Goal: Task Accomplishment & Management: Complete application form

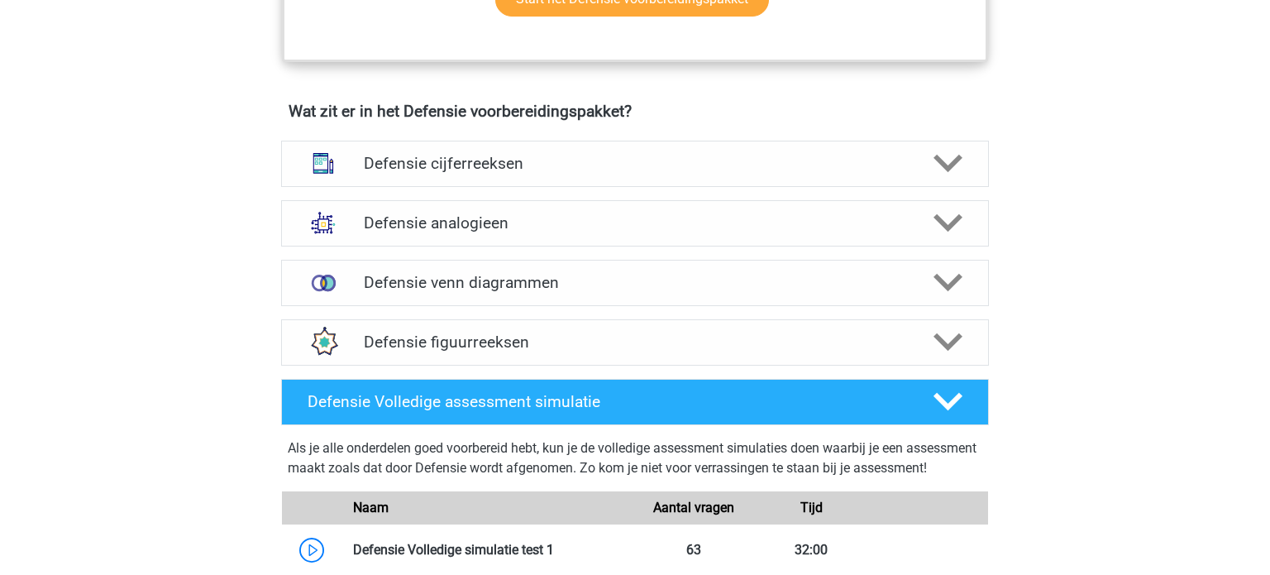
scroll to position [1145, 0]
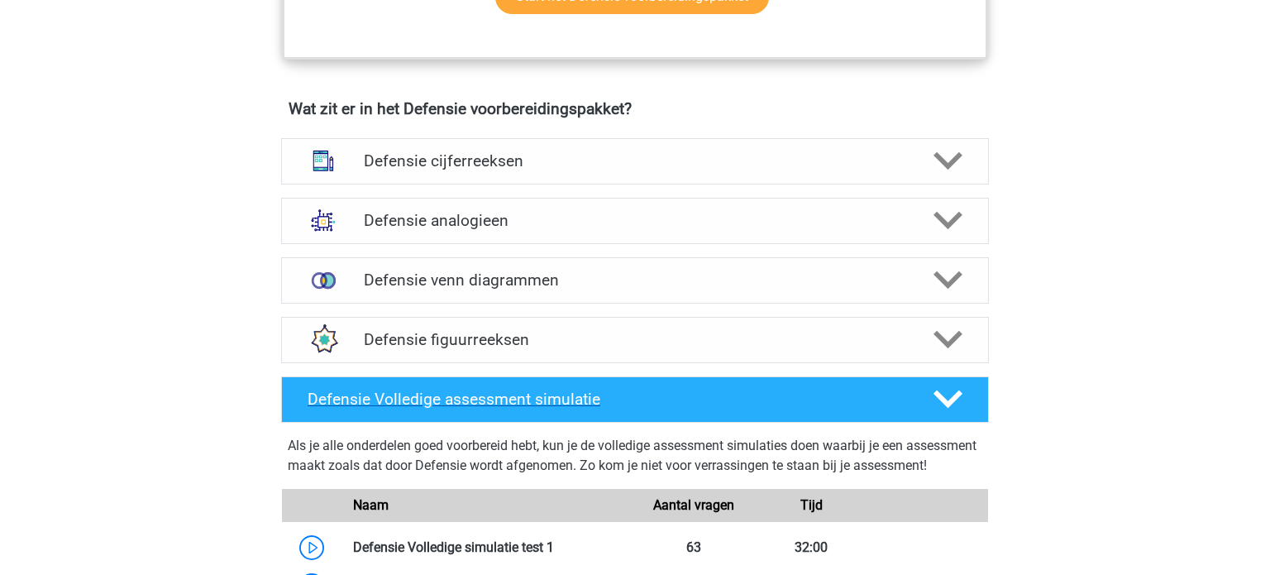
click at [951, 393] on icon at bounding box center [948, 399] width 29 height 29
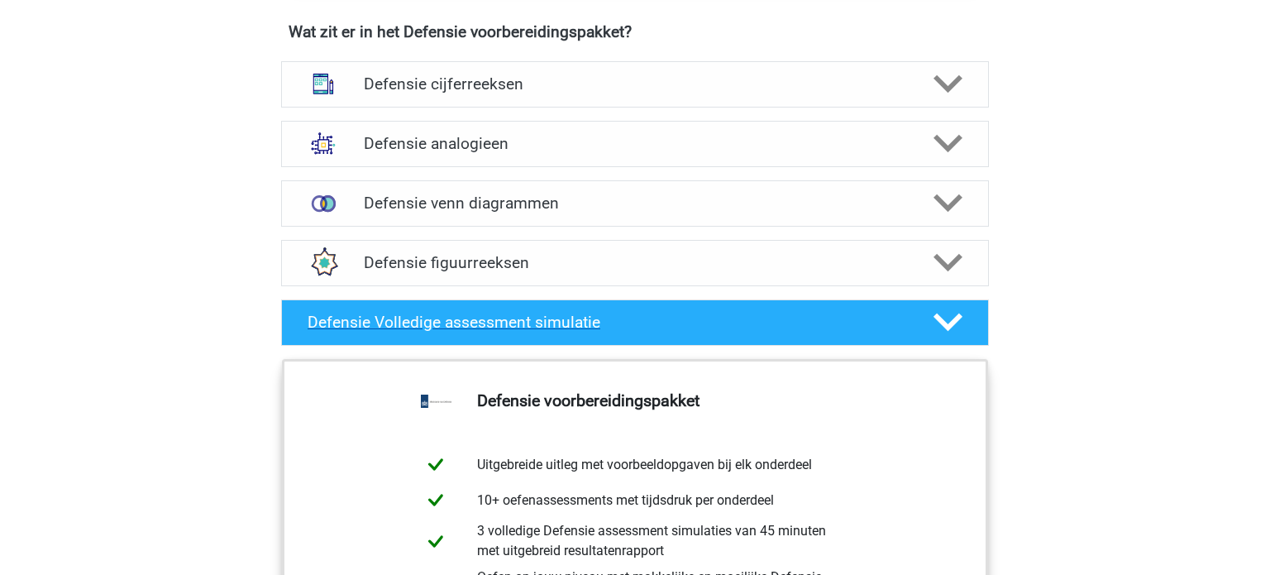
click at [949, 321] on polygon at bounding box center [948, 322] width 29 height 18
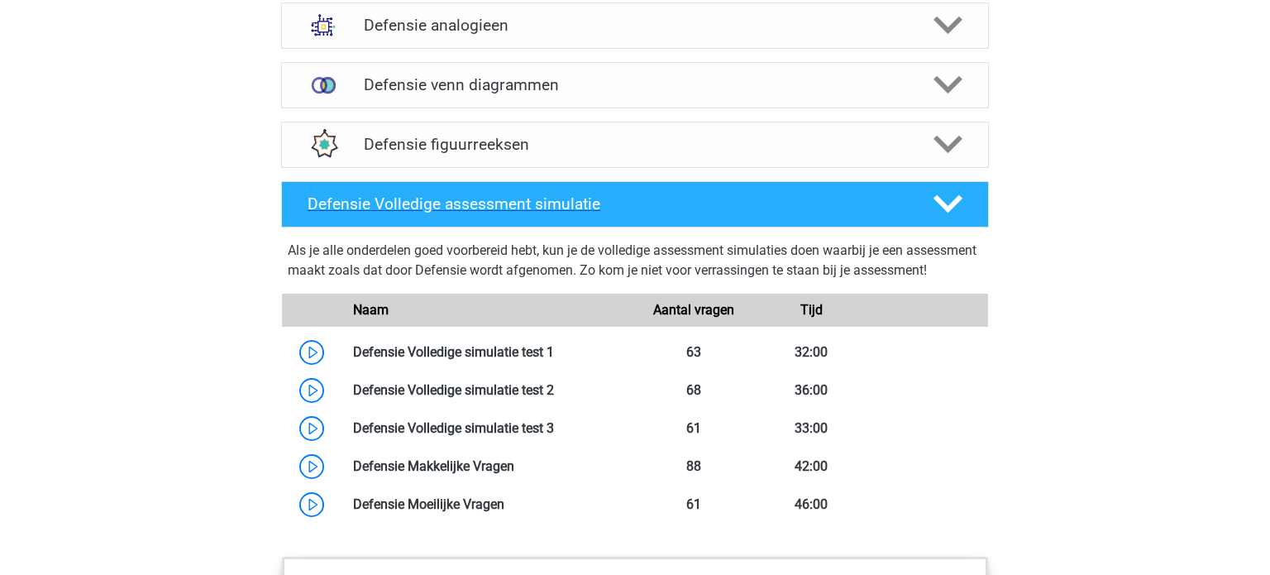
scroll to position [1346, 0]
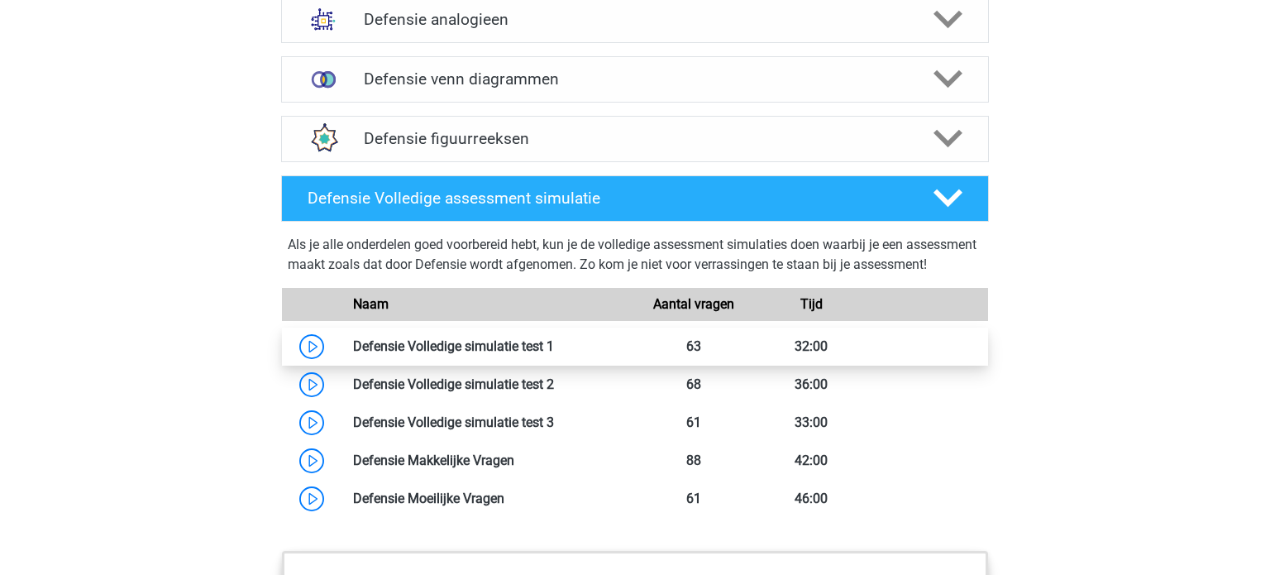
click at [554, 354] on link at bounding box center [554, 346] width 0 height 16
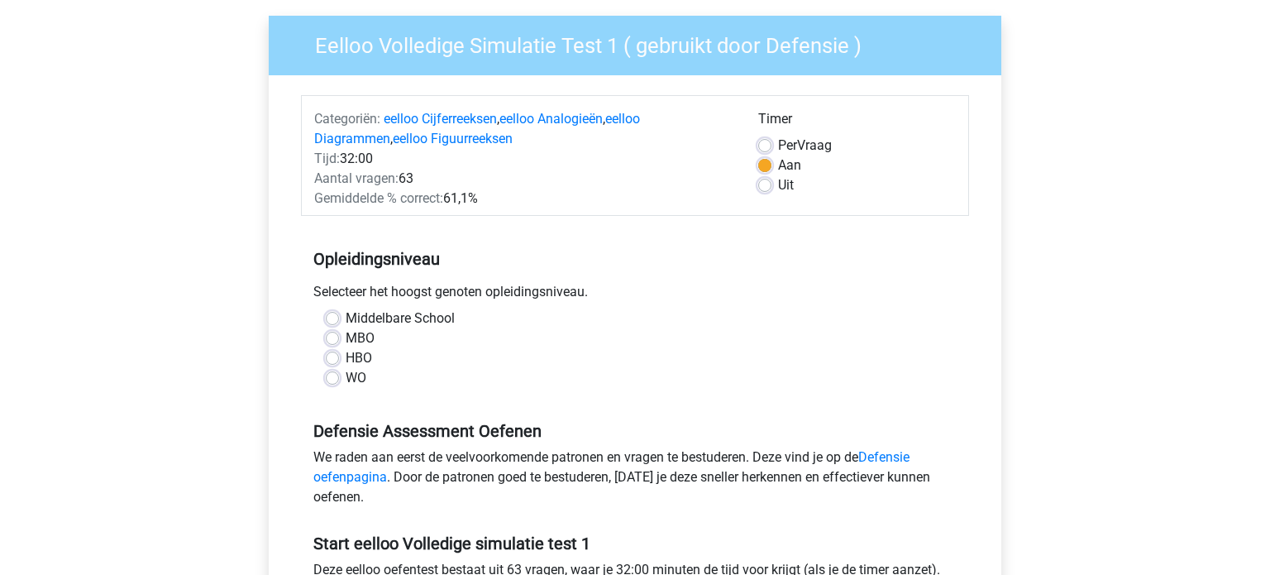
scroll to position [146, 0]
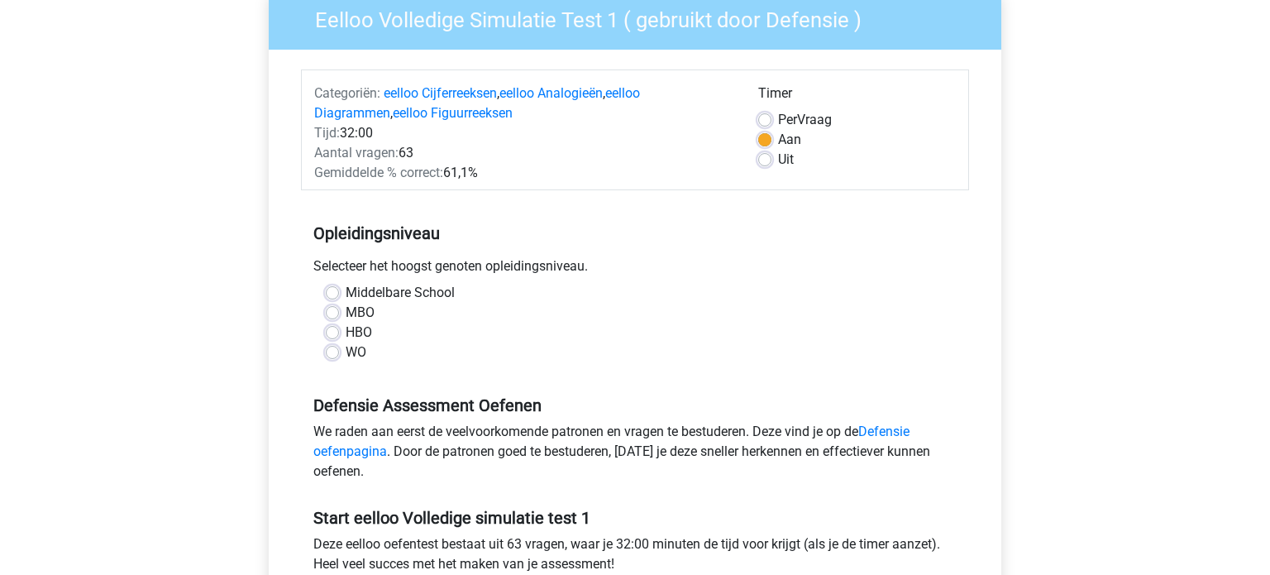
click at [346, 290] on label "Middelbare School" at bounding box center [400, 293] width 109 height 20
click at [328, 290] on input "Middelbare School" at bounding box center [332, 291] width 13 height 17
radio input "true"
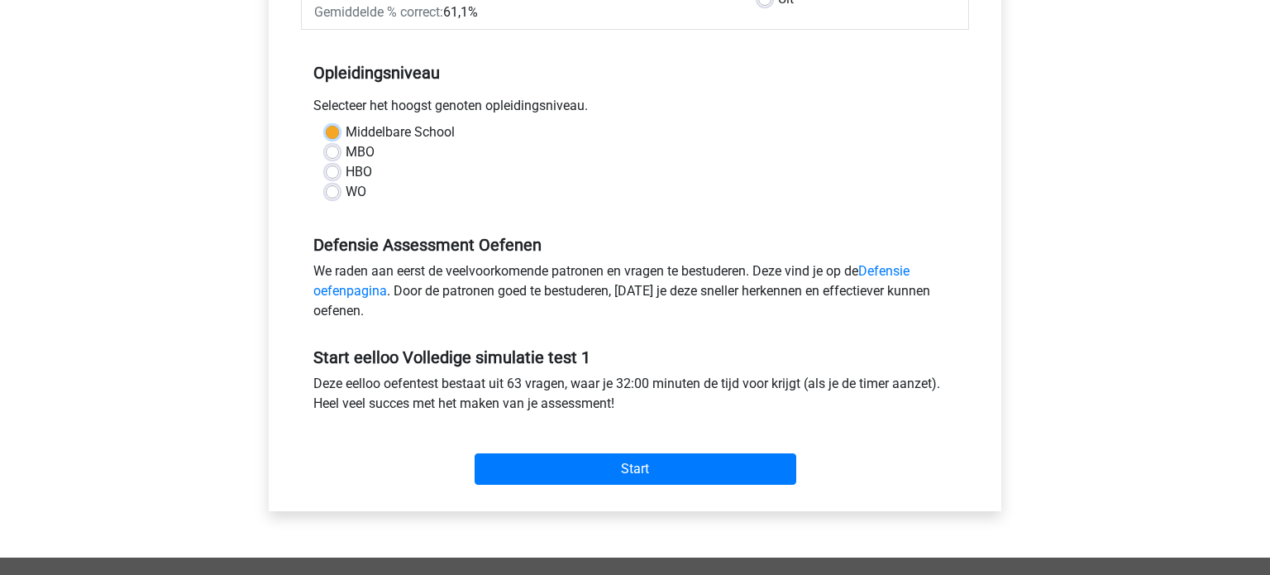
scroll to position [308, 0]
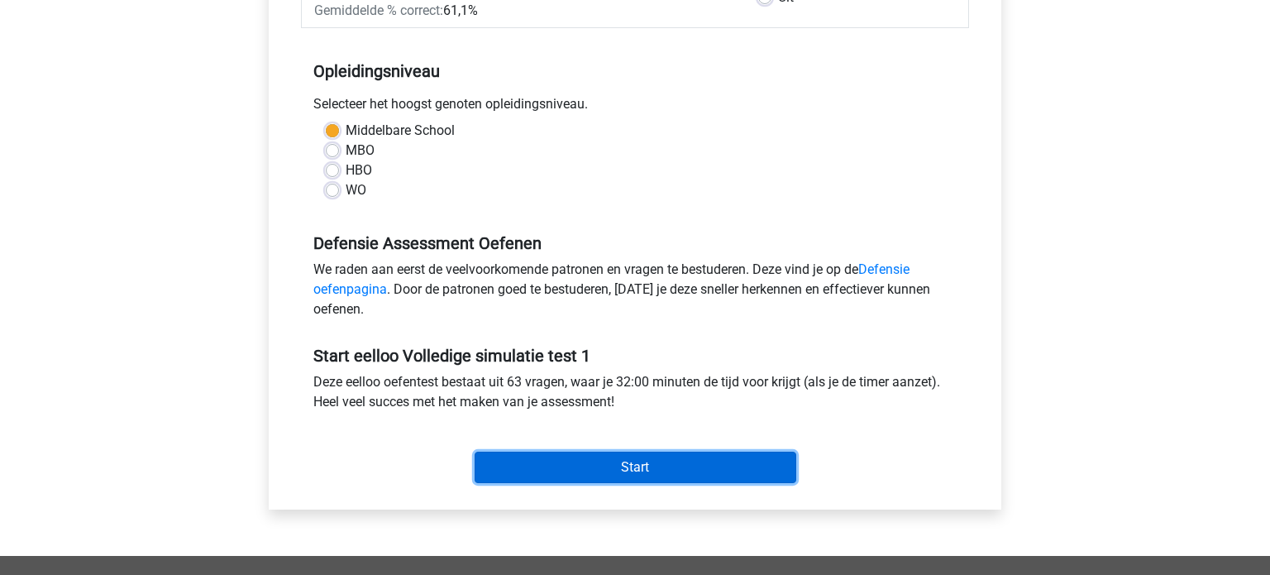
click at [741, 465] on input "Start" at bounding box center [636, 467] width 322 height 31
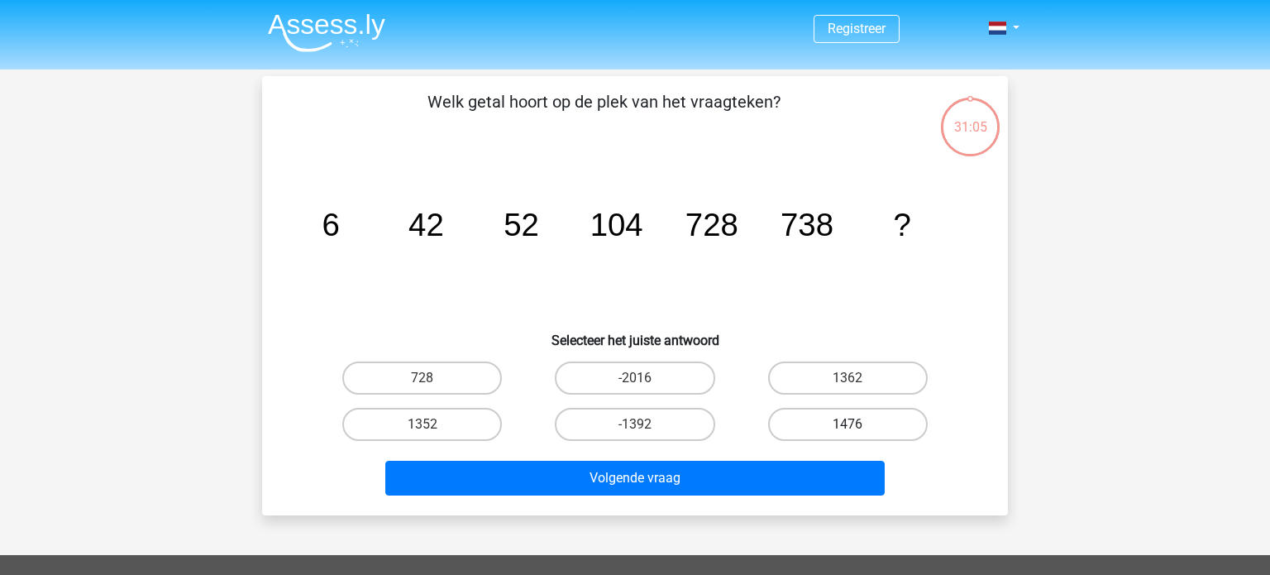
click at [813, 418] on label "1476" at bounding box center [848, 424] width 160 height 33
click at [848, 424] on input "1476" at bounding box center [853, 429] width 11 height 11
radio input "true"
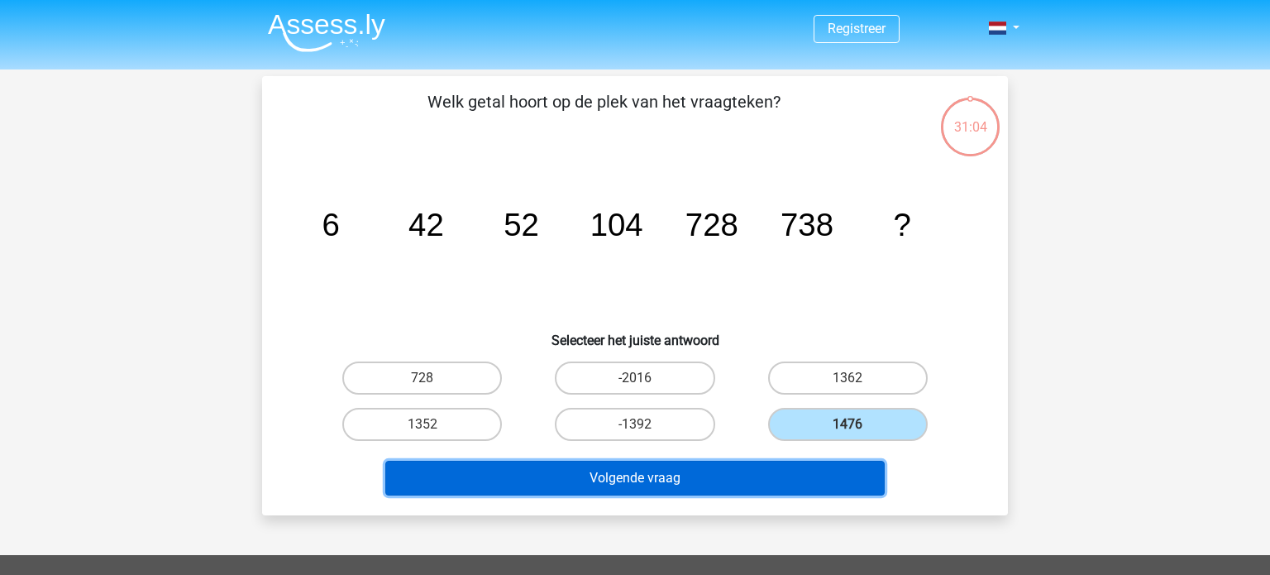
click at [777, 480] on button "Volgende vraag" at bounding box center [635, 478] width 500 height 35
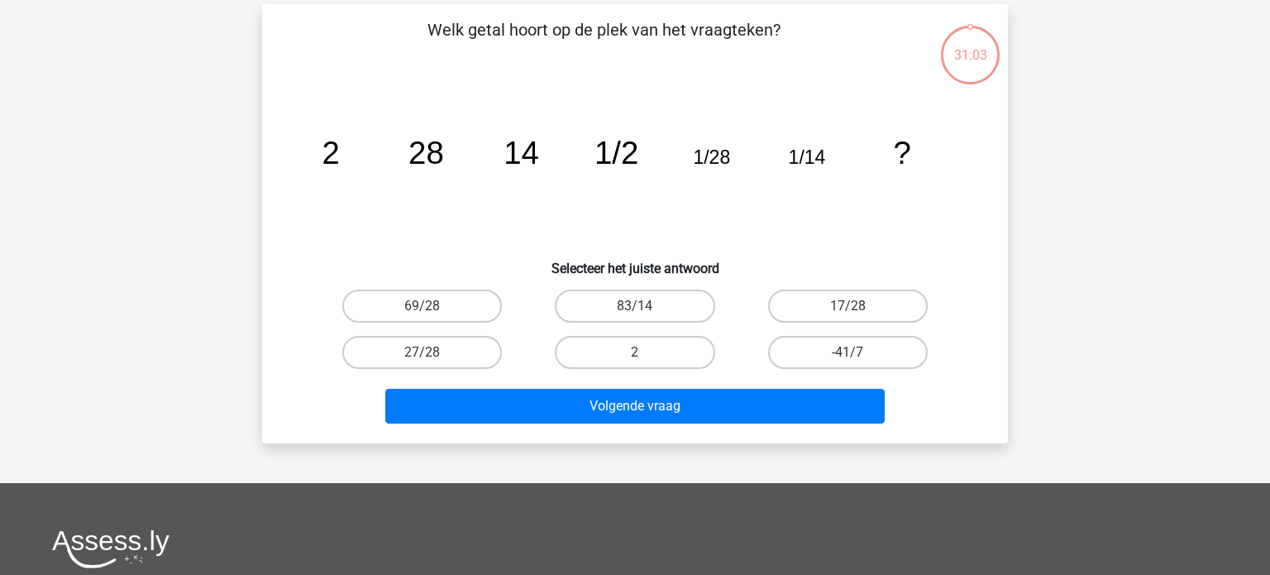
scroll to position [76, 0]
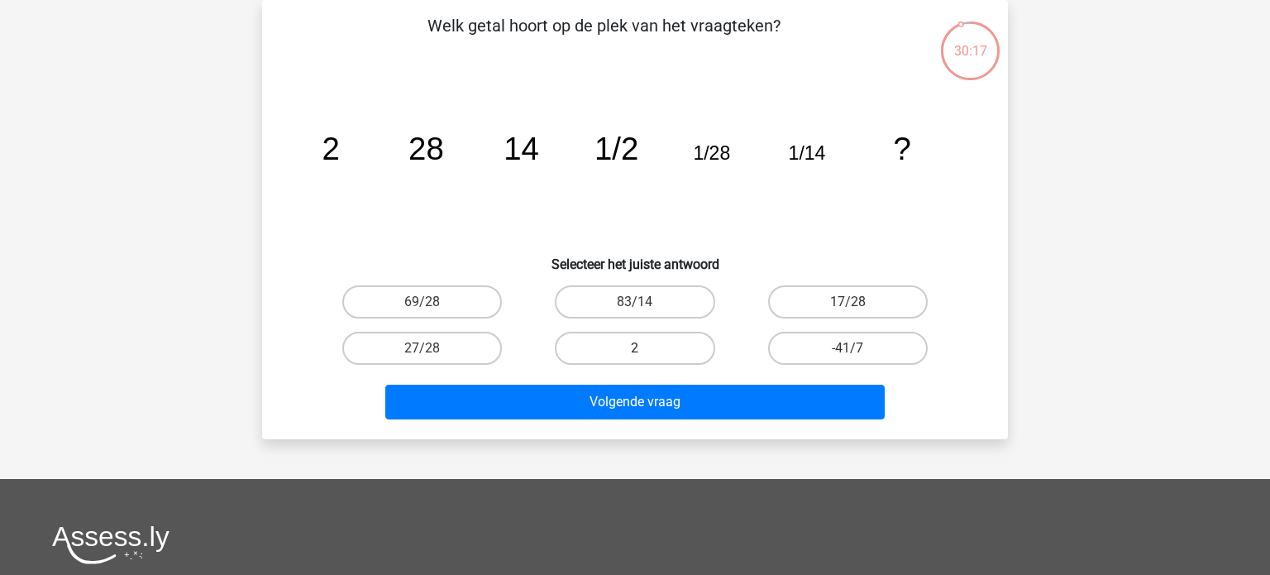
click at [635, 333] on label "2" at bounding box center [635, 348] width 160 height 33
click at [635, 348] on input "2" at bounding box center [640, 353] width 11 height 11
radio input "true"
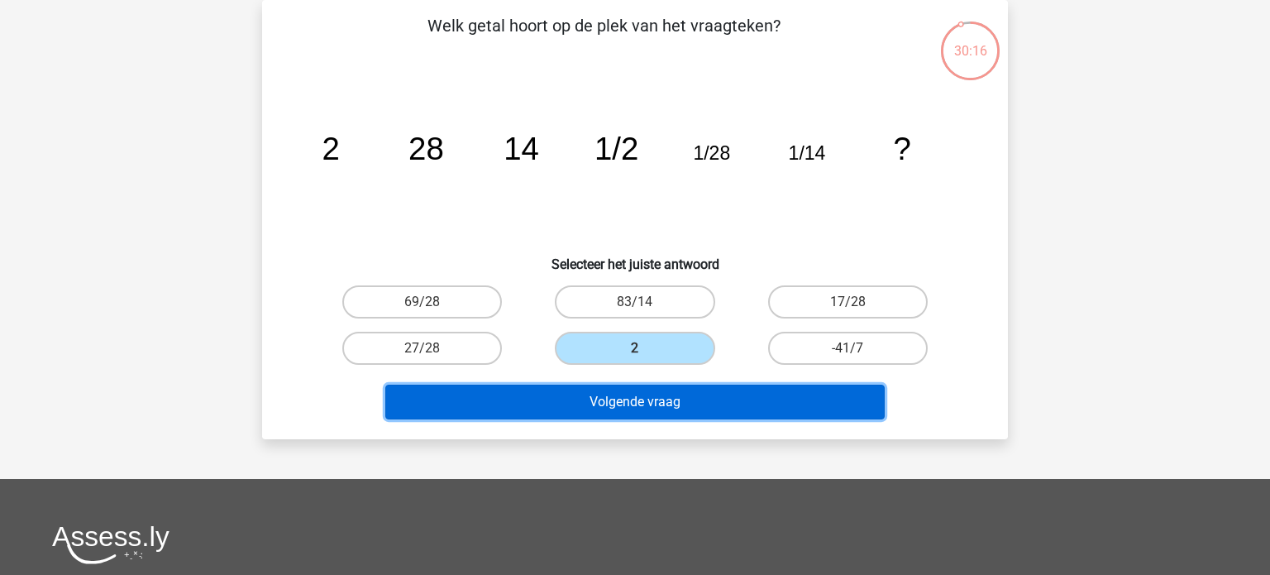
click at [655, 392] on button "Volgende vraag" at bounding box center [635, 402] width 500 height 35
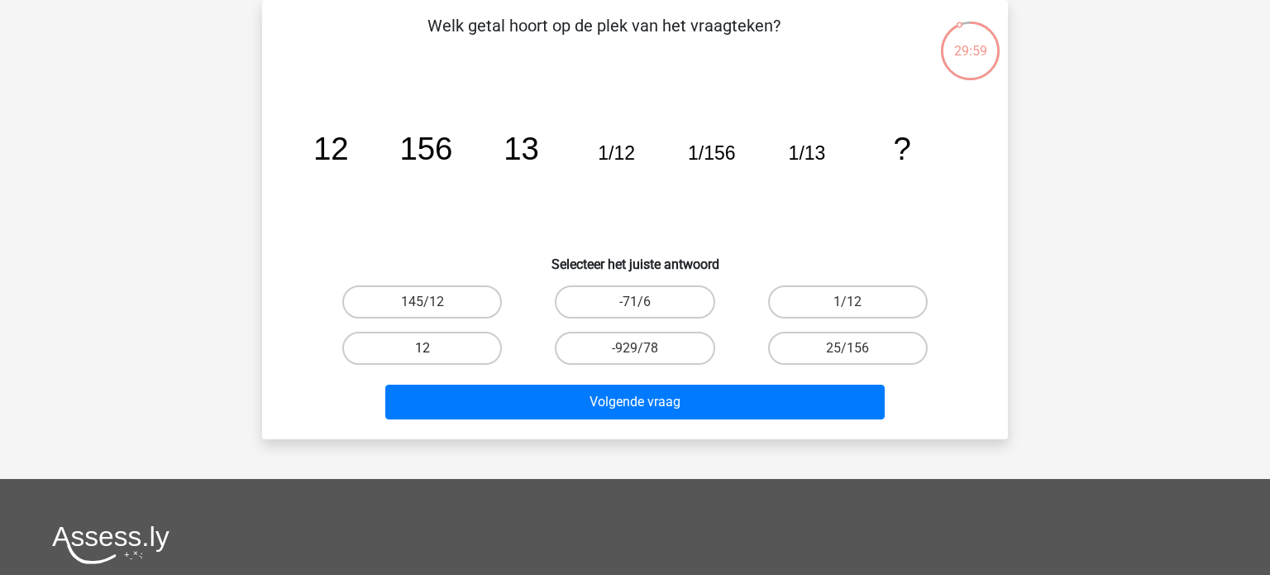
click at [462, 344] on label "12" at bounding box center [422, 348] width 160 height 33
click at [433, 348] on input "12" at bounding box center [428, 353] width 11 height 11
radio input "true"
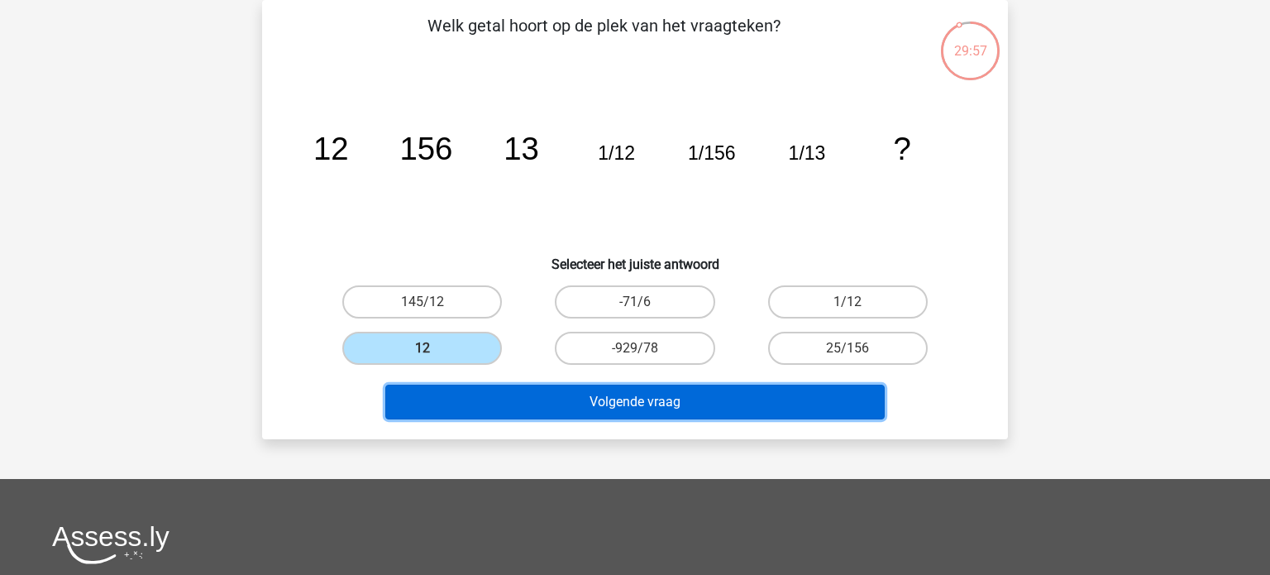
click at [581, 405] on button "Volgende vraag" at bounding box center [635, 402] width 500 height 35
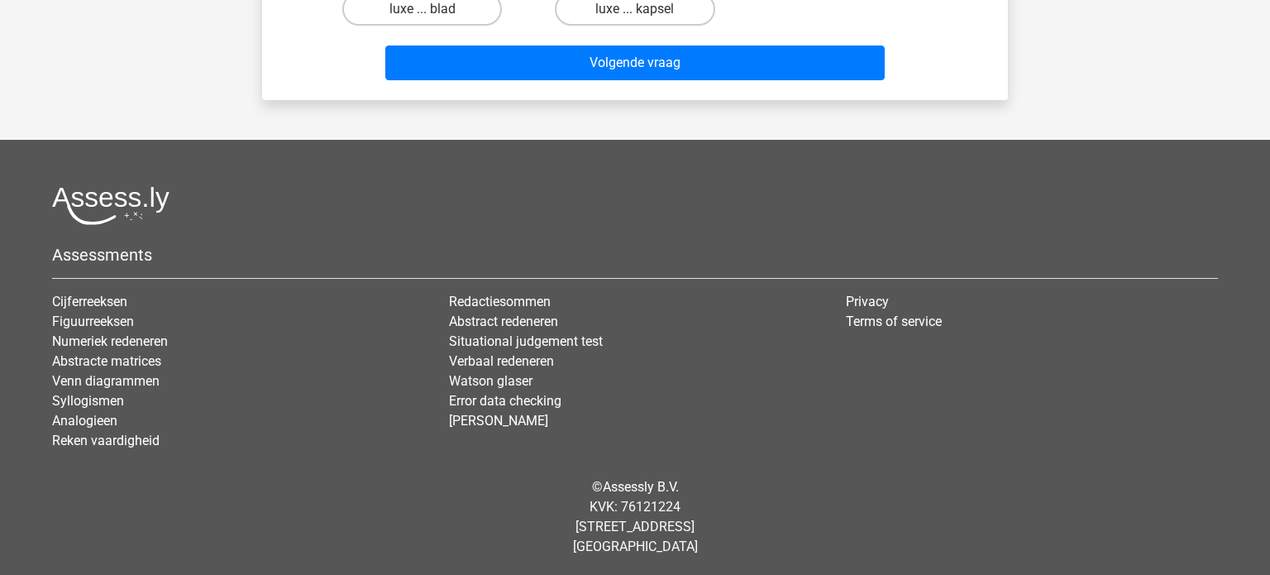
scroll to position [0, 0]
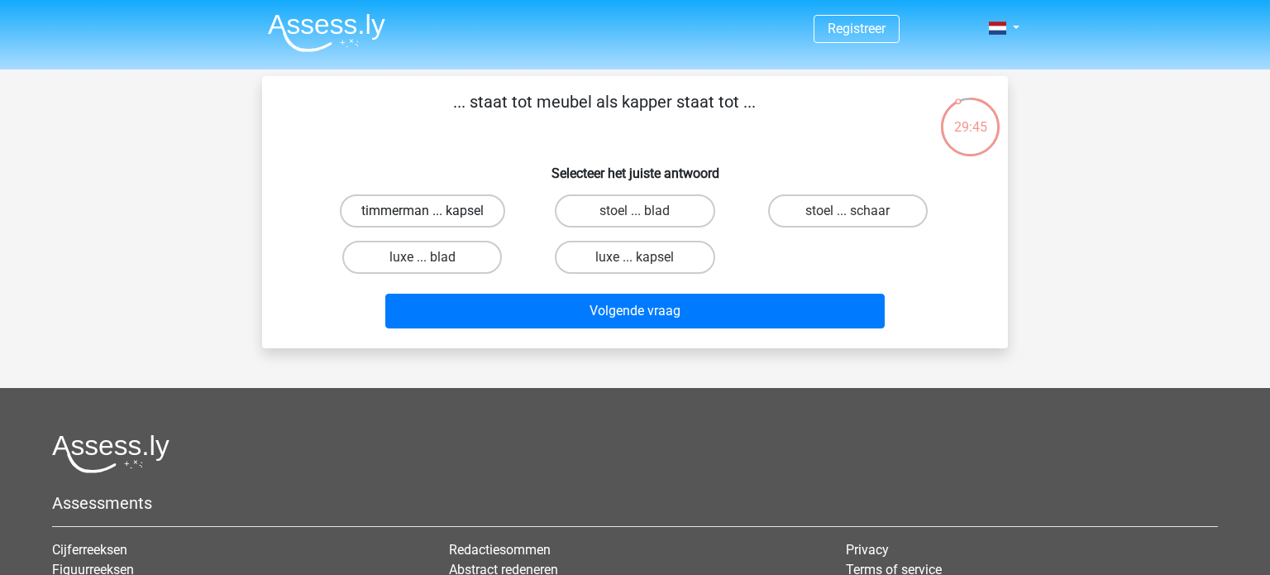
click at [469, 213] on label "timmerman ... kapsel" at bounding box center [422, 210] width 165 height 33
click at [433, 213] on input "timmerman ... kapsel" at bounding box center [428, 216] width 11 height 11
radio input "true"
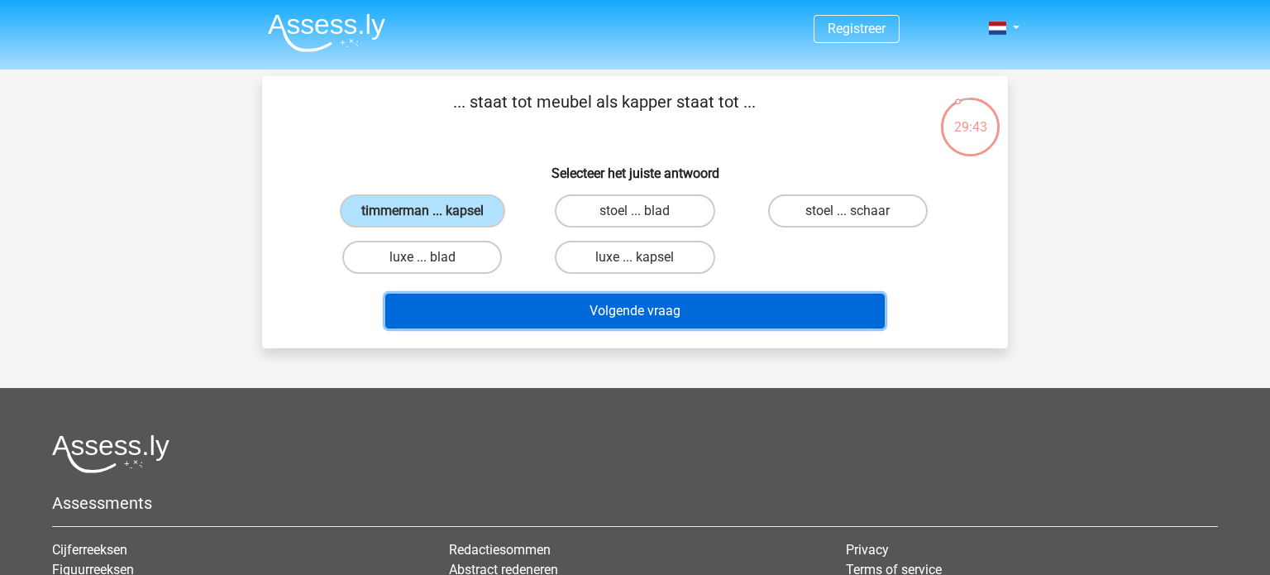
click at [563, 308] on button "Volgende vraag" at bounding box center [635, 311] width 500 height 35
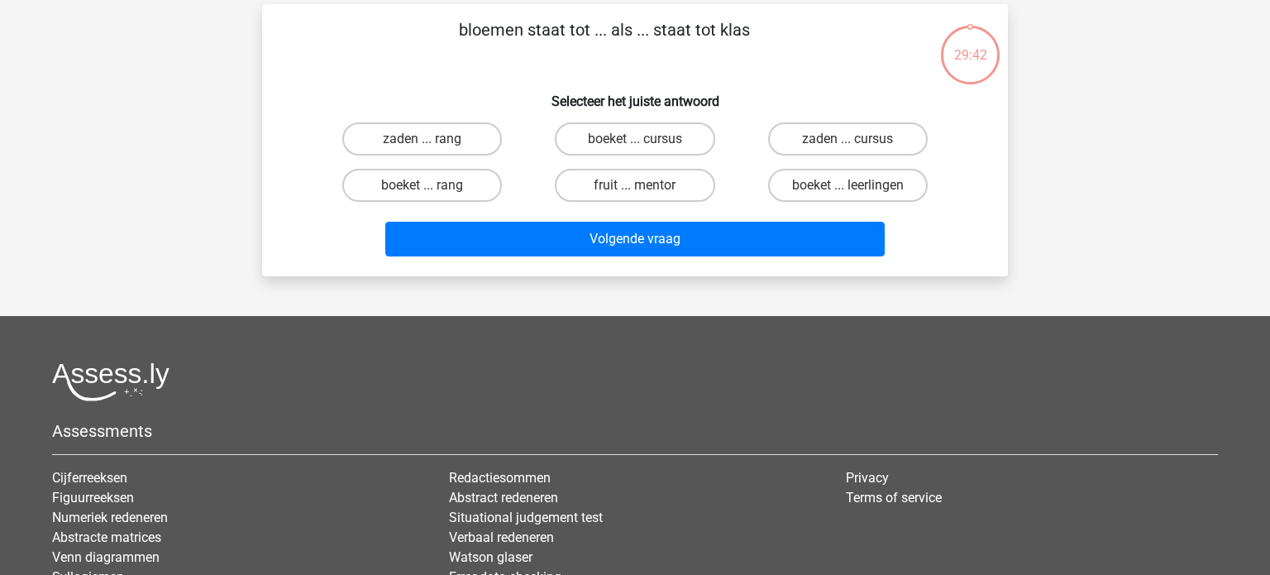
scroll to position [76, 0]
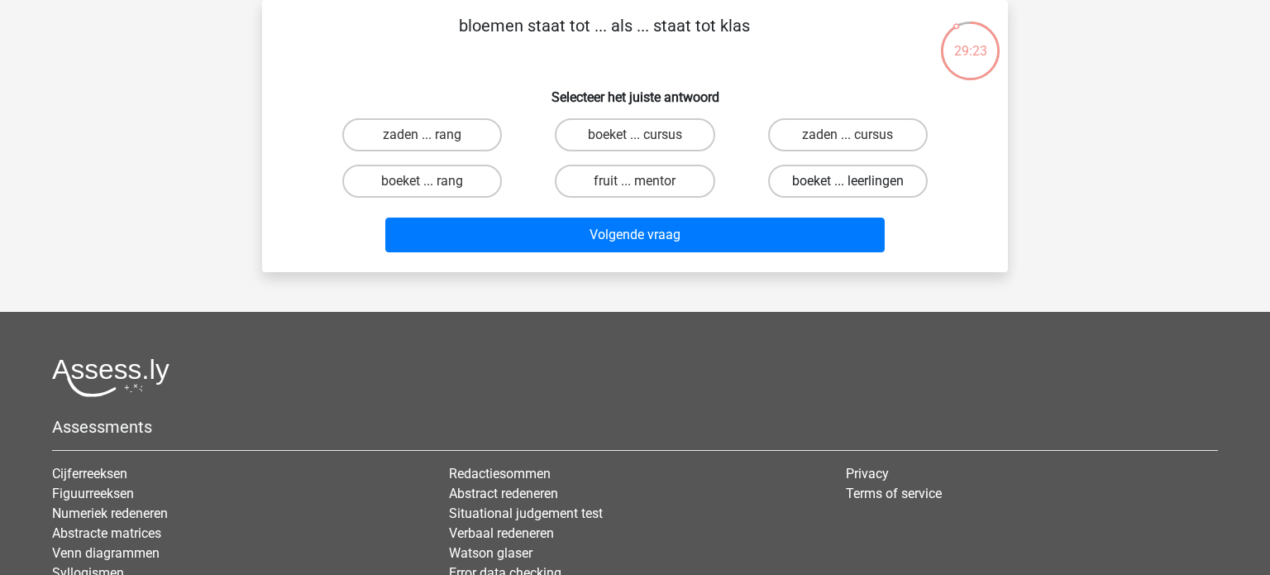
click at [791, 174] on label "boeket ... leerlingen" at bounding box center [848, 181] width 160 height 33
click at [848, 181] on input "boeket ... leerlingen" at bounding box center [853, 186] width 11 height 11
radio input "true"
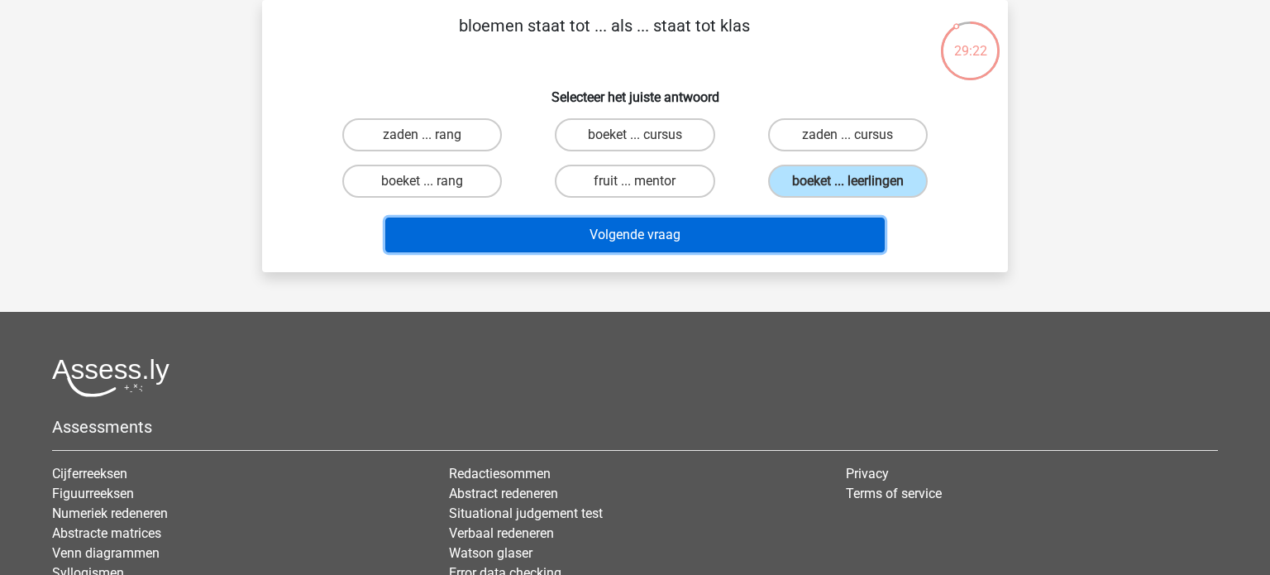
click at [782, 221] on button "Volgende vraag" at bounding box center [635, 235] width 500 height 35
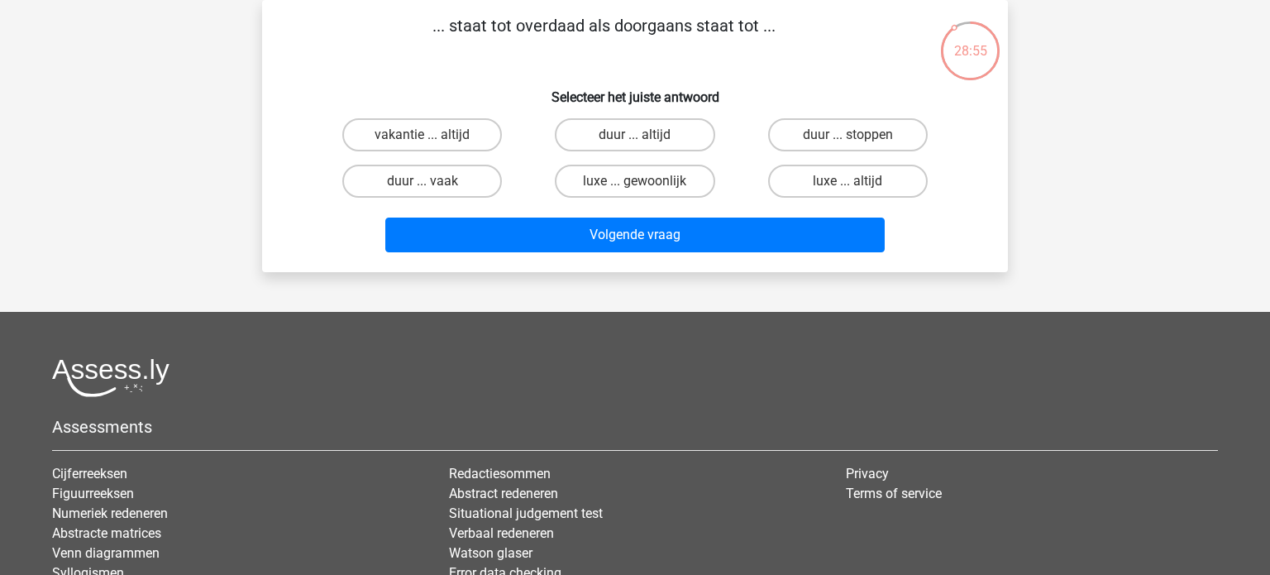
click at [638, 183] on input "luxe ... gewoonlijk" at bounding box center [640, 186] width 11 height 11
radio input "true"
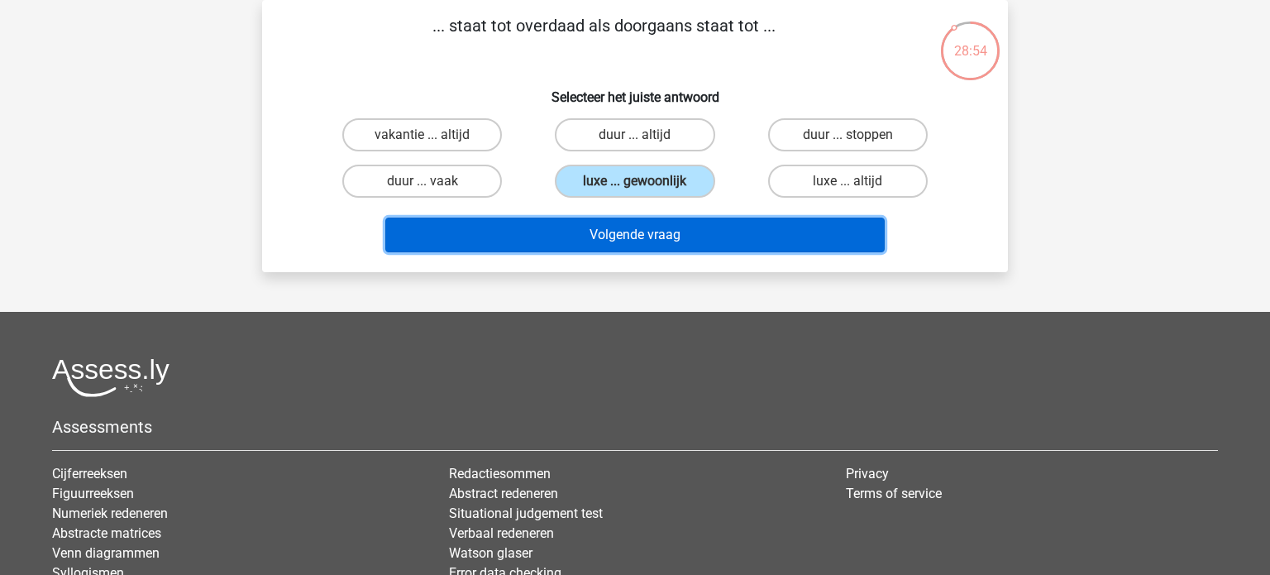
click at [649, 236] on button "Volgende vraag" at bounding box center [635, 235] width 500 height 35
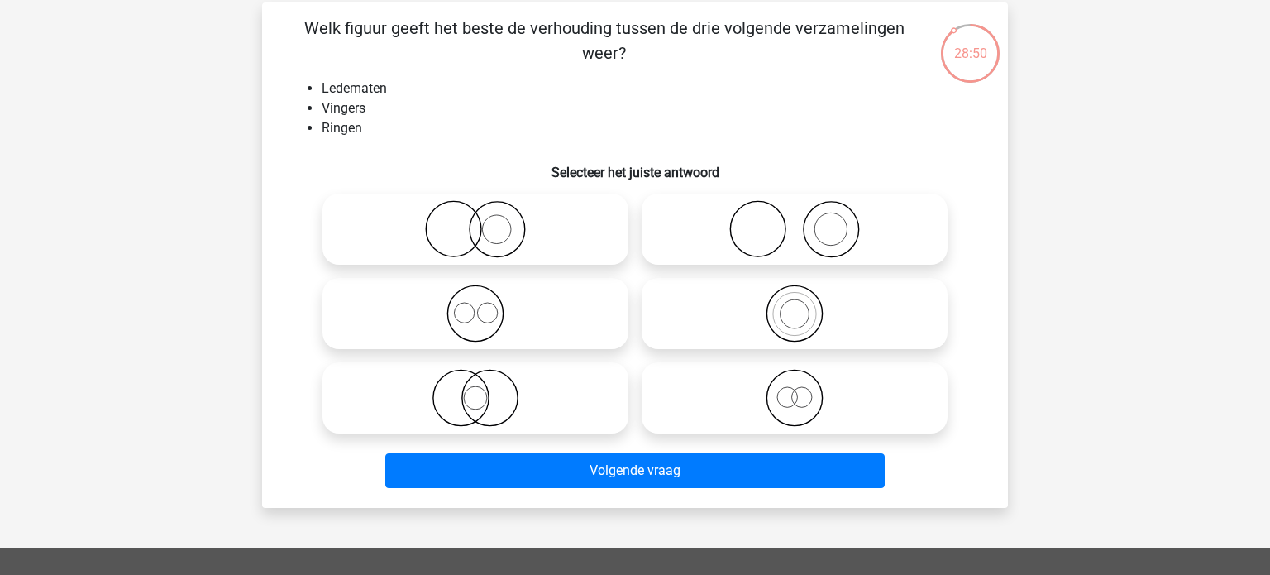
scroll to position [74, 0]
click at [795, 232] on icon at bounding box center [794, 228] width 293 height 58
click at [795, 220] on input "radio" at bounding box center [800, 214] width 11 height 11
radio input "true"
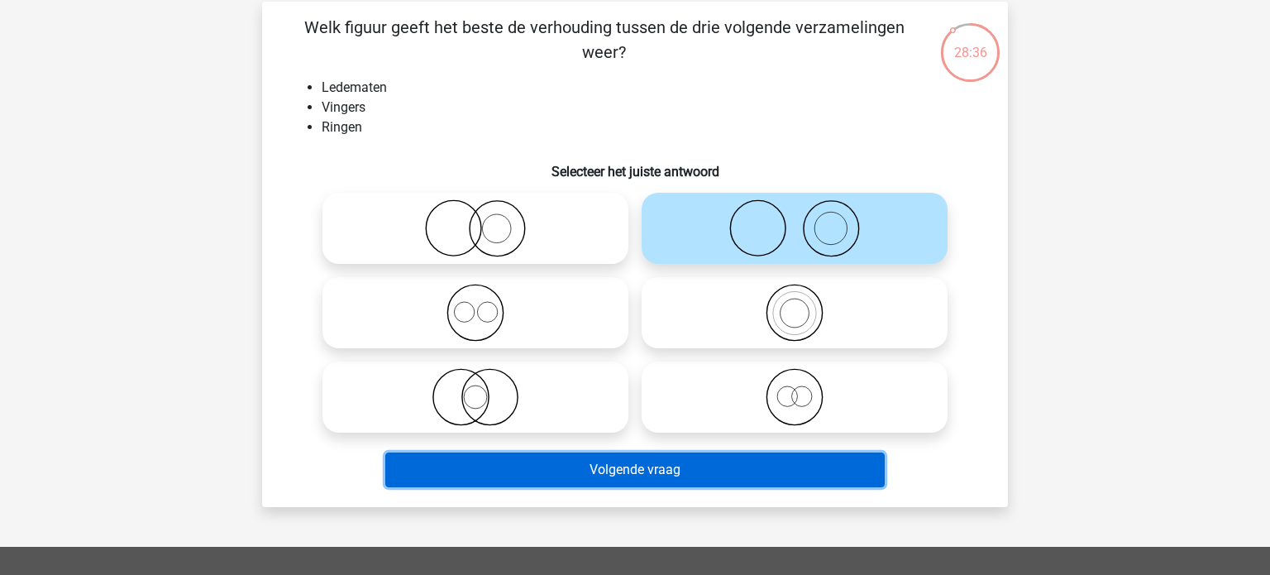
click at [646, 471] on button "Volgende vraag" at bounding box center [635, 469] width 500 height 35
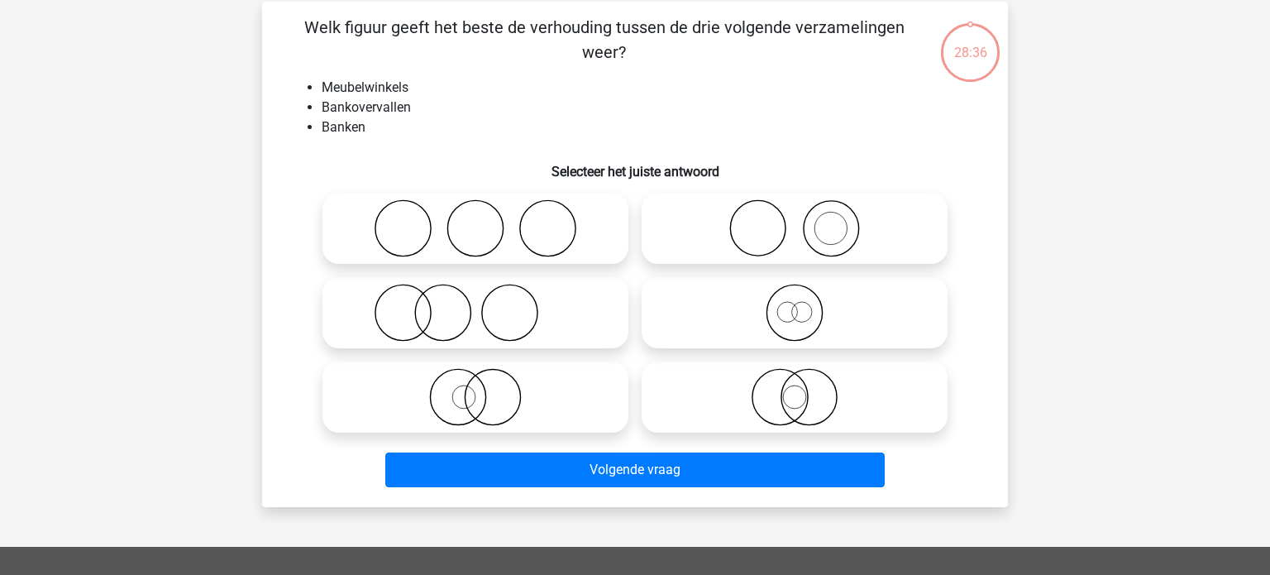
scroll to position [76, 0]
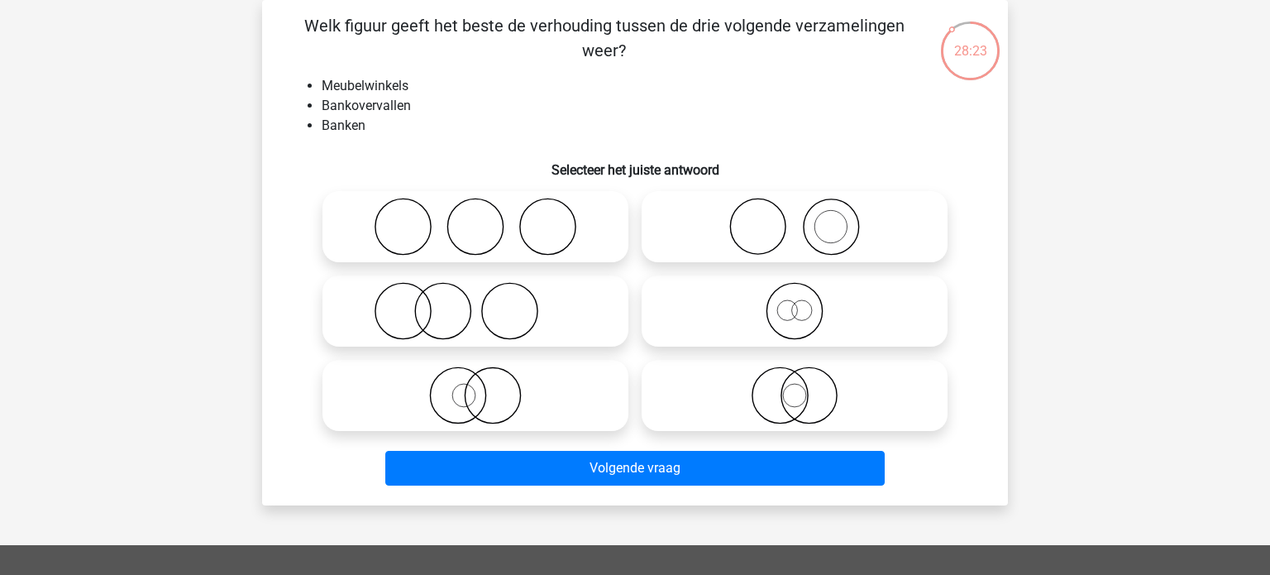
click at [521, 300] on icon at bounding box center [475, 311] width 293 height 58
click at [486, 300] on input "radio" at bounding box center [481, 297] width 11 height 11
radio input "true"
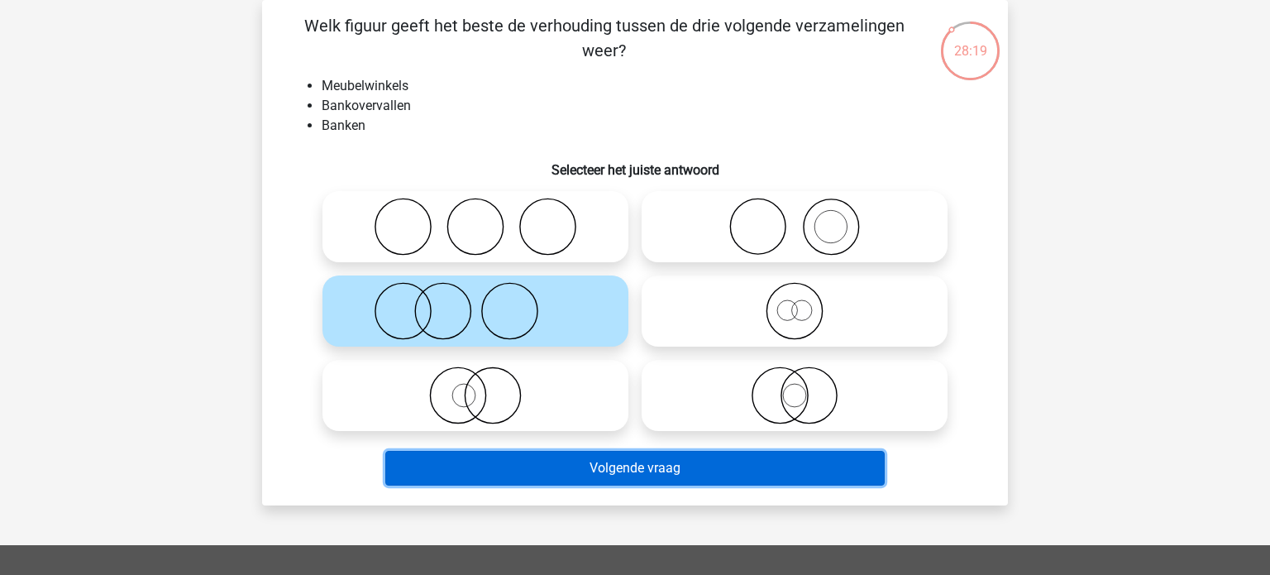
click at [630, 469] on button "Volgende vraag" at bounding box center [635, 468] width 500 height 35
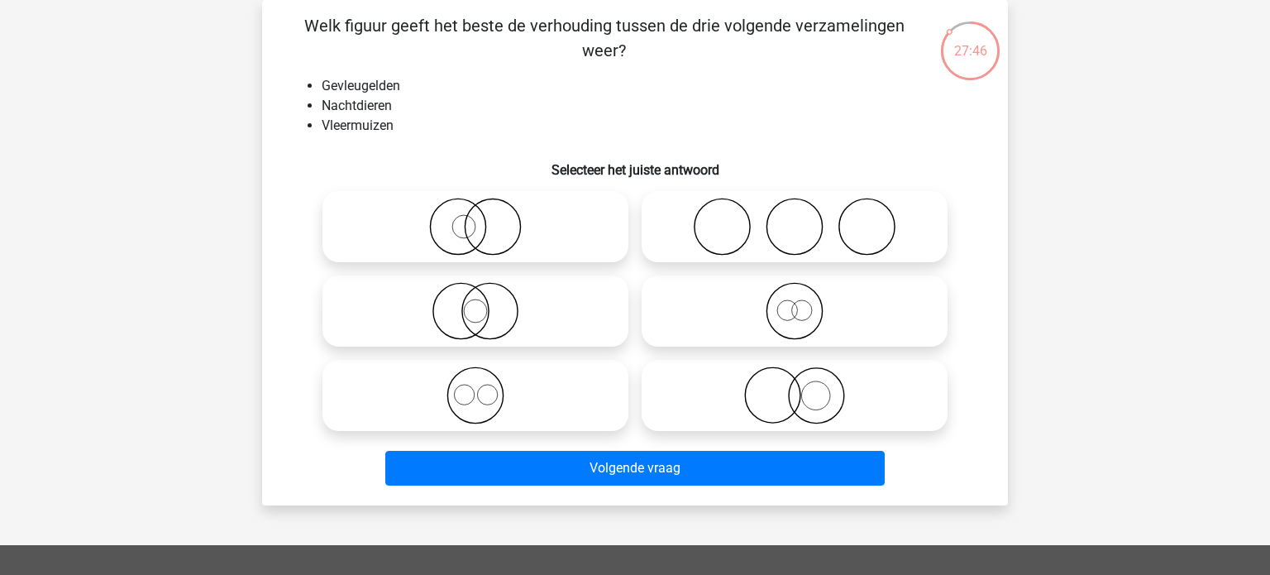
click at [484, 231] on icon at bounding box center [475, 227] width 293 height 58
click at [484, 218] on input "radio" at bounding box center [481, 213] width 11 height 11
radio input "true"
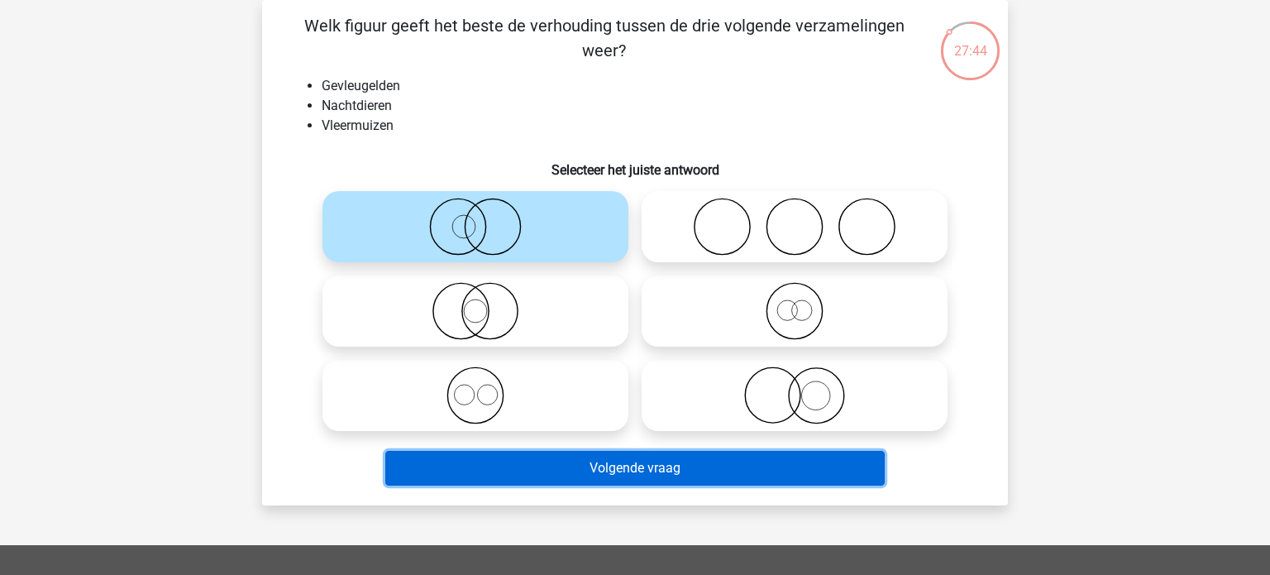
click at [687, 475] on button "Volgende vraag" at bounding box center [635, 468] width 500 height 35
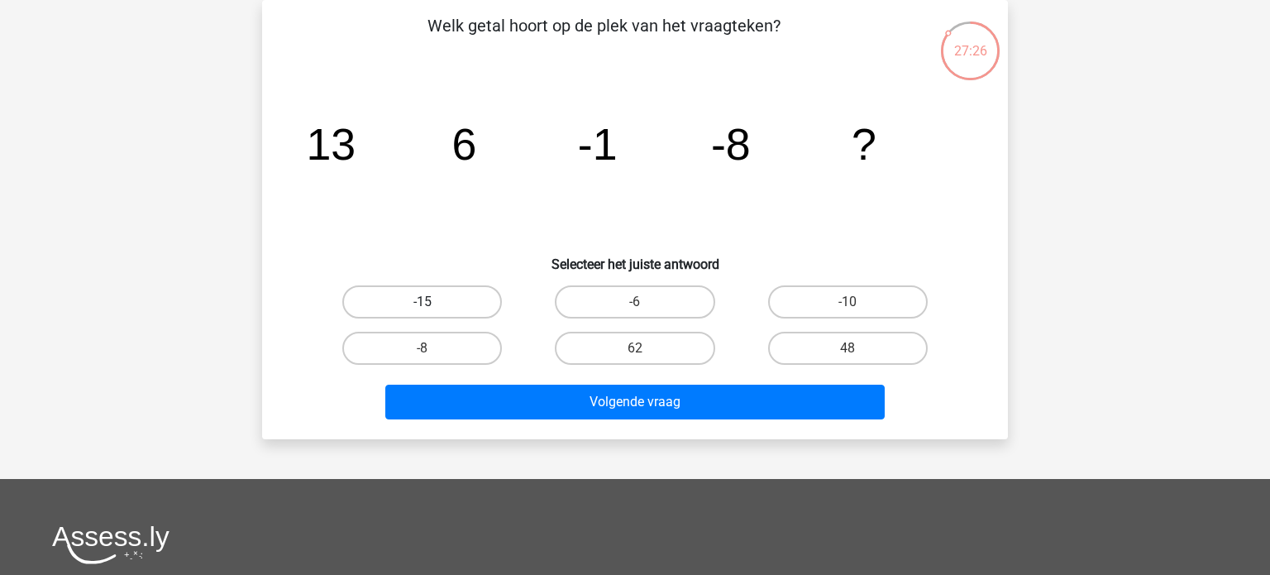
click at [452, 292] on label "-15" at bounding box center [422, 301] width 160 height 33
click at [433, 302] on input "-15" at bounding box center [428, 307] width 11 height 11
radio input "true"
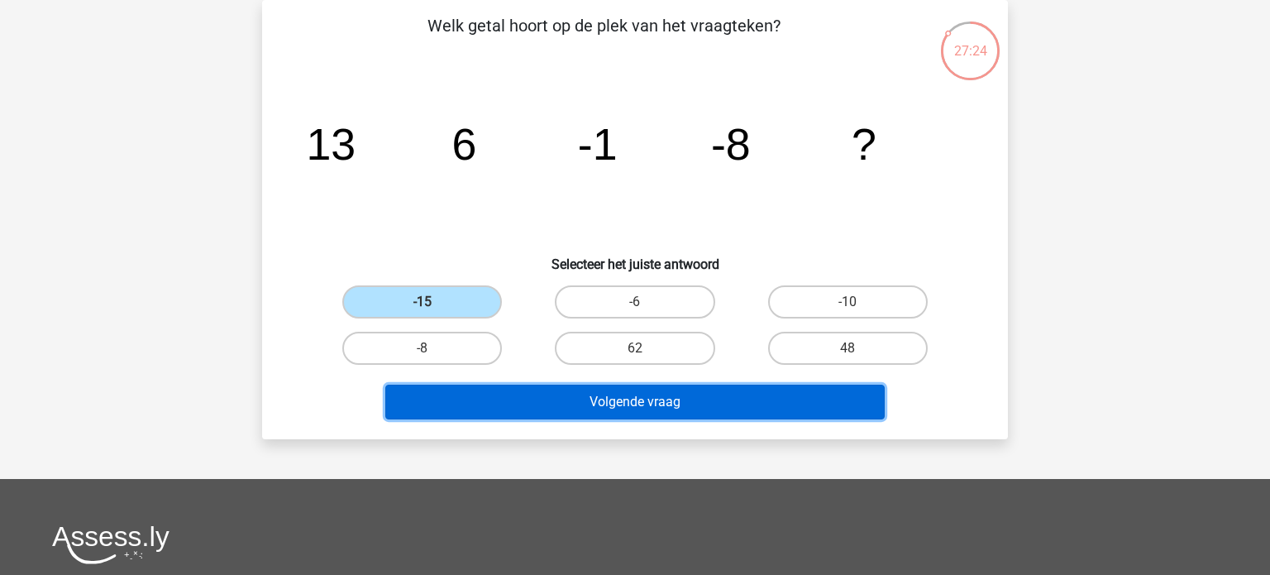
click at [566, 396] on button "Volgende vraag" at bounding box center [635, 402] width 500 height 35
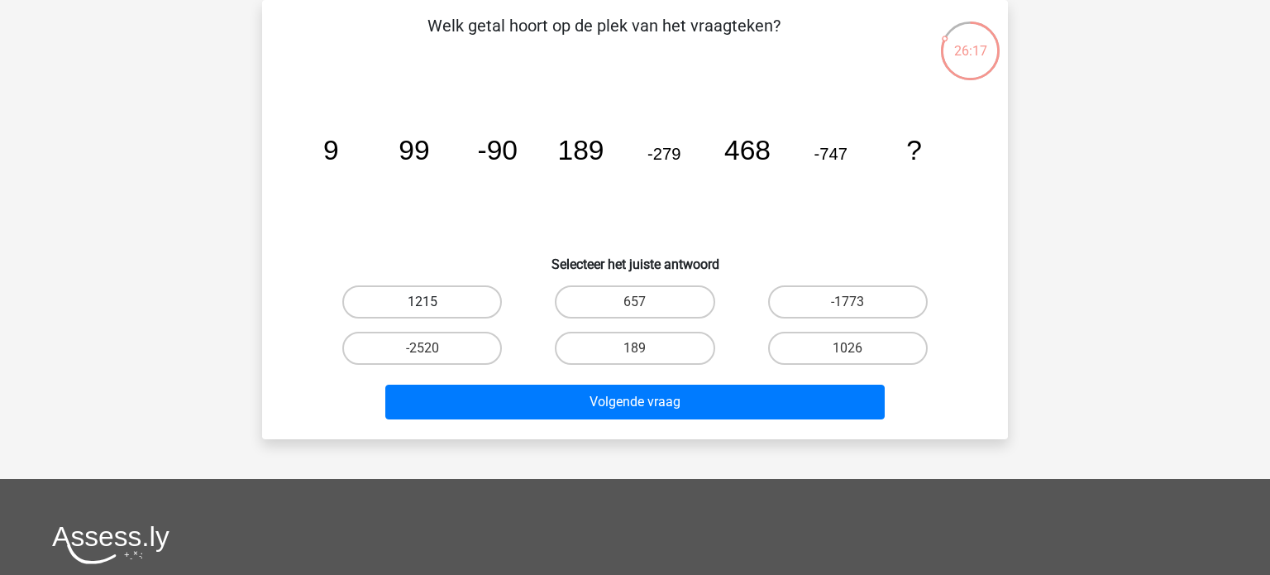
click at [476, 314] on label "1215" at bounding box center [422, 301] width 160 height 33
click at [433, 313] on input "1215" at bounding box center [428, 307] width 11 height 11
radio input "true"
click at [843, 345] on label "1026" at bounding box center [848, 348] width 160 height 33
click at [848, 348] on input "1026" at bounding box center [853, 353] width 11 height 11
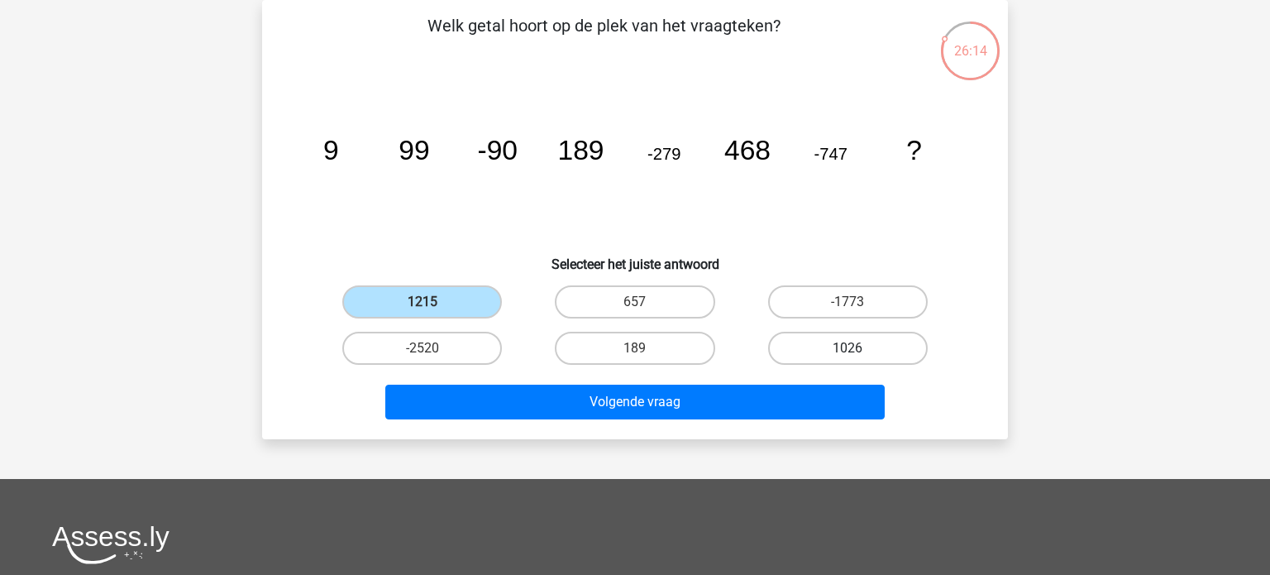
radio input "true"
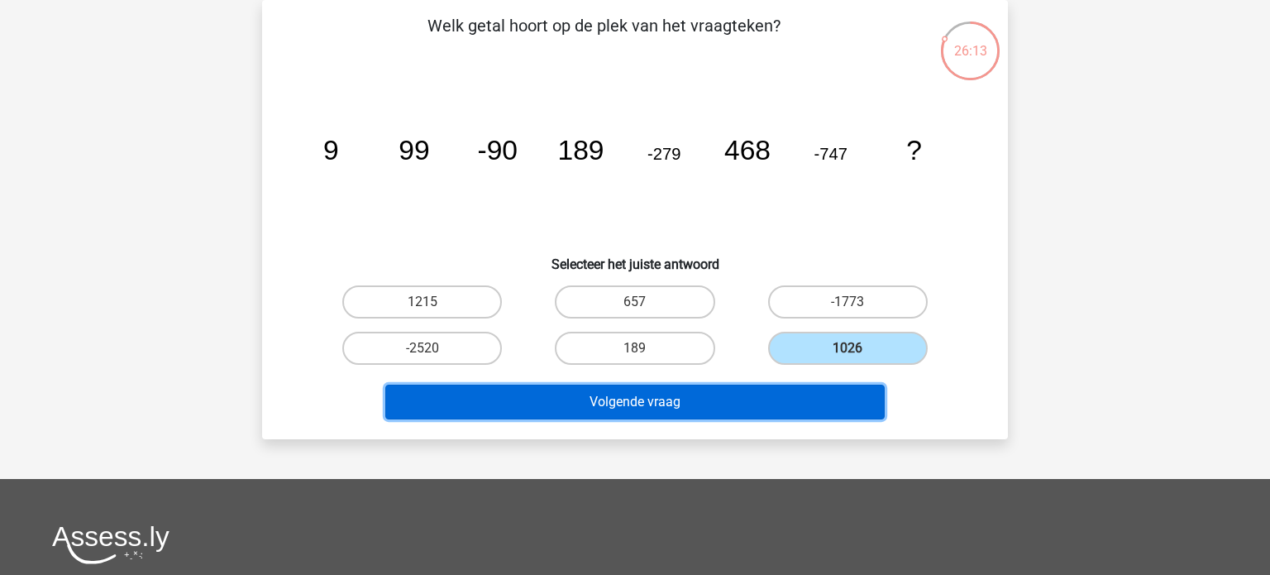
click at [799, 392] on button "Volgende vraag" at bounding box center [635, 402] width 500 height 35
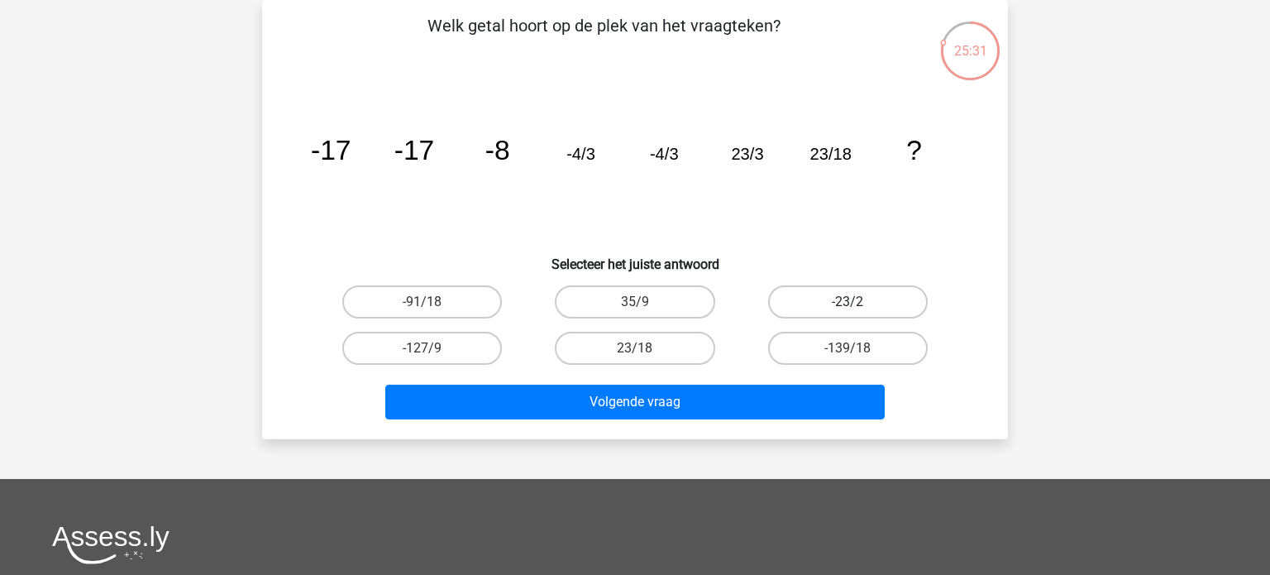
click at [797, 307] on label "-23/2" at bounding box center [848, 301] width 160 height 33
click at [848, 307] on input "-23/2" at bounding box center [853, 307] width 11 height 11
radio input "true"
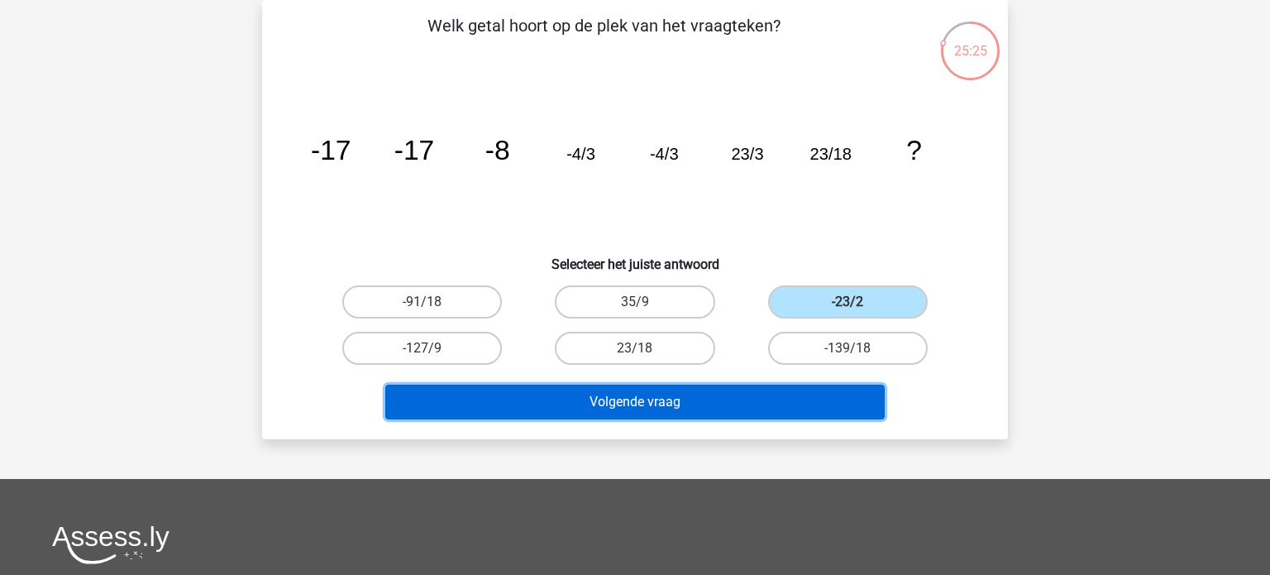
click at [717, 404] on button "Volgende vraag" at bounding box center [635, 402] width 500 height 35
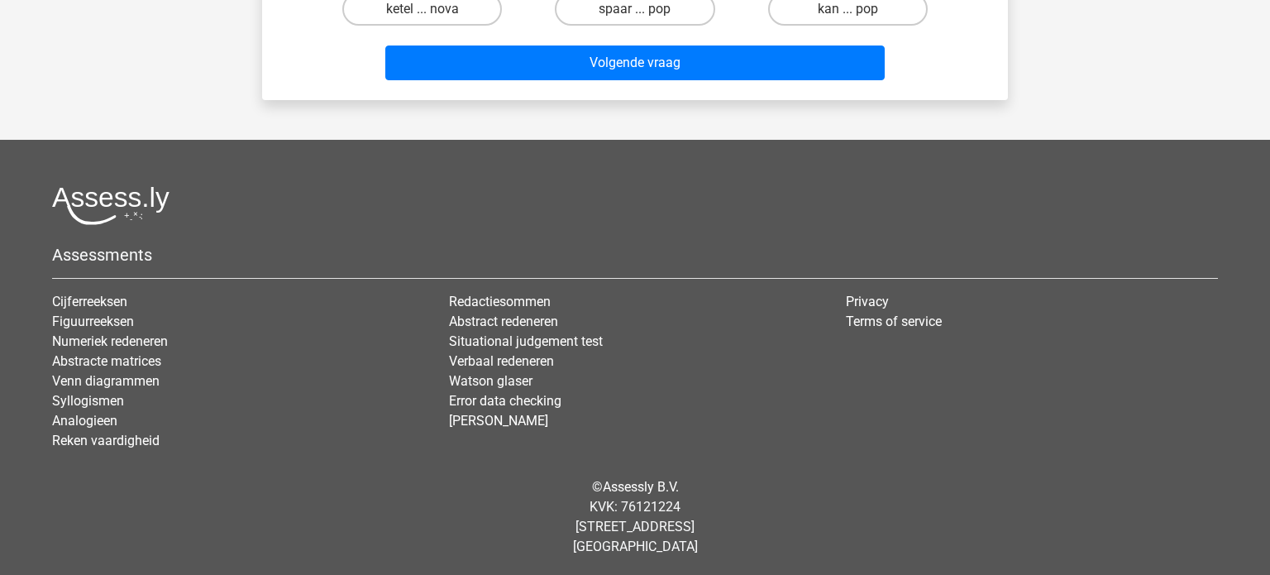
scroll to position [0, 0]
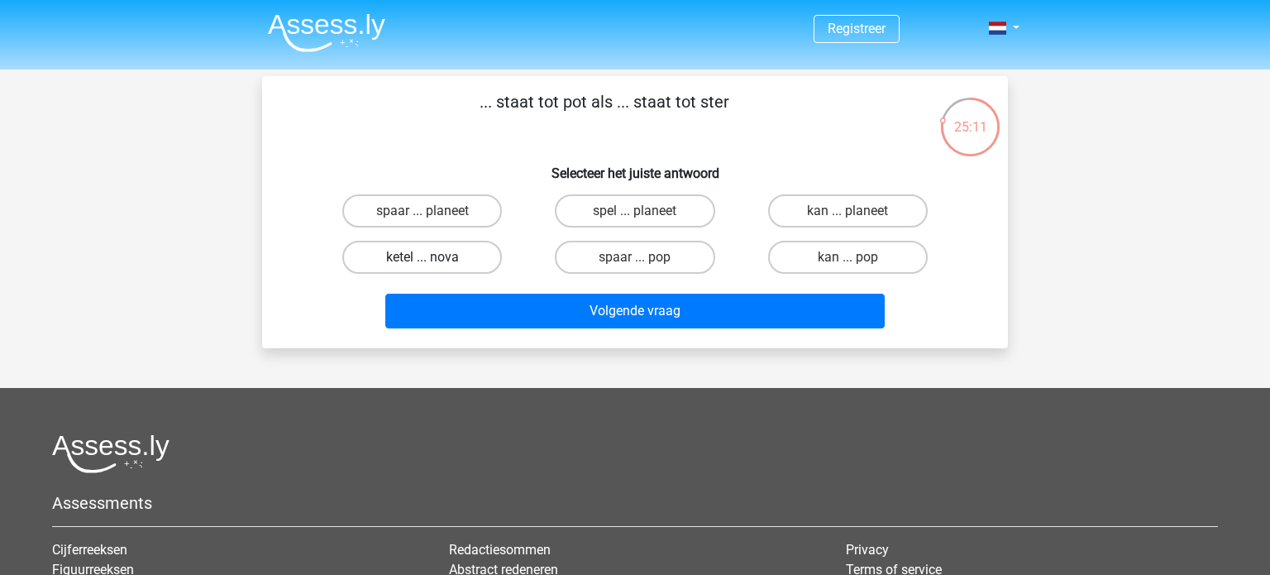
click at [474, 241] on label "ketel ... nova" at bounding box center [422, 257] width 160 height 33
click at [433, 257] on input "ketel ... nova" at bounding box center [428, 262] width 11 height 11
radio input "true"
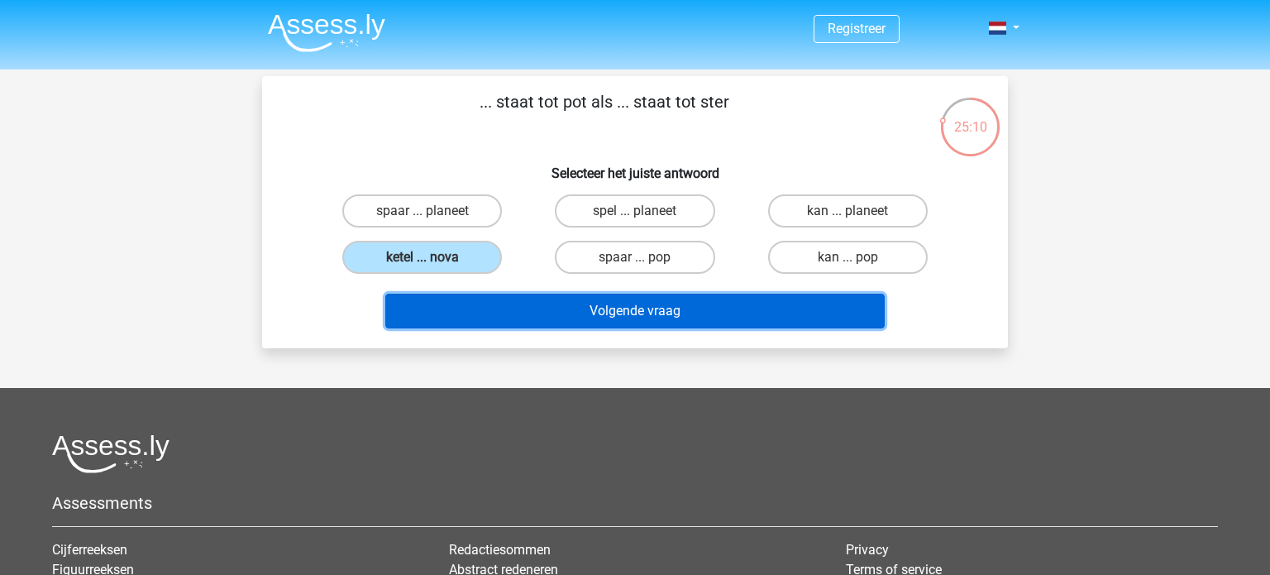
click at [536, 301] on button "Volgende vraag" at bounding box center [635, 311] width 500 height 35
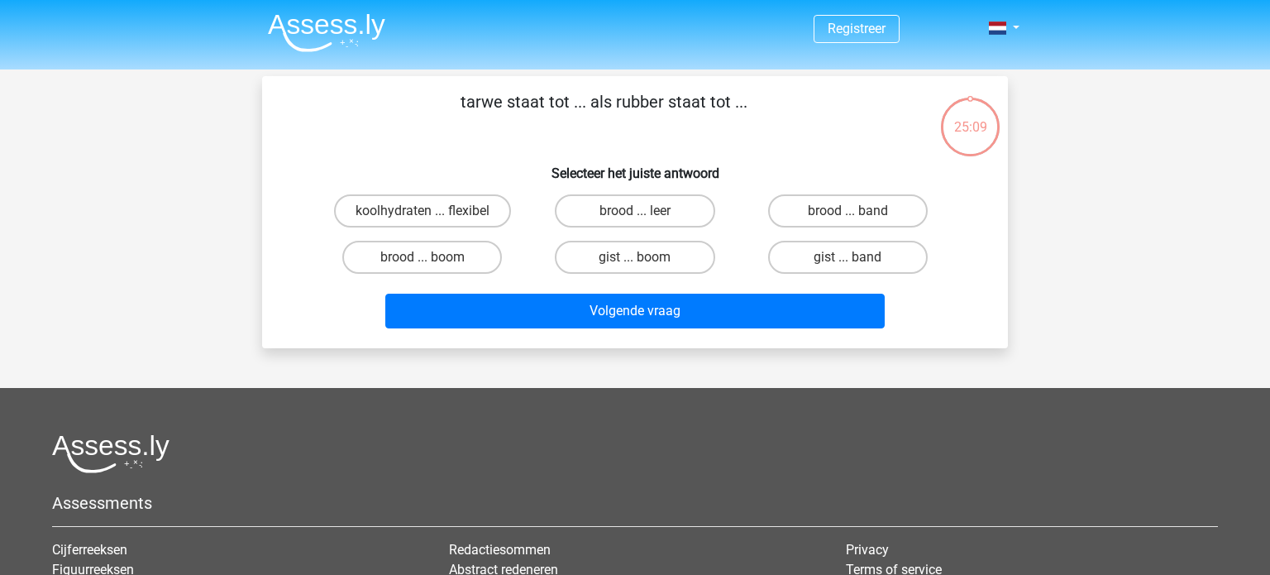
scroll to position [76, 0]
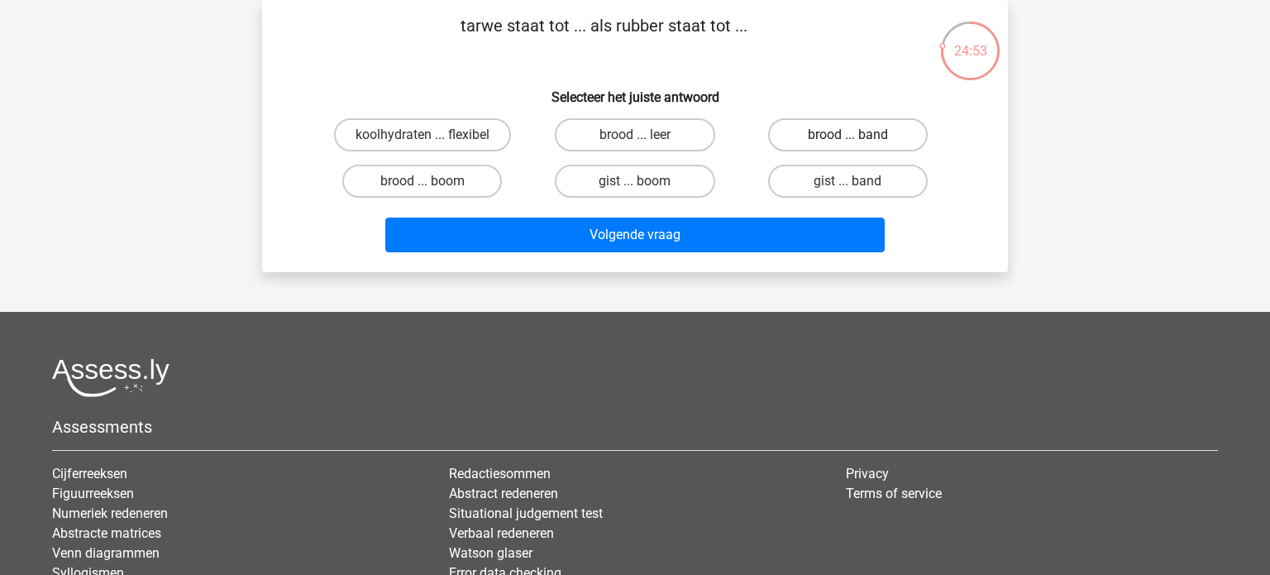
click at [864, 136] on label "brood ... band" at bounding box center [848, 134] width 160 height 33
click at [858, 136] on input "brood ... band" at bounding box center [853, 140] width 11 height 11
radio input "true"
click at [815, 197] on div "gist ... band" at bounding box center [848, 181] width 213 height 46
click at [815, 189] on label "gist ... band" at bounding box center [848, 181] width 160 height 33
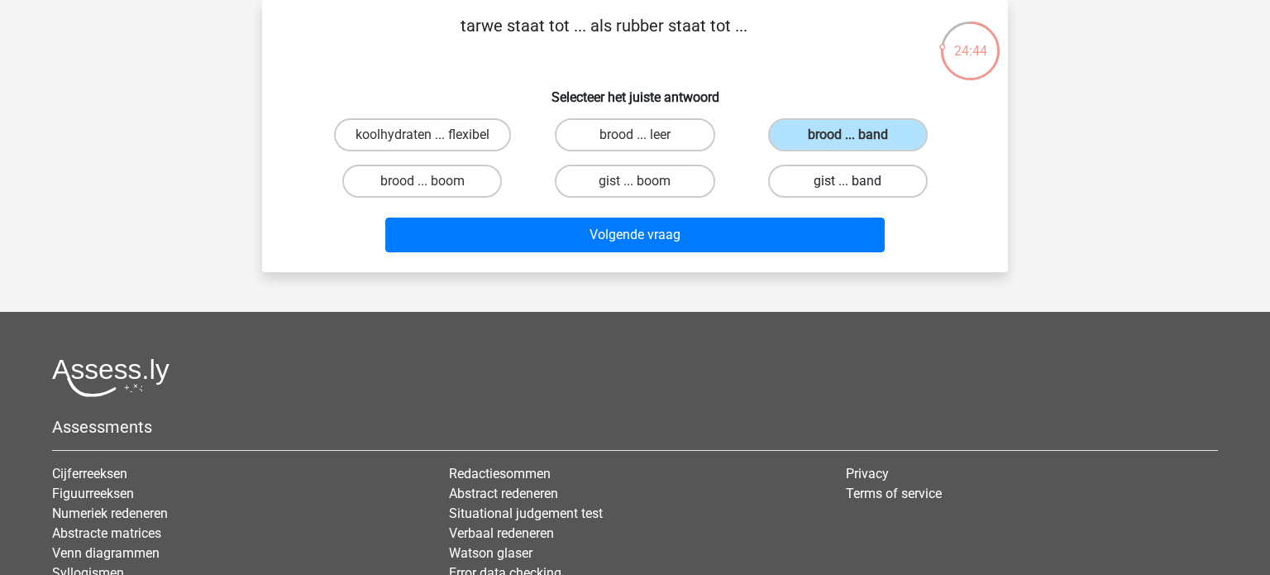
click at [848, 189] on input "gist ... band" at bounding box center [853, 186] width 11 height 11
radio input "true"
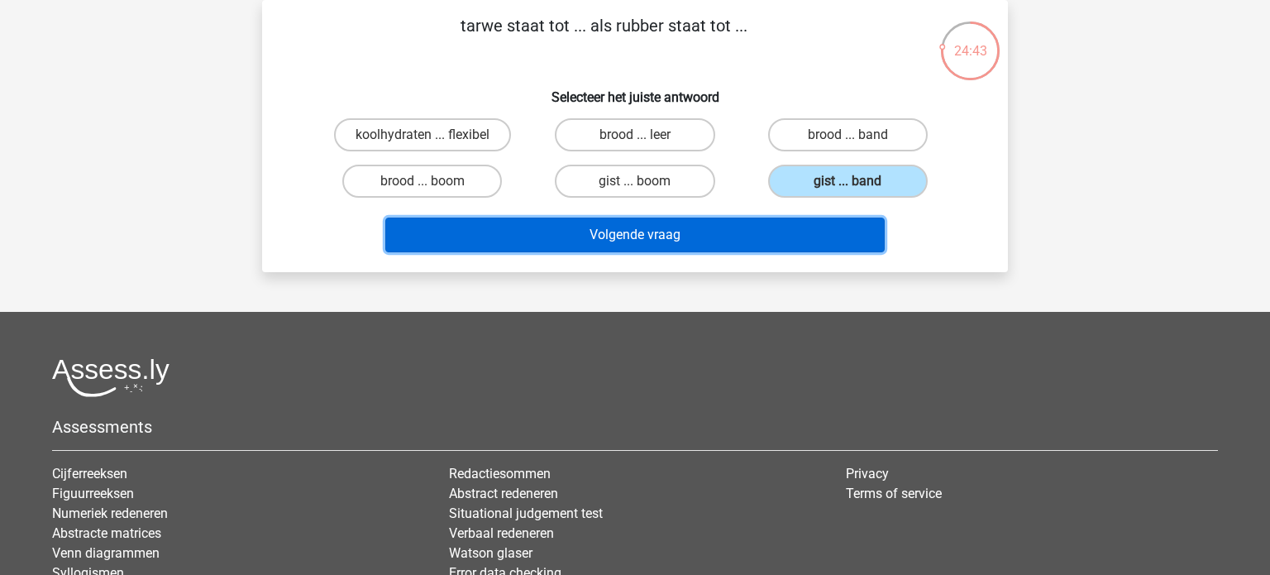
click at [804, 226] on button "Volgende vraag" at bounding box center [635, 235] width 500 height 35
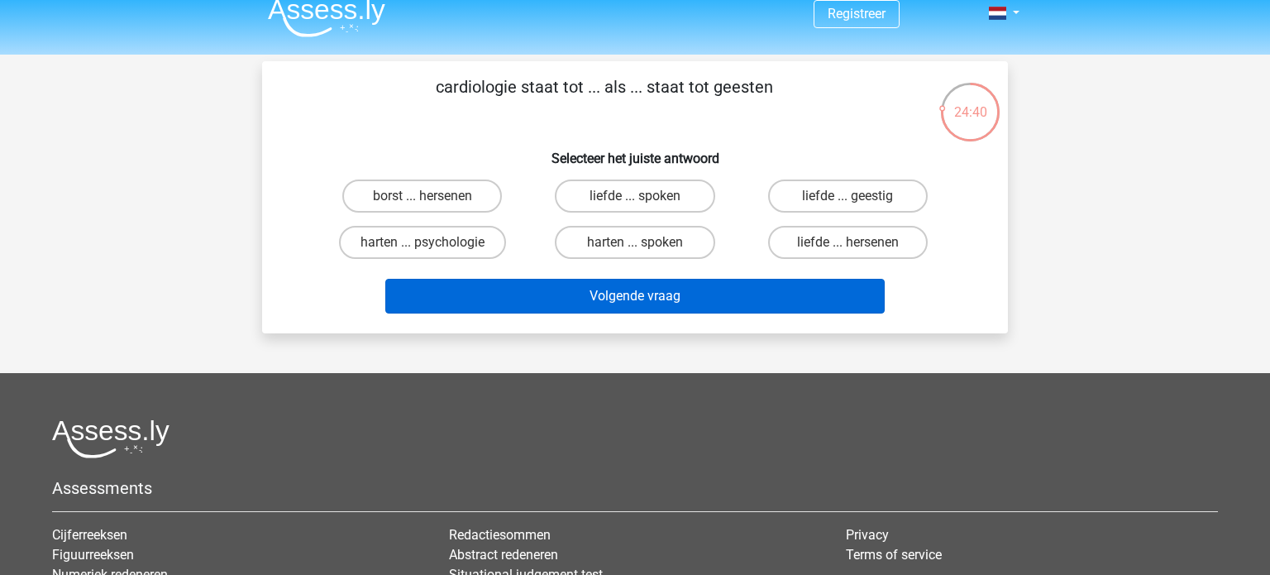
scroll to position [10, 0]
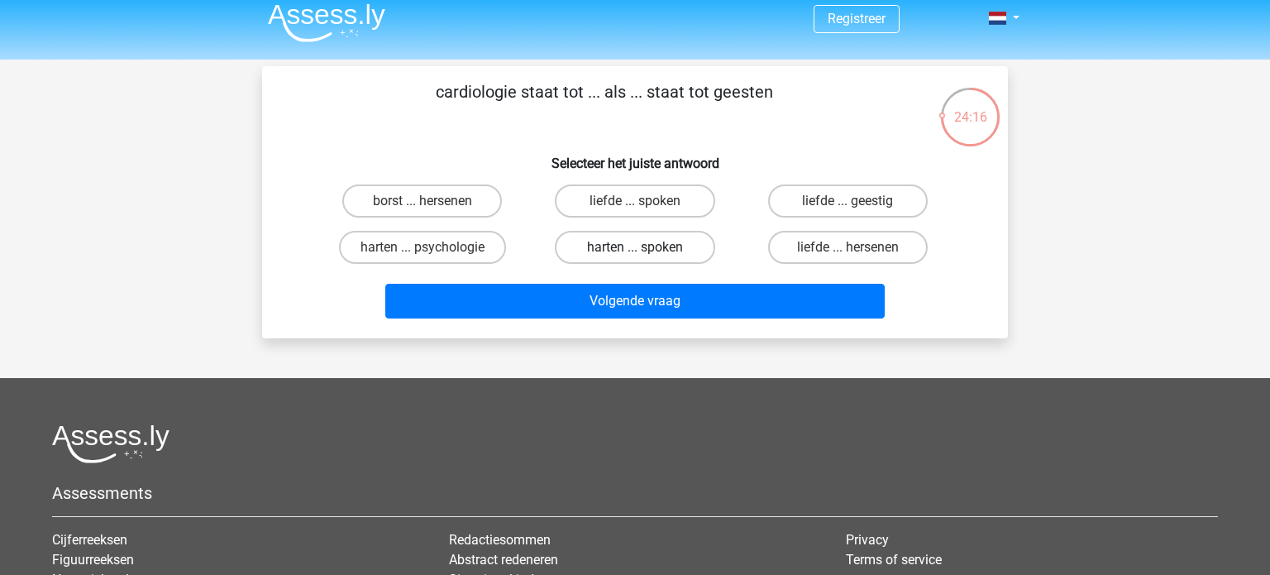
click at [633, 256] on label "harten ... spoken" at bounding box center [635, 247] width 160 height 33
click at [635, 256] on input "harten ... spoken" at bounding box center [640, 252] width 11 height 11
radio input "true"
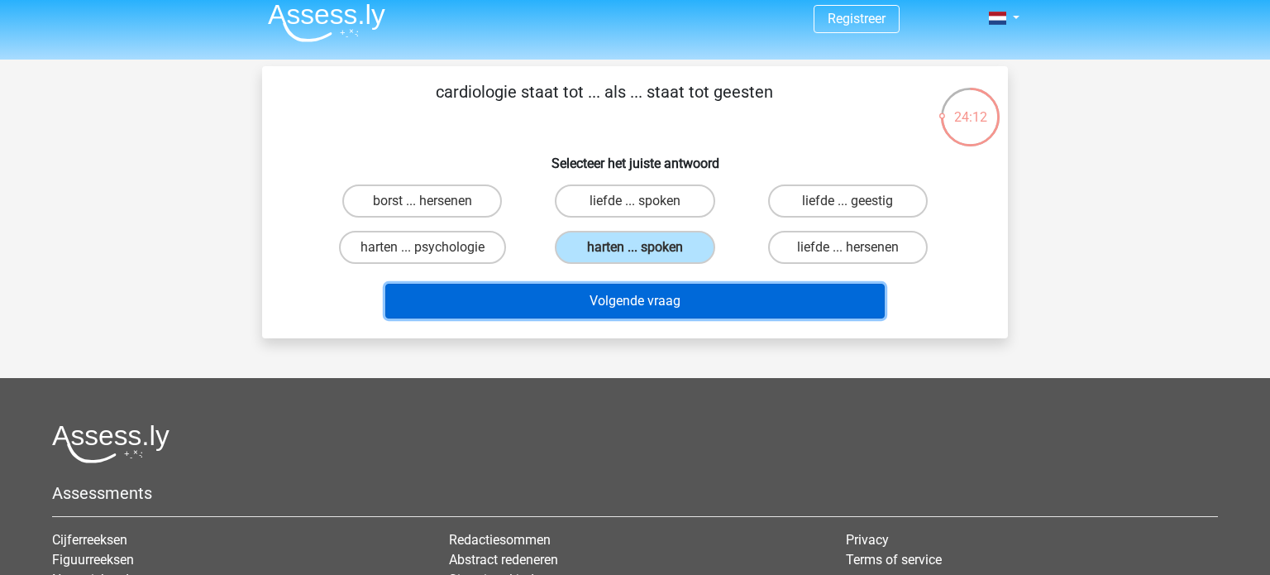
click at [633, 314] on button "Volgende vraag" at bounding box center [635, 301] width 500 height 35
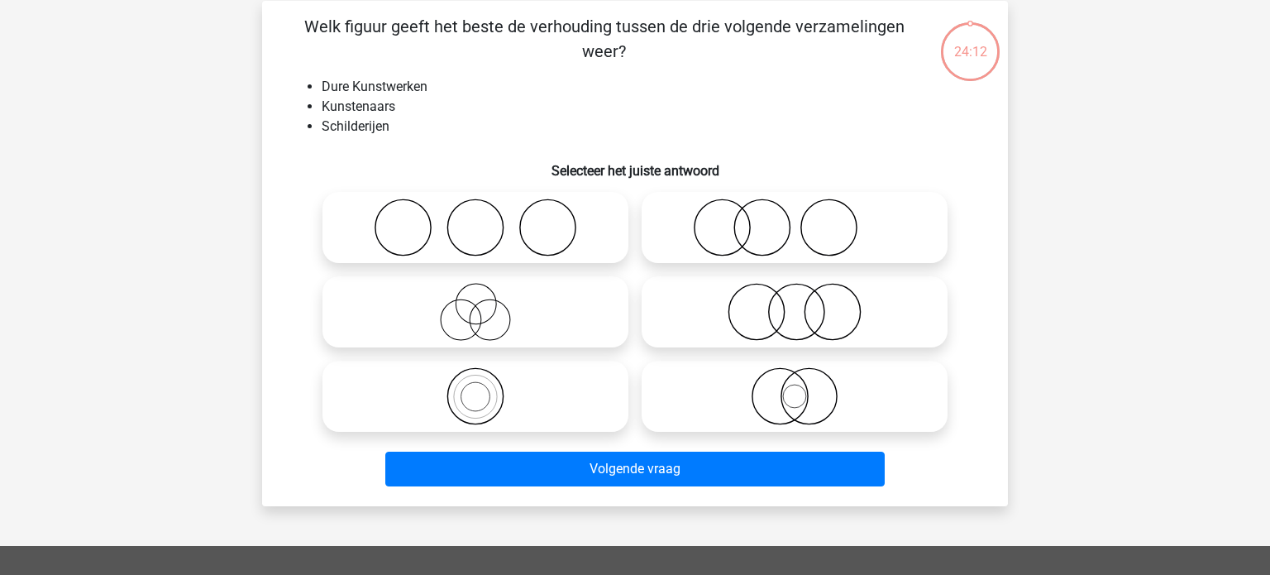
scroll to position [76, 0]
click at [748, 208] on icon at bounding box center [794, 227] width 293 height 58
click at [795, 208] on input "radio" at bounding box center [800, 213] width 11 height 11
radio input "true"
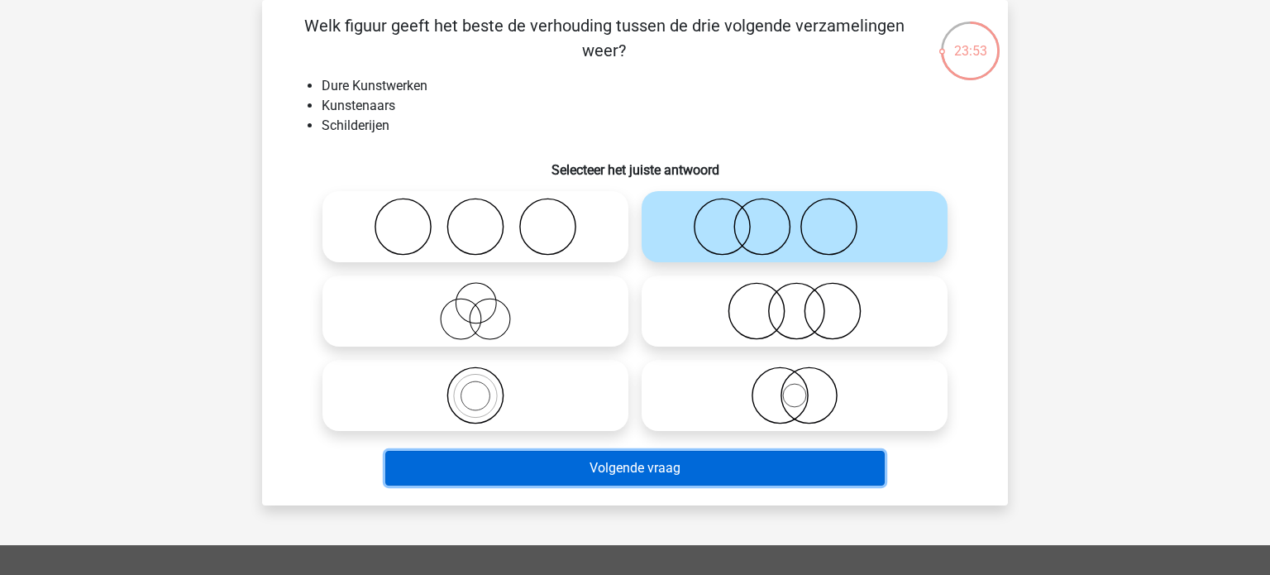
click at [640, 475] on button "Volgende vraag" at bounding box center [635, 468] width 500 height 35
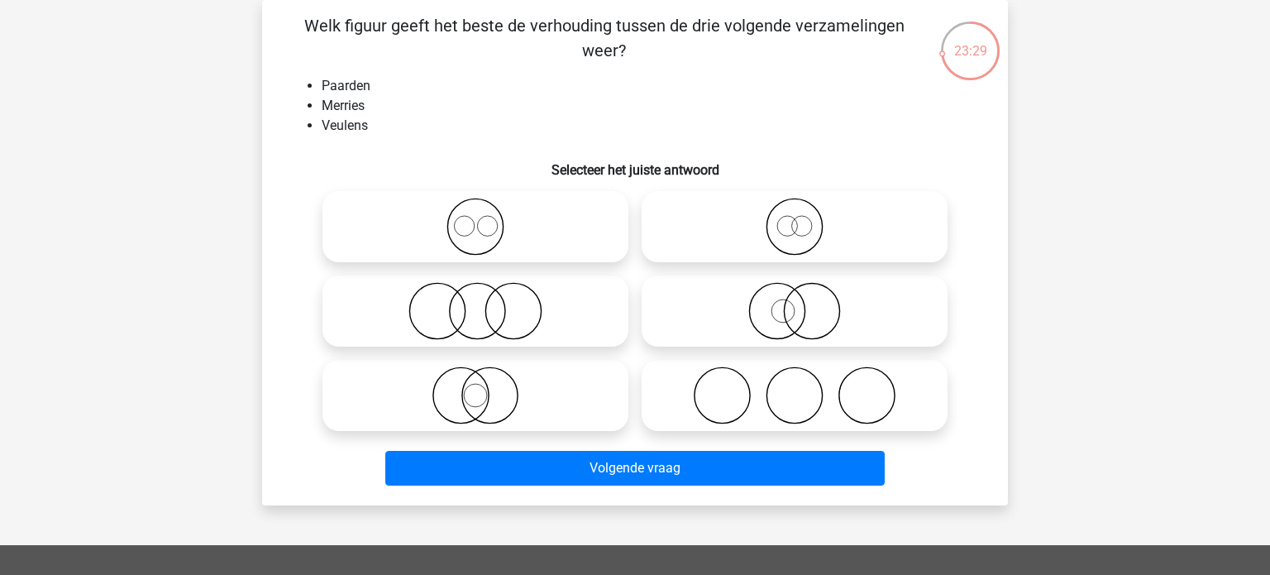
click at [524, 398] on icon at bounding box center [475, 395] width 293 height 58
click at [486, 387] on input "radio" at bounding box center [481, 381] width 11 height 11
radio input "true"
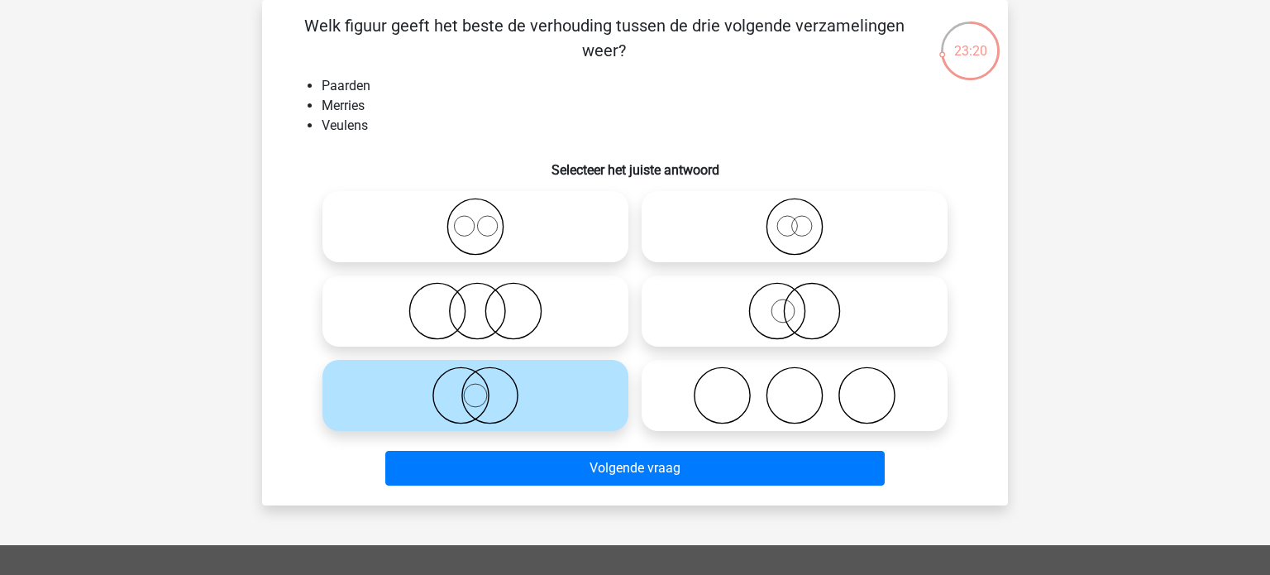
click at [718, 218] on icon at bounding box center [794, 227] width 293 height 58
click at [795, 218] on input "radio" at bounding box center [800, 213] width 11 height 11
radio input "true"
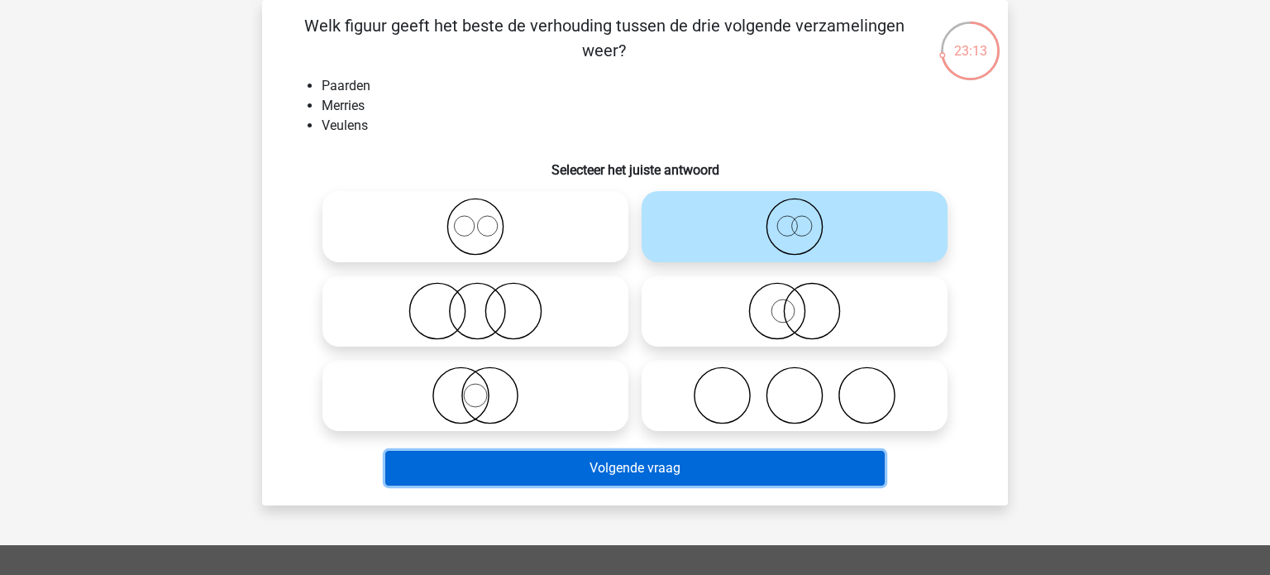
click at [625, 458] on button "Volgende vraag" at bounding box center [635, 468] width 500 height 35
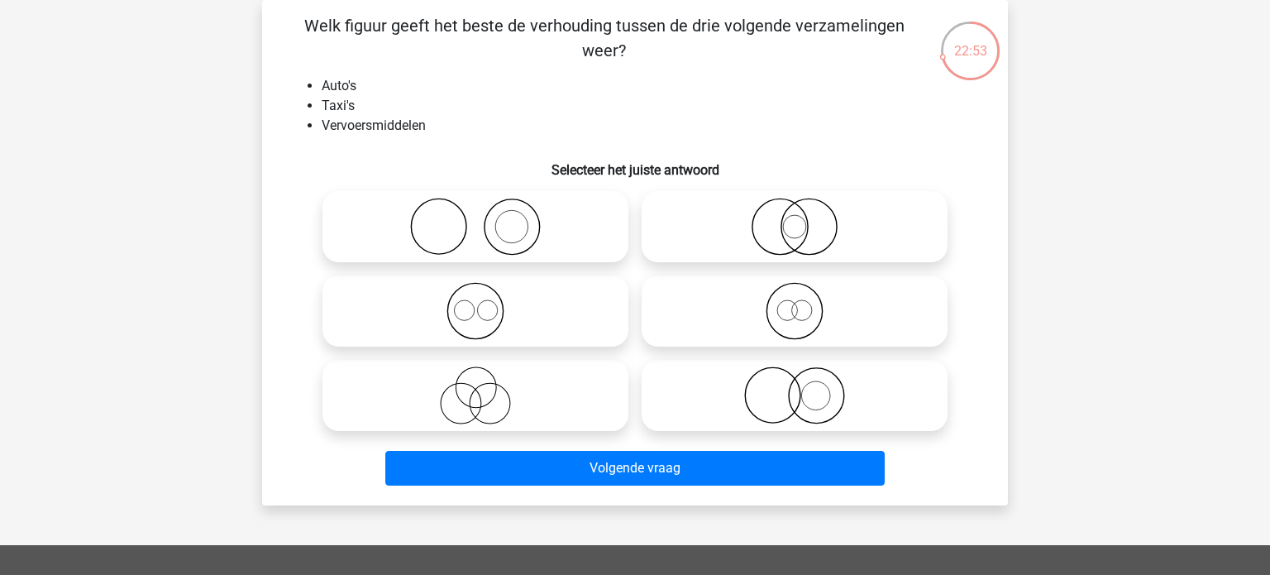
click at [479, 373] on icon at bounding box center [475, 395] width 293 height 58
click at [479, 376] on input "radio" at bounding box center [481, 381] width 11 height 11
radio input "true"
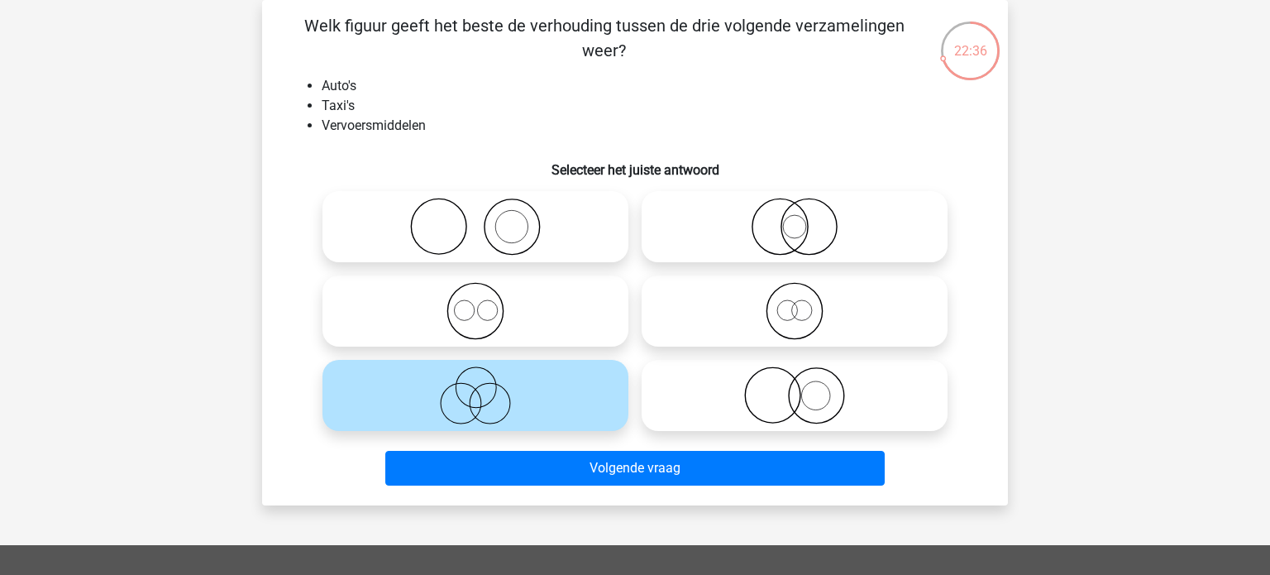
click at [817, 220] on icon at bounding box center [794, 227] width 293 height 58
click at [805, 218] on input "radio" at bounding box center [800, 213] width 11 height 11
radio input "true"
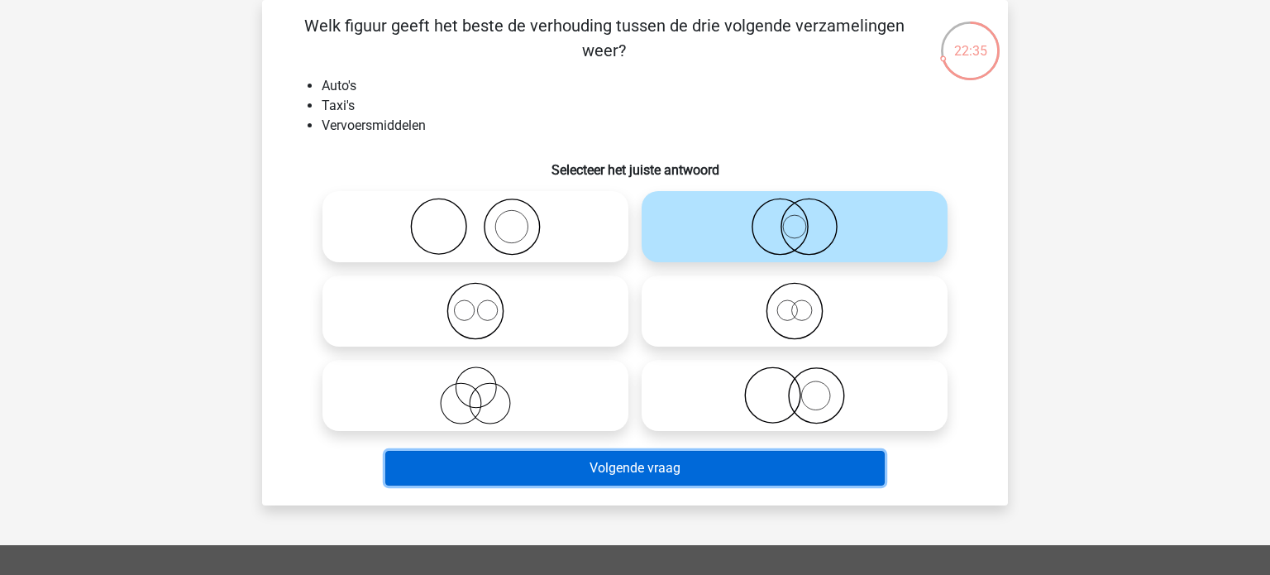
click at [673, 476] on button "Volgende vraag" at bounding box center [635, 468] width 500 height 35
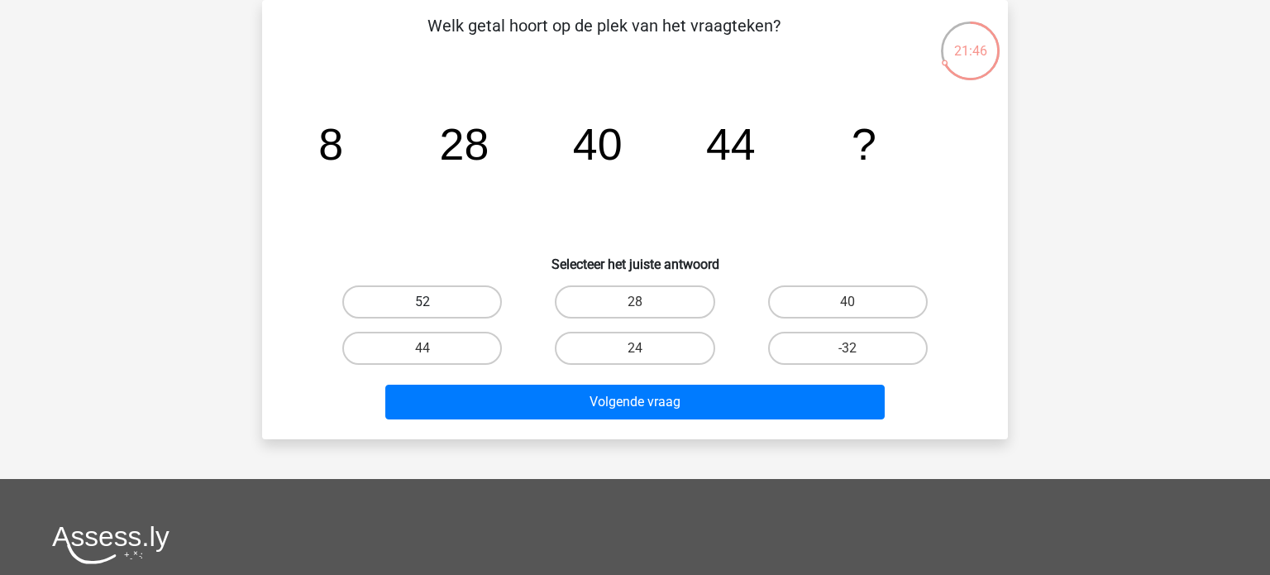
click at [460, 313] on label "52" at bounding box center [422, 301] width 160 height 33
click at [433, 313] on input "52" at bounding box center [428, 307] width 11 height 11
radio input "true"
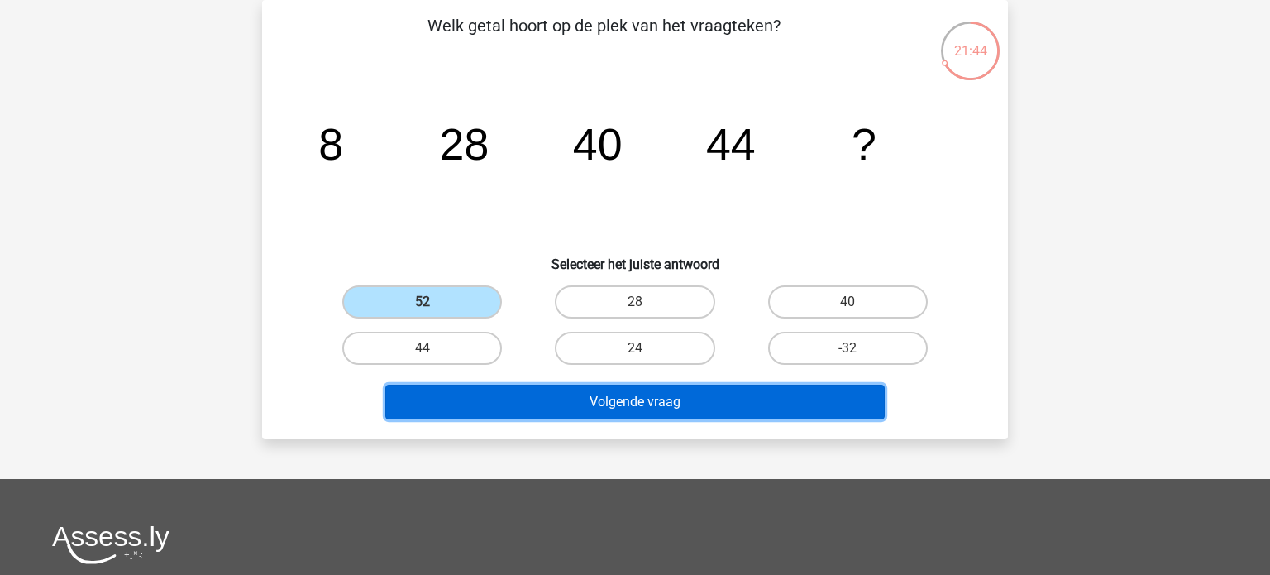
click at [547, 406] on button "Volgende vraag" at bounding box center [635, 402] width 500 height 35
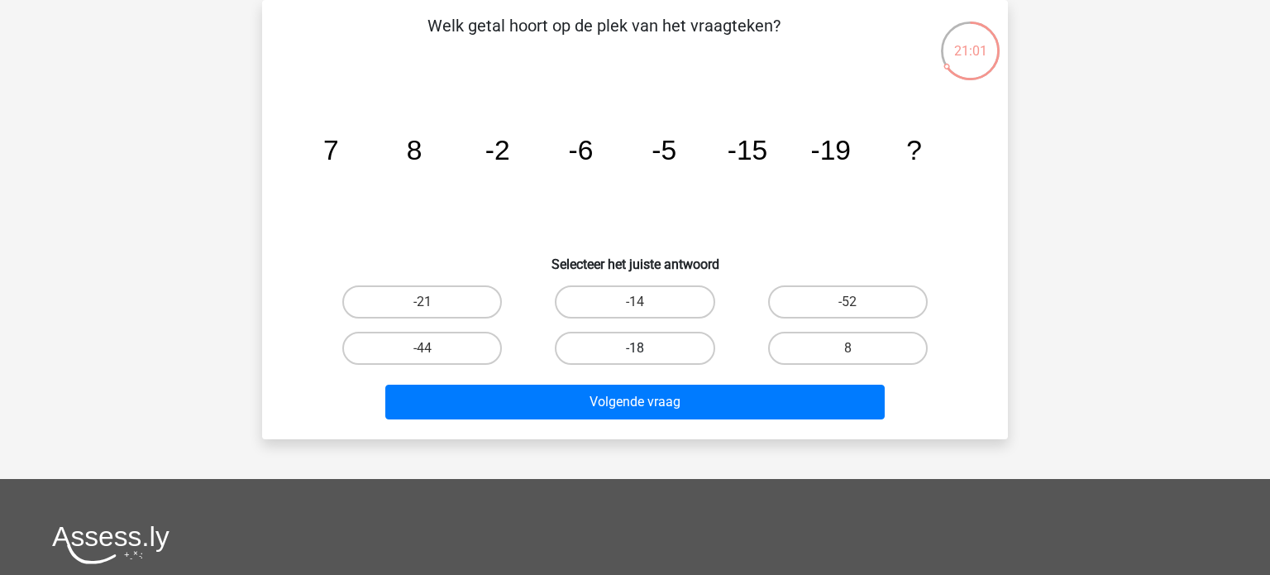
click at [596, 357] on label "-18" at bounding box center [635, 348] width 160 height 33
click at [635, 357] on input "-18" at bounding box center [640, 353] width 11 height 11
radio input "true"
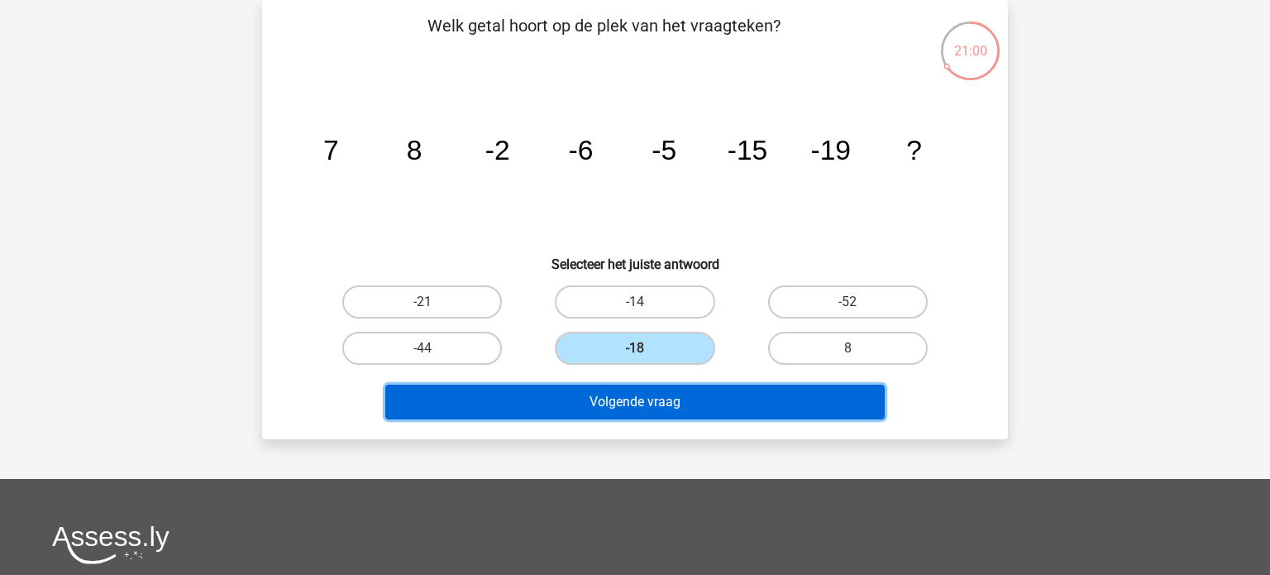
click at [607, 397] on button "Volgende vraag" at bounding box center [635, 402] width 500 height 35
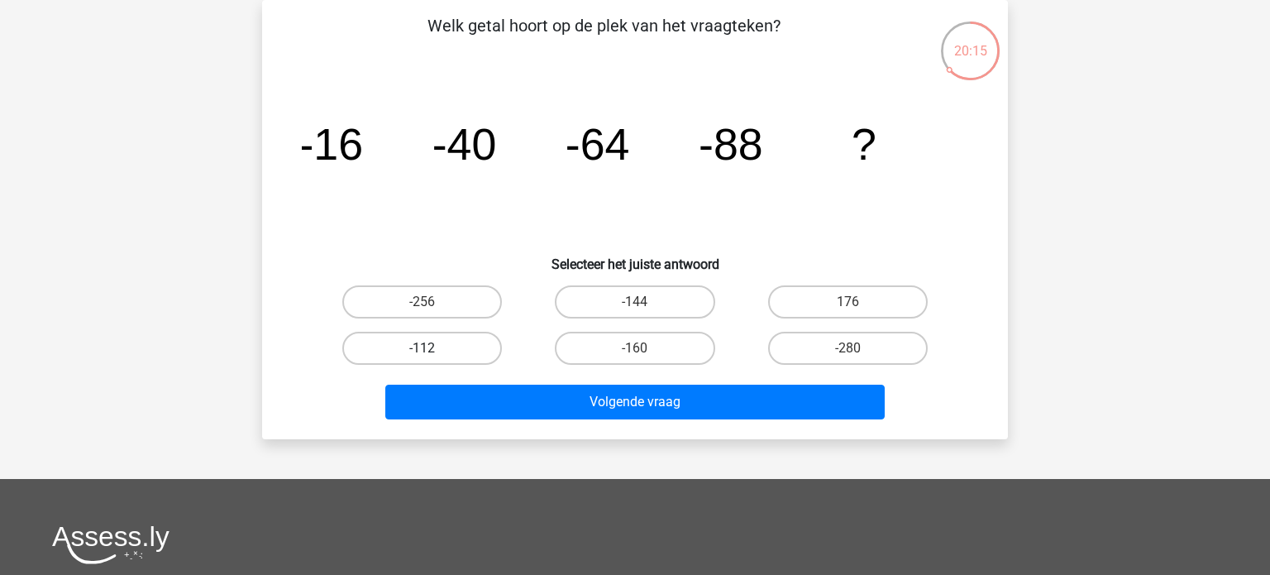
click at [461, 342] on label "-112" at bounding box center [422, 348] width 160 height 33
click at [433, 348] on input "-112" at bounding box center [428, 353] width 11 height 11
radio input "true"
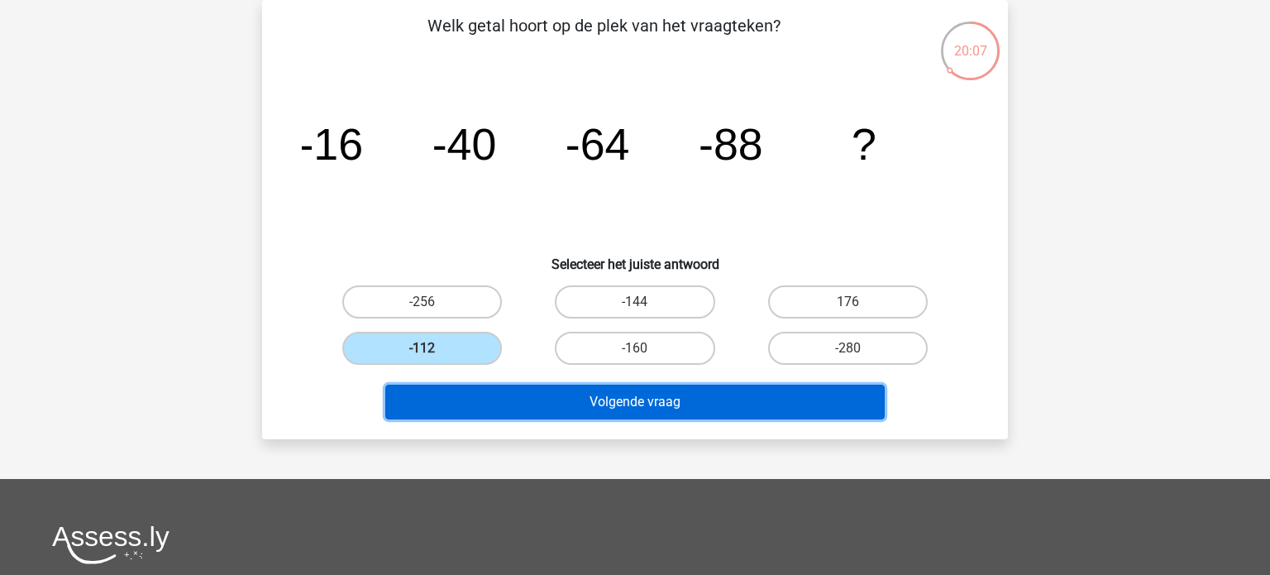
click at [656, 404] on button "Volgende vraag" at bounding box center [635, 402] width 500 height 35
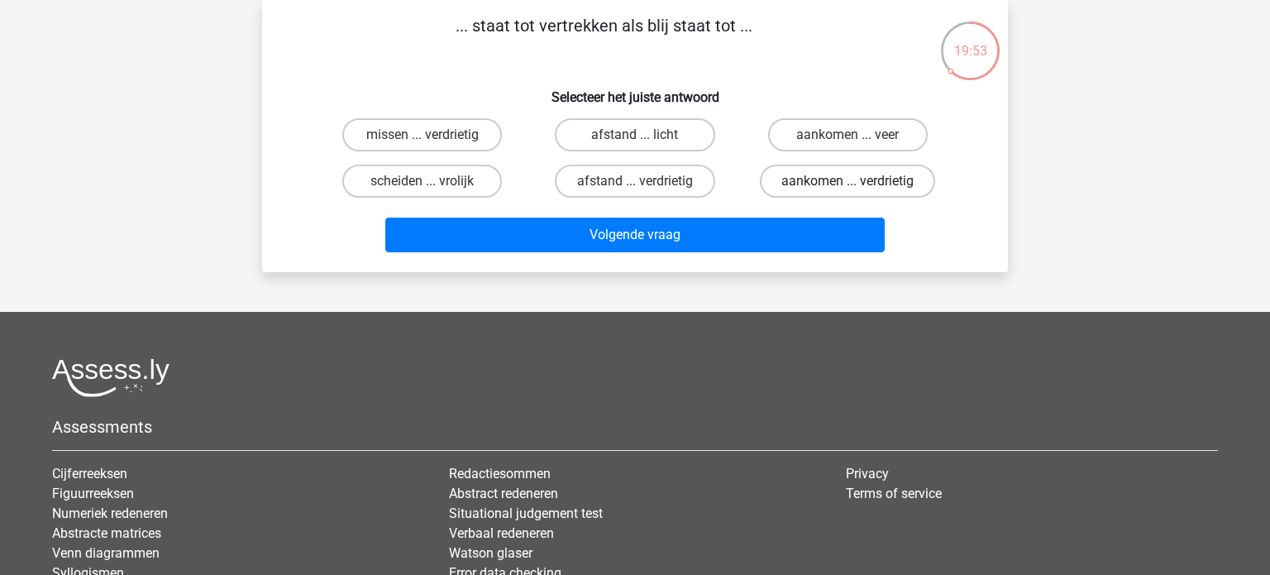
click at [840, 188] on label "aankomen ... verdrietig" at bounding box center [847, 181] width 175 height 33
click at [848, 188] on input "aankomen ... verdrietig" at bounding box center [853, 186] width 11 height 11
radio input "true"
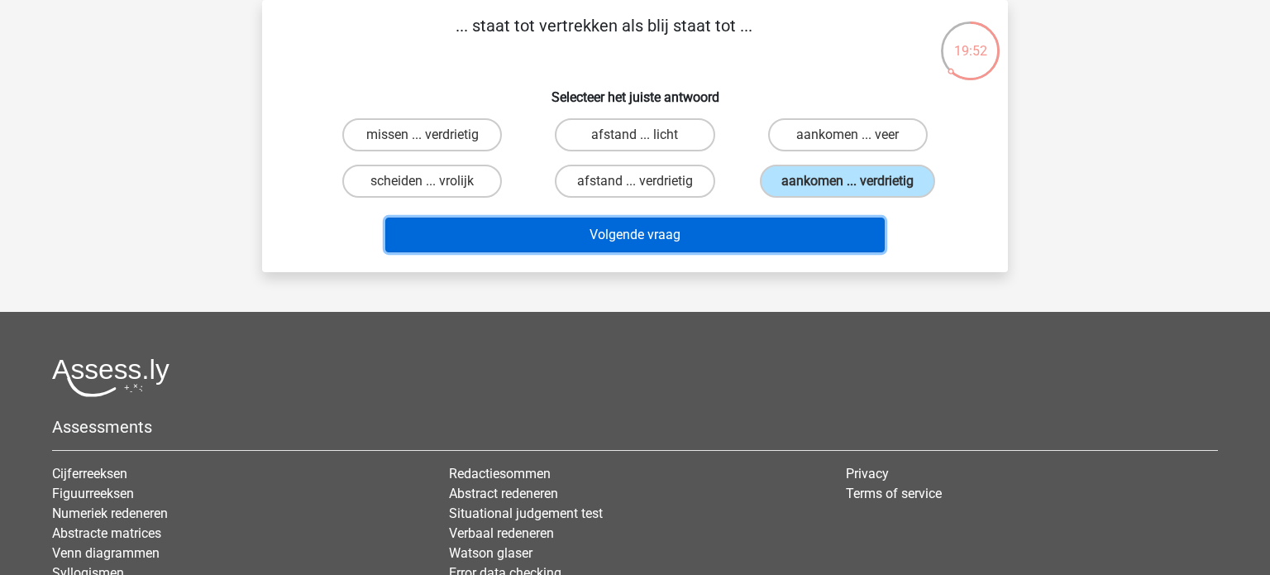
click at [791, 232] on button "Volgende vraag" at bounding box center [635, 235] width 500 height 35
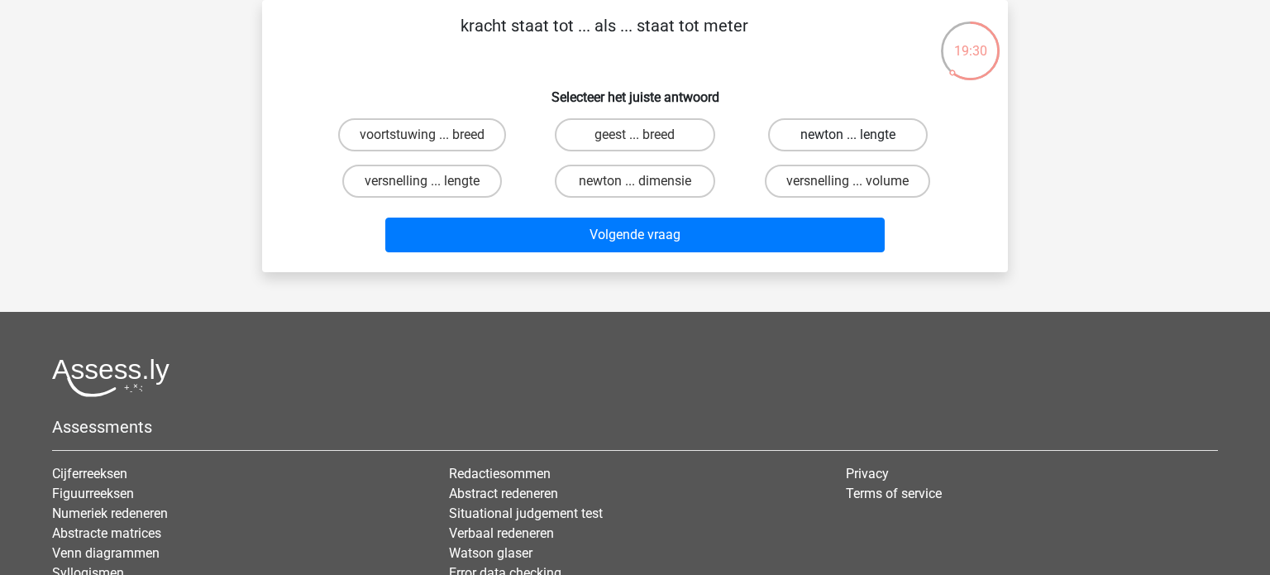
click at [842, 135] on label "newton ... lengte" at bounding box center [848, 134] width 160 height 33
click at [848, 135] on input "newton ... lengte" at bounding box center [853, 140] width 11 height 11
radio input "true"
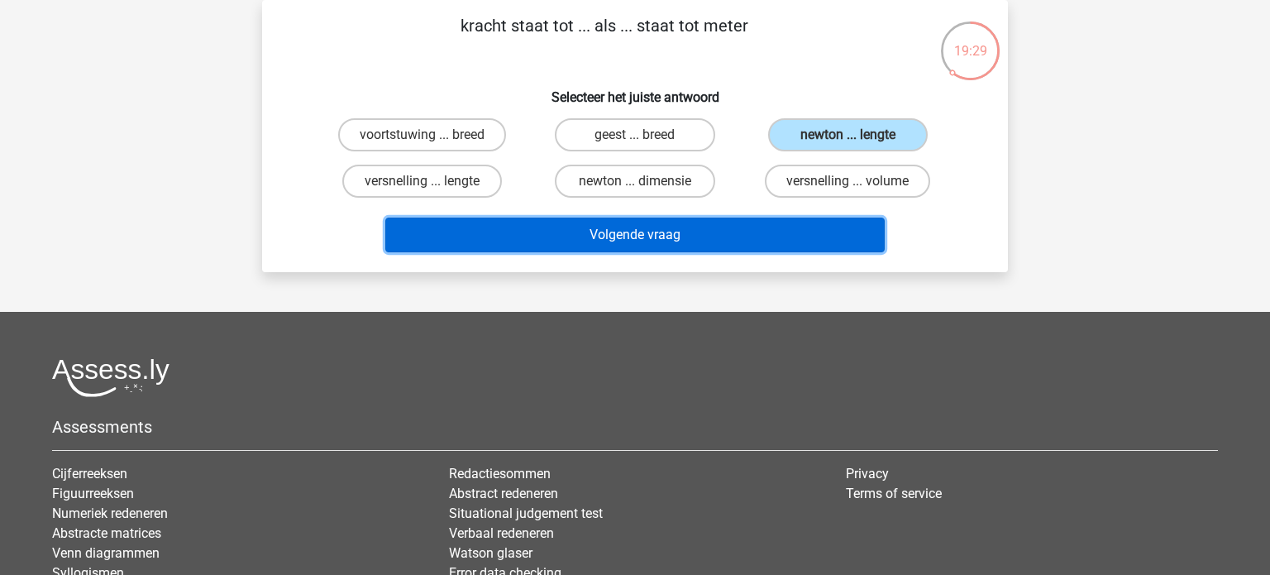
click at [725, 222] on button "Volgende vraag" at bounding box center [635, 235] width 500 height 35
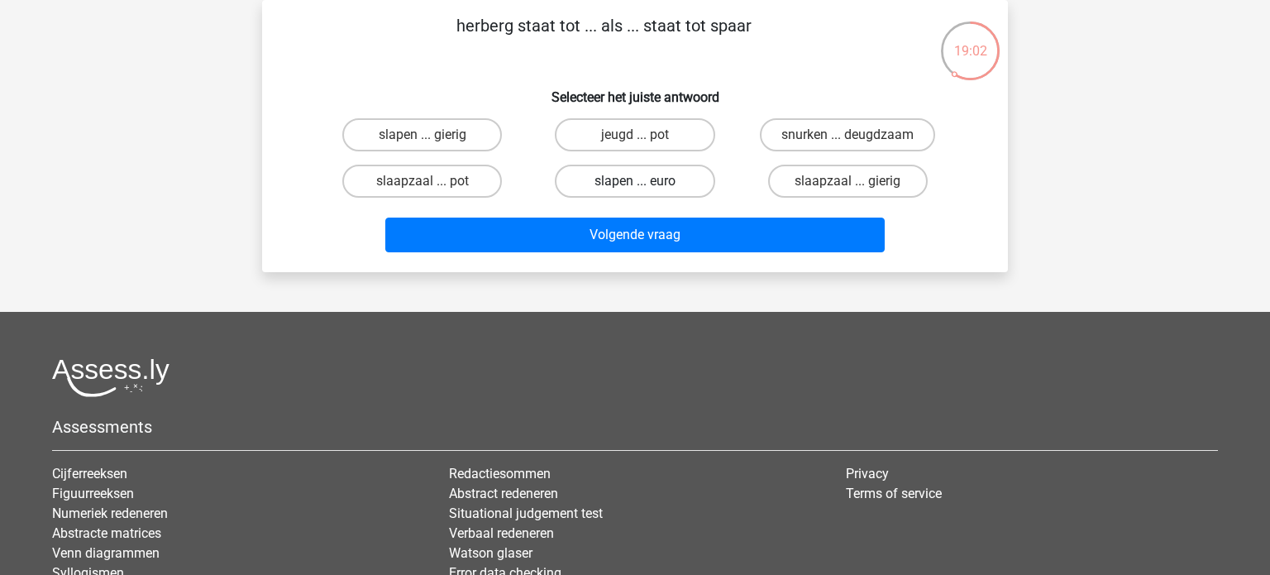
click at [668, 184] on label "slapen ... euro" at bounding box center [635, 181] width 160 height 33
click at [646, 184] on input "slapen ... euro" at bounding box center [640, 186] width 11 height 11
radio input "true"
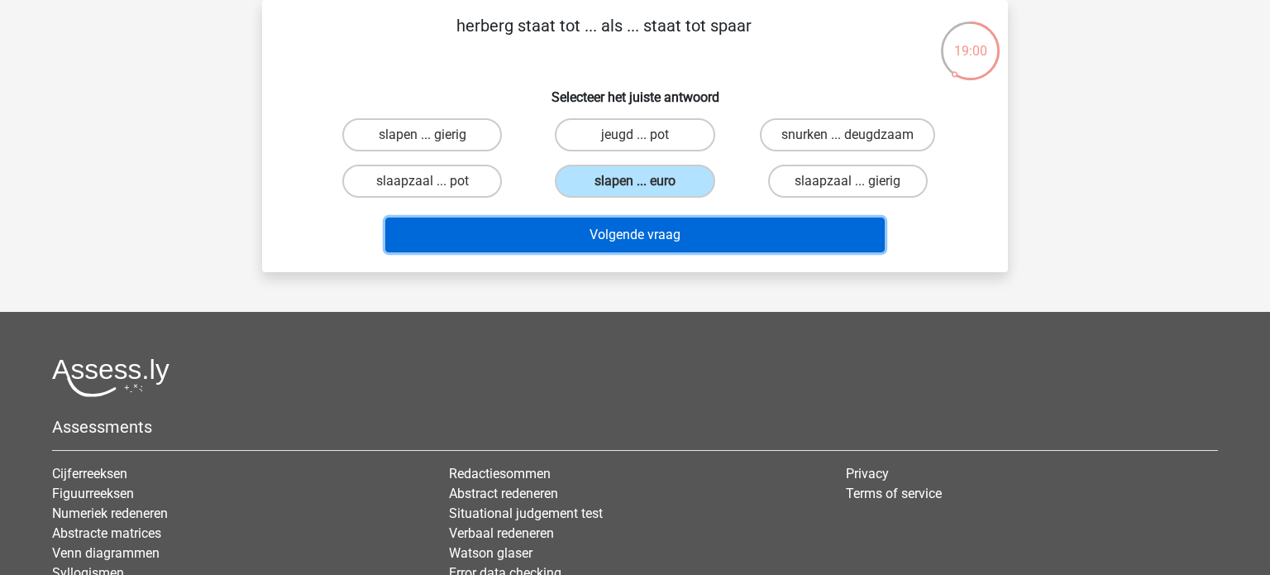
click at [642, 243] on button "Volgende vraag" at bounding box center [635, 235] width 500 height 35
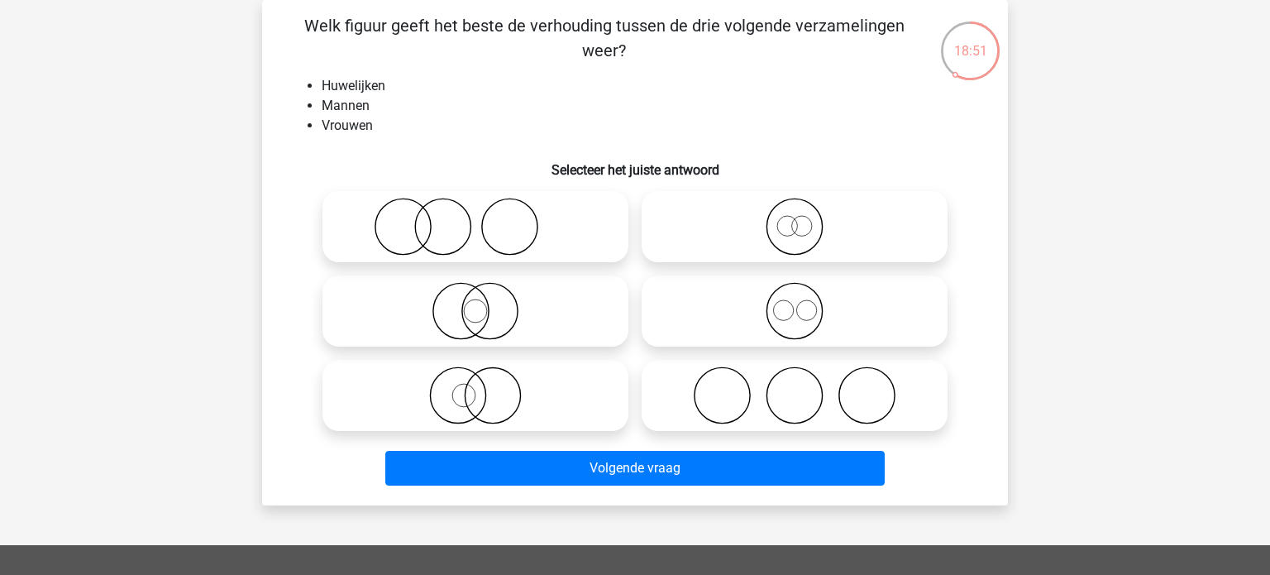
click at [765, 385] on icon at bounding box center [794, 395] width 293 height 58
click at [795, 385] on input "radio" at bounding box center [800, 381] width 11 height 11
radio input "true"
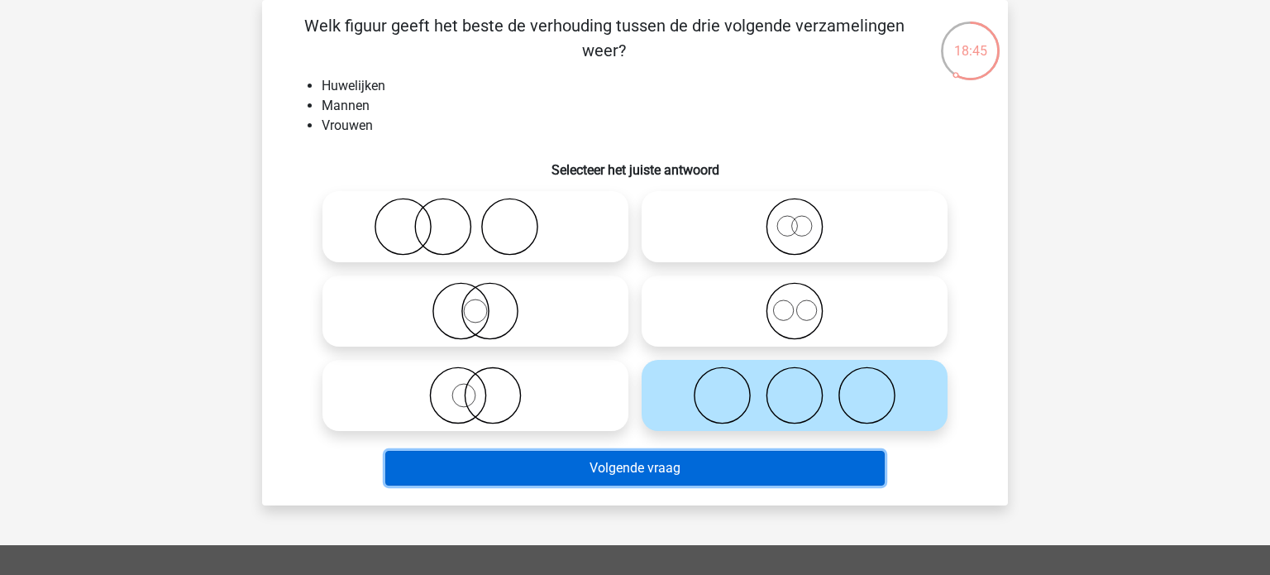
click at [661, 472] on button "Volgende vraag" at bounding box center [635, 468] width 500 height 35
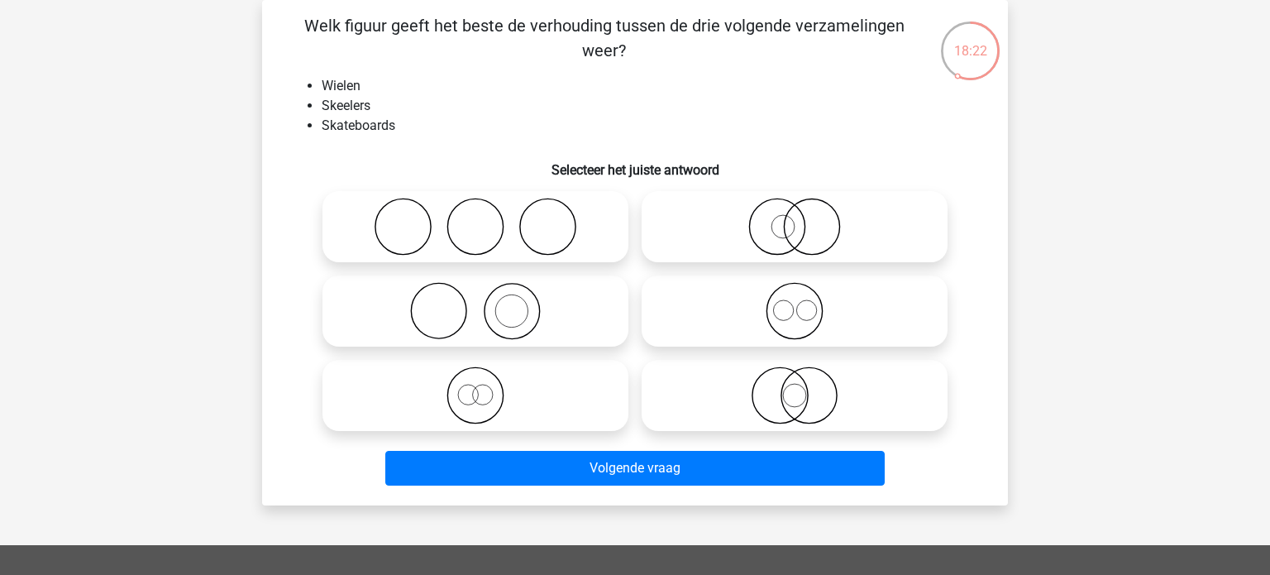
click at [473, 211] on icon at bounding box center [475, 227] width 293 height 58
click at [476, 211] on input "radio" at bounding box center [481, 213] width 11 height 11
radio input "true"
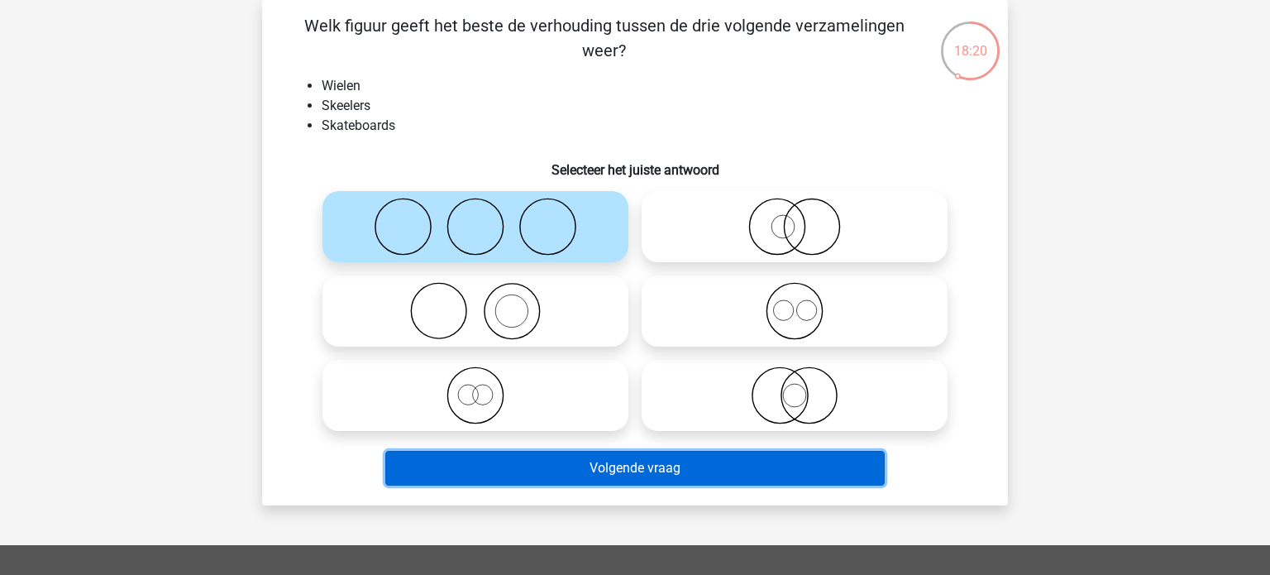
click at [556, 473] on button "Volgende vraag" at bounding box center [635, 468] width 500 height 35
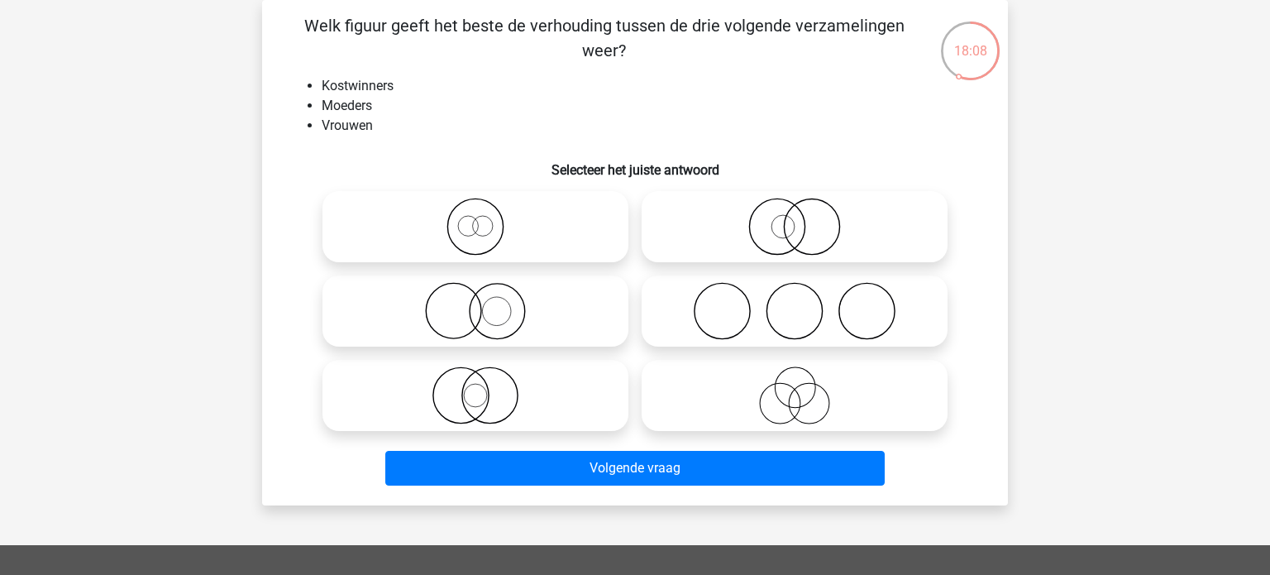
click at [745, 382] on icon at bounding box center [794, 395] width 293 height 58
click at [795, 382] on input "radio" at bounding box center [800, 381] width 11 height 11
radio input "true"
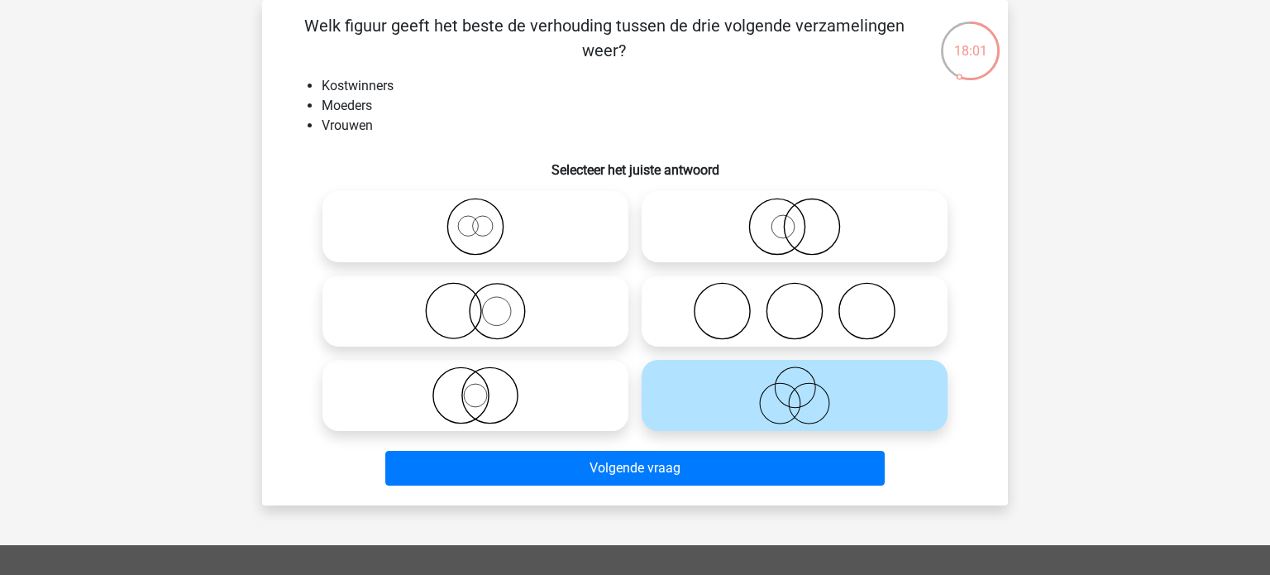
click at [594, 318] on icon at bounding box center [475, 311] width 293 height 58
click at [486, 303] on input "radio" at bounding box center [481, 297] width 11 height 11
radio input "true"
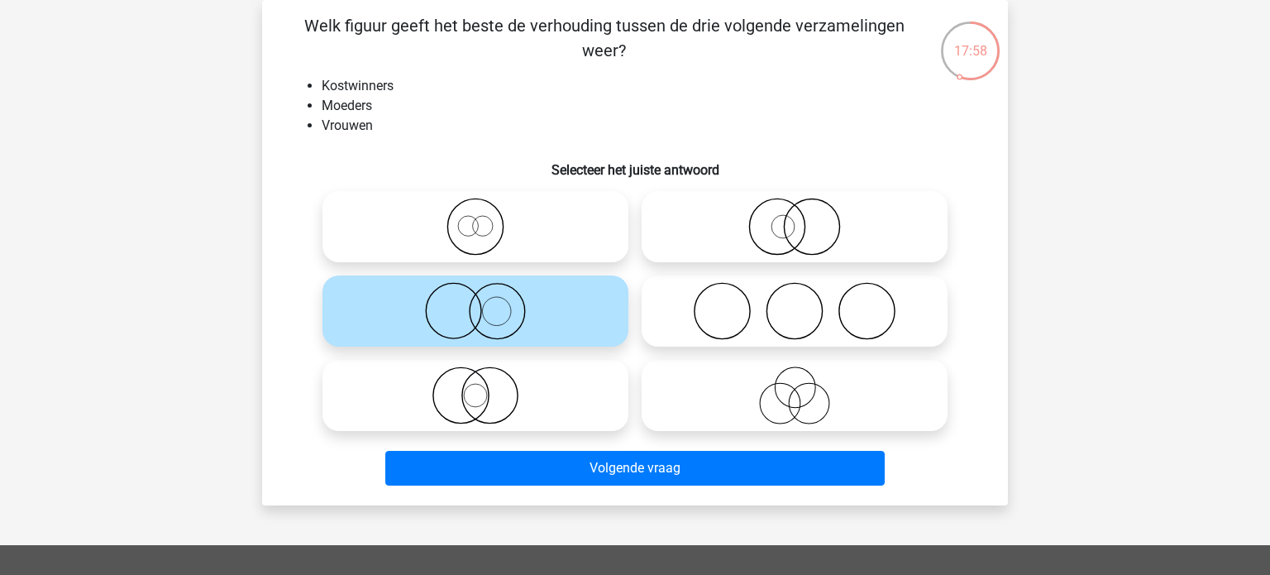
click at [801, 211] on input "radio" at bounding box center [800, 213] width 11 height 11
radio input "true"
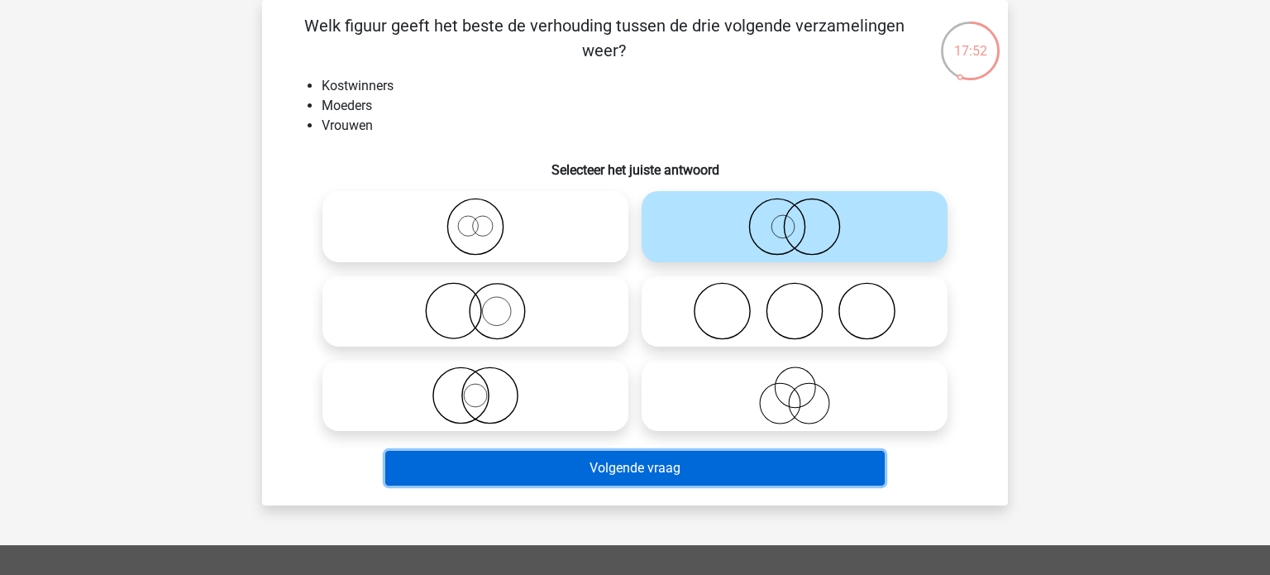
click at [653, 471] on button "Volgende vraag" at bounding box center [635, 468] width 500 height 35
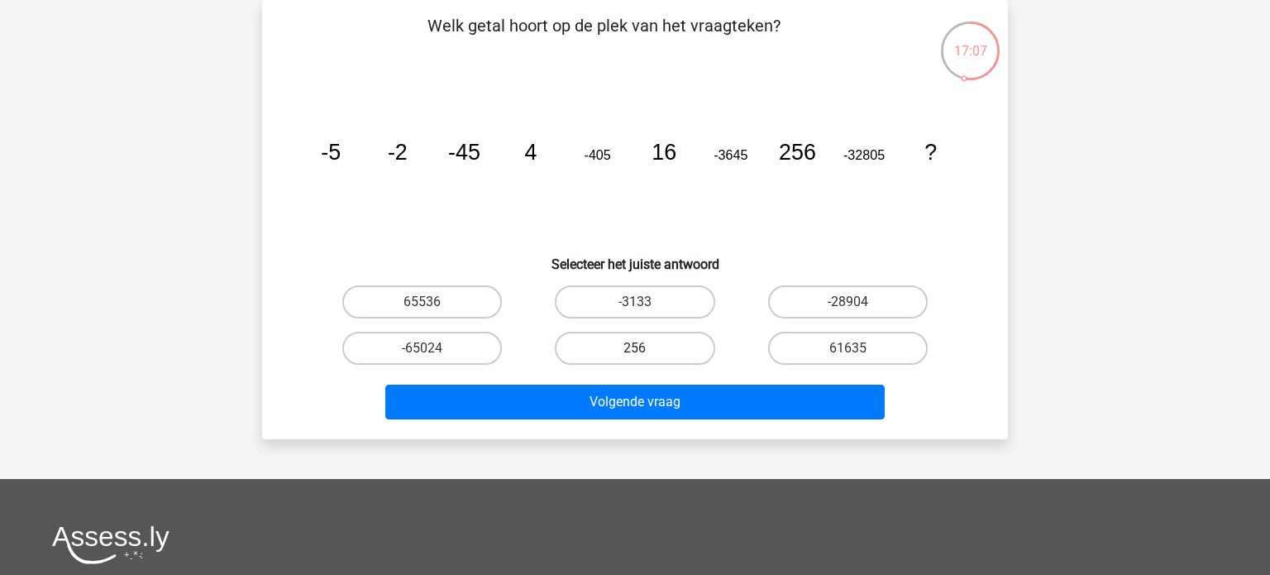
click at [652, 356] on label "256" at bounding box center [635, 348] width 160 height 33
click at [646, 356] on input "256" at bounding box center [640, 353] width 11 height 11
radio input "true"
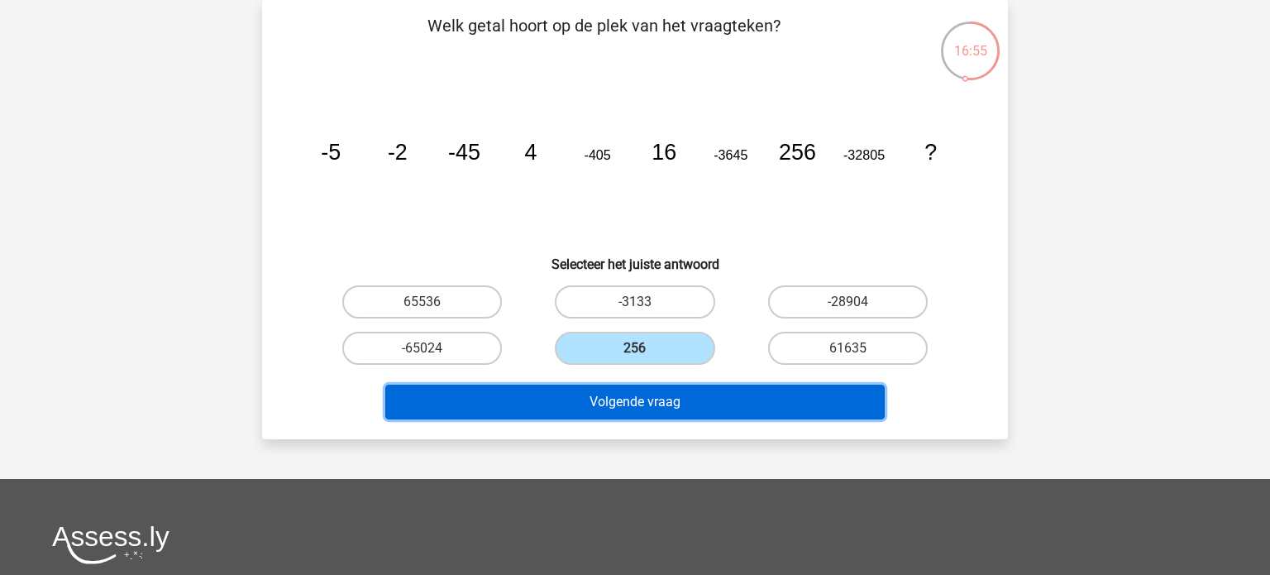
click at [707, 396] on button "Volgende vraag" at bounding box center [635, 402] width 500 height 35
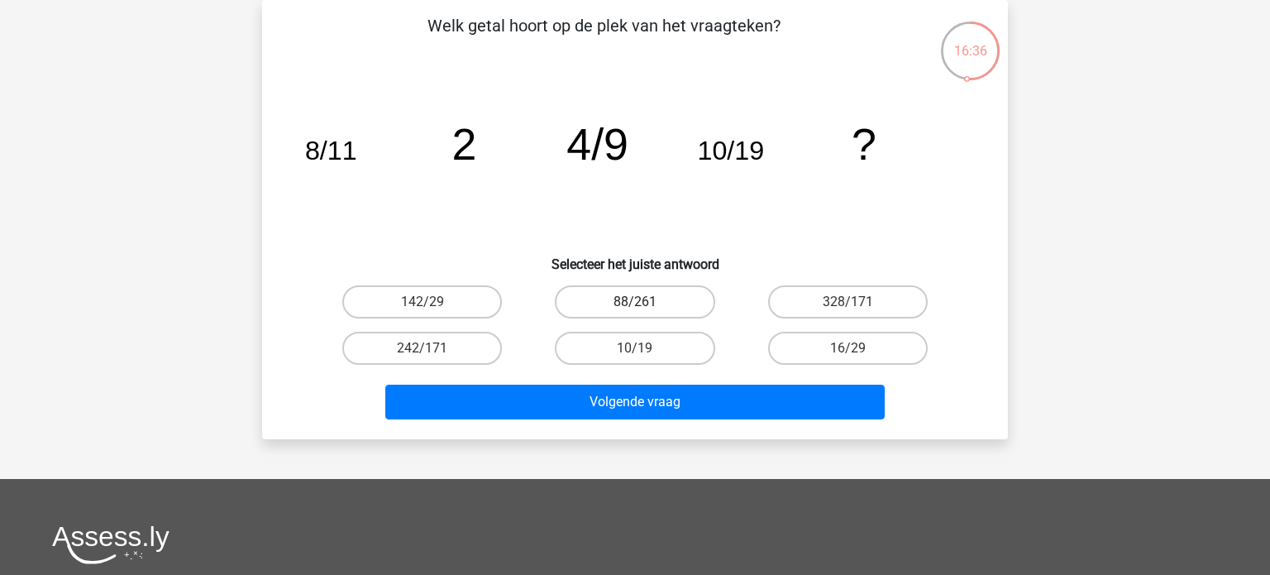
click at [672, 303] on label "88/261" at bounding box center [635, 301] width 160 height 33
click at [646, 303] on input "88/261" at bounding box center [640, 307] width 11 height 11
radio input "true"
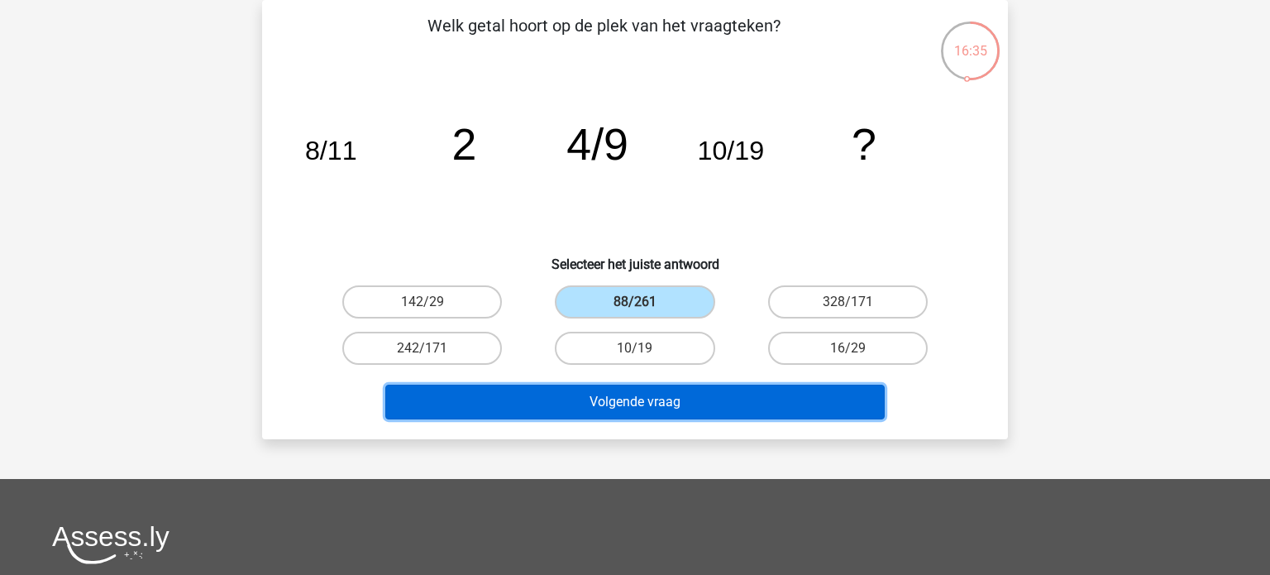
click at [692, 393] on button "Volgende vraag" at bounding box center [635, 402] width 500 height 35
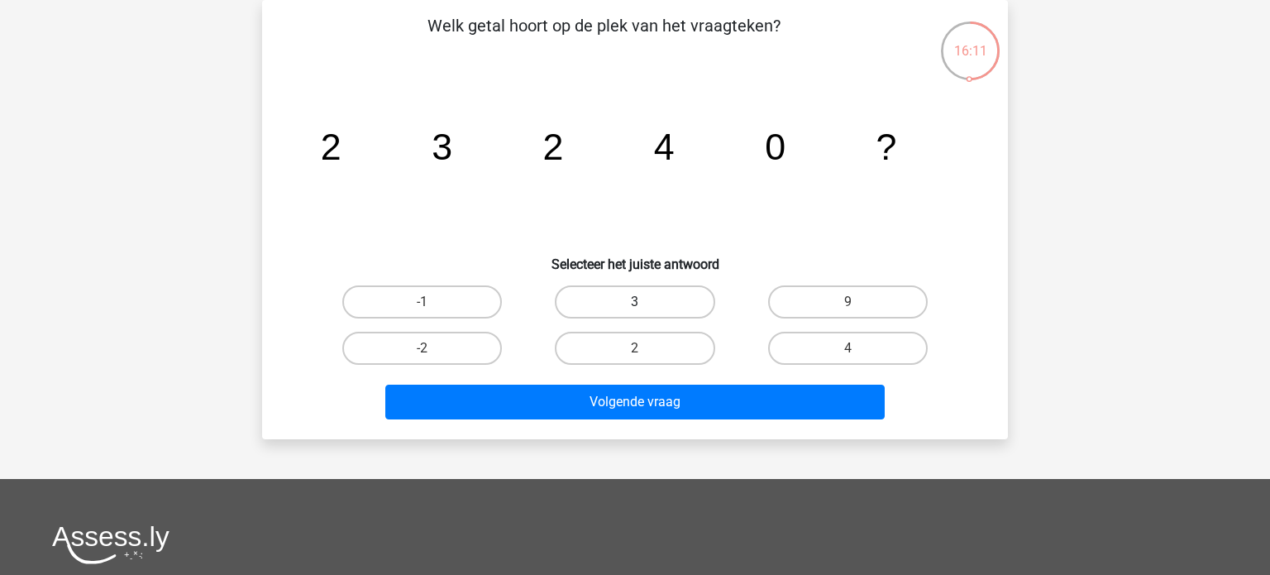
click at [659, 288] on label "3" at bounding box center [635, 301] width 160 height 33
click at [646, 302] on input "3" at bounding box center [640, 307] width 11 height 11
radio input "true"
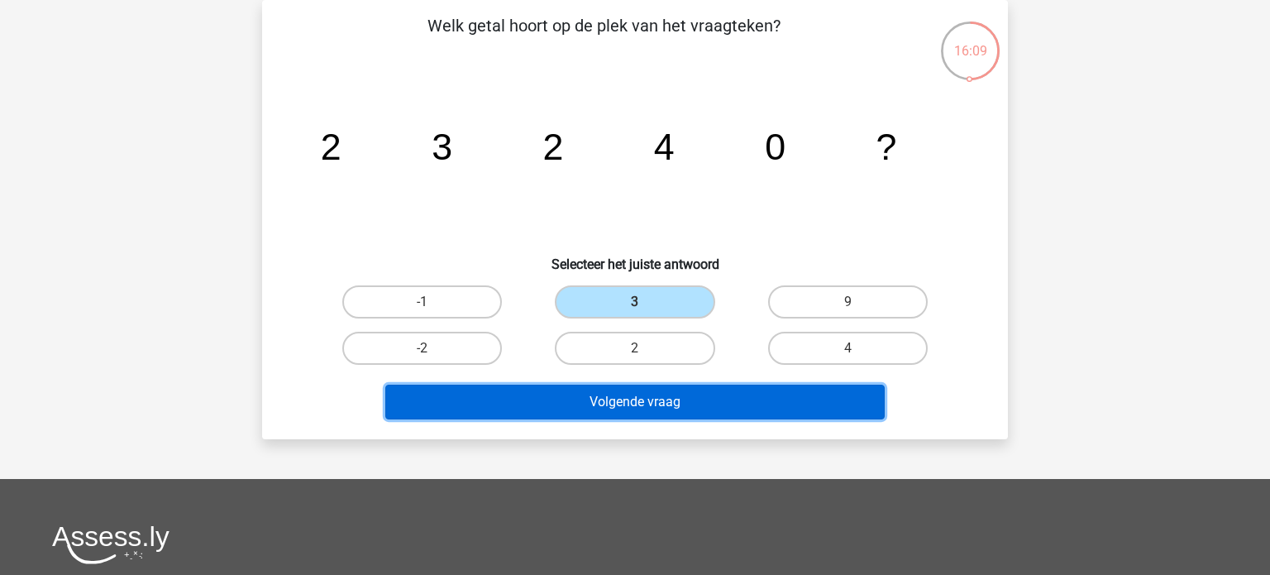
click at [650, 400] on button "Volgende vraag" at bounding box center [635, 402] width 500 height 35
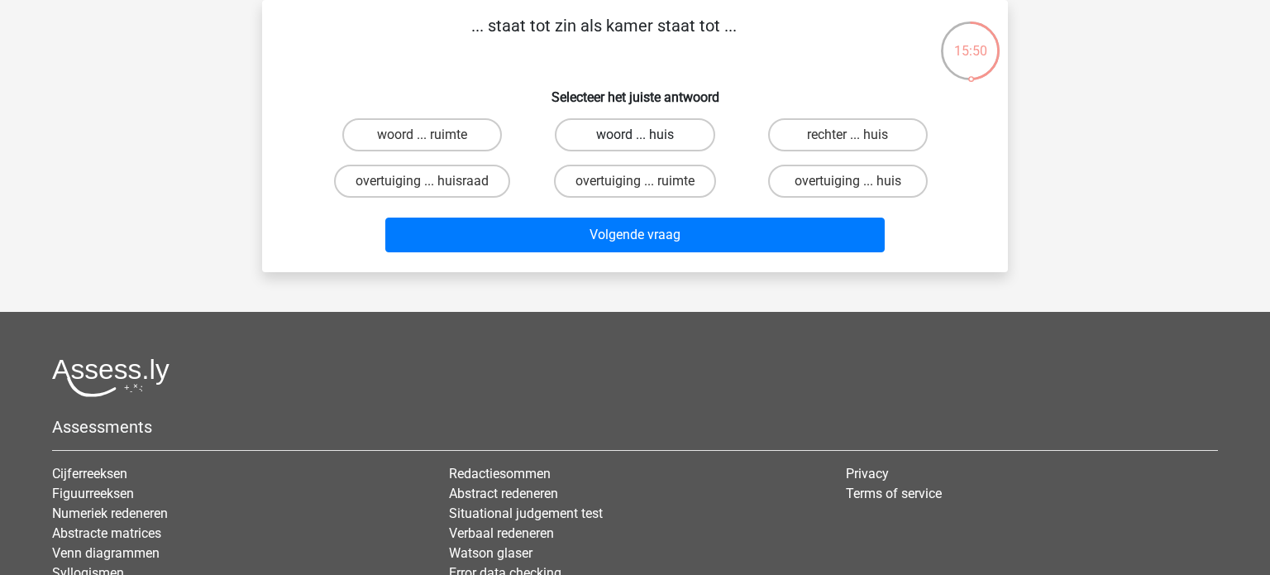
click at [631, 126] on label "woord ... huis" at bounding box center [635, 134] width 160 height 33
click at [635, 135] on input "woord ... huis" at bounding box center [640, 140] width 11 height 11
radio input "true"
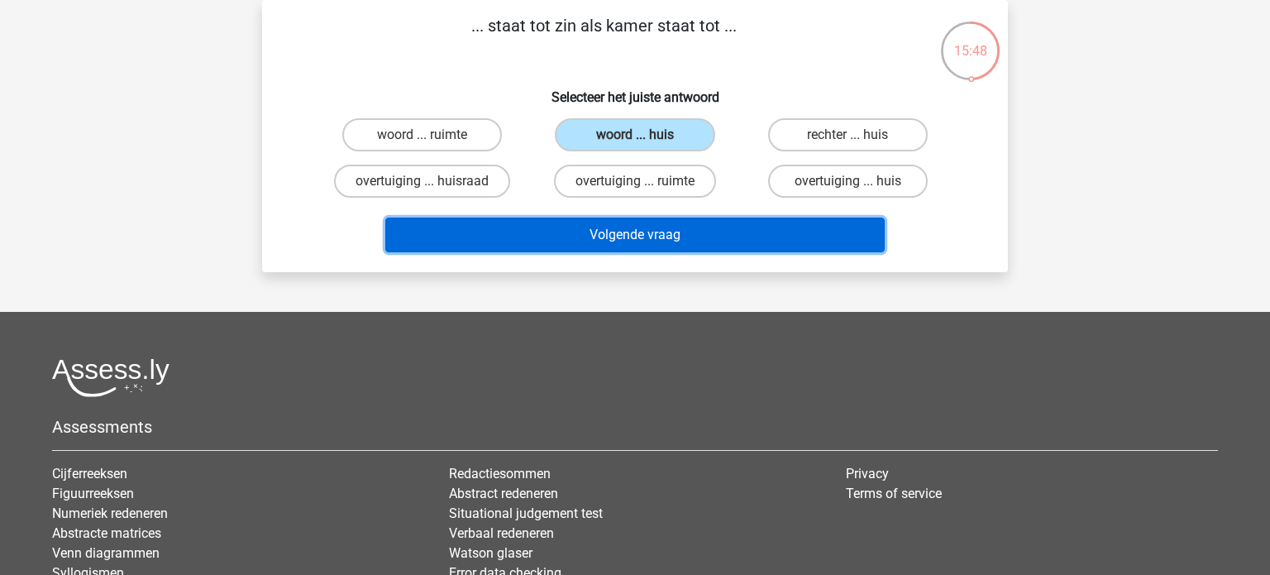
click at [648, 224] on button "Volgende vraag" at bounding box center [635, 235] width 500 height 35
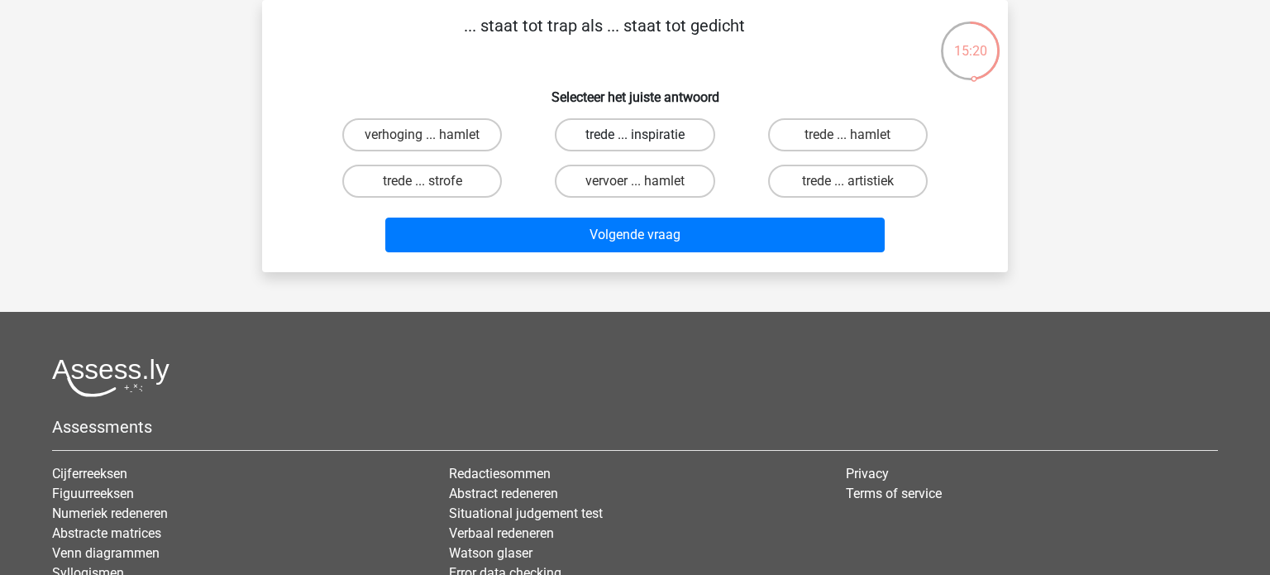
click at [633, 127] on label "trede ... inspiratie" at bounding box center [635, 134] width 160 height 33
click at [635, 135] on input "trede ... inspiratie" at bounding box center [640, 140] width 11 height 11
radio input "true"
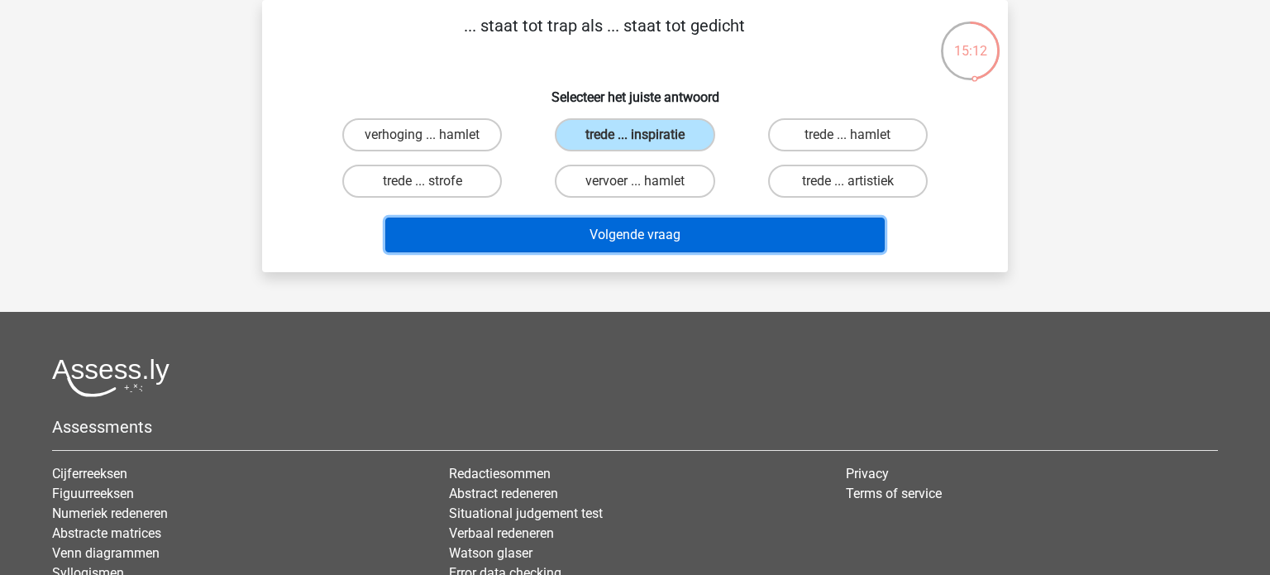
click at [710, 234] on button "Volgende vraag" at bounding box center [635, 235] width 500 height 35
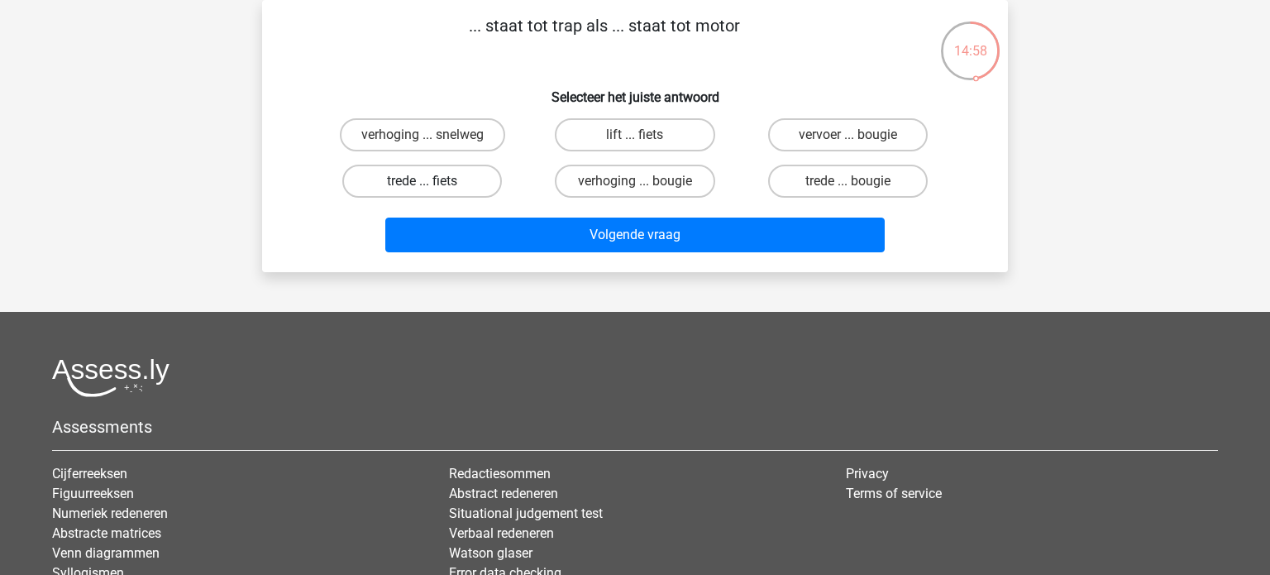
click at [457, 170] on label "trede ... fiets" at bounding box center [422, 181] width 160 height 33
click at [433, 181] on input "trede ... fiets" at bounding box center [428, 186] width 11 height 11
radio input "true"
click at [786, 180] on label "trede ... bougie" at bounding box center [848, 181] width 160 height 33
click at [848, 181] on input "trede ... bougie" at bounding box center [853, 186] width 11 height 11
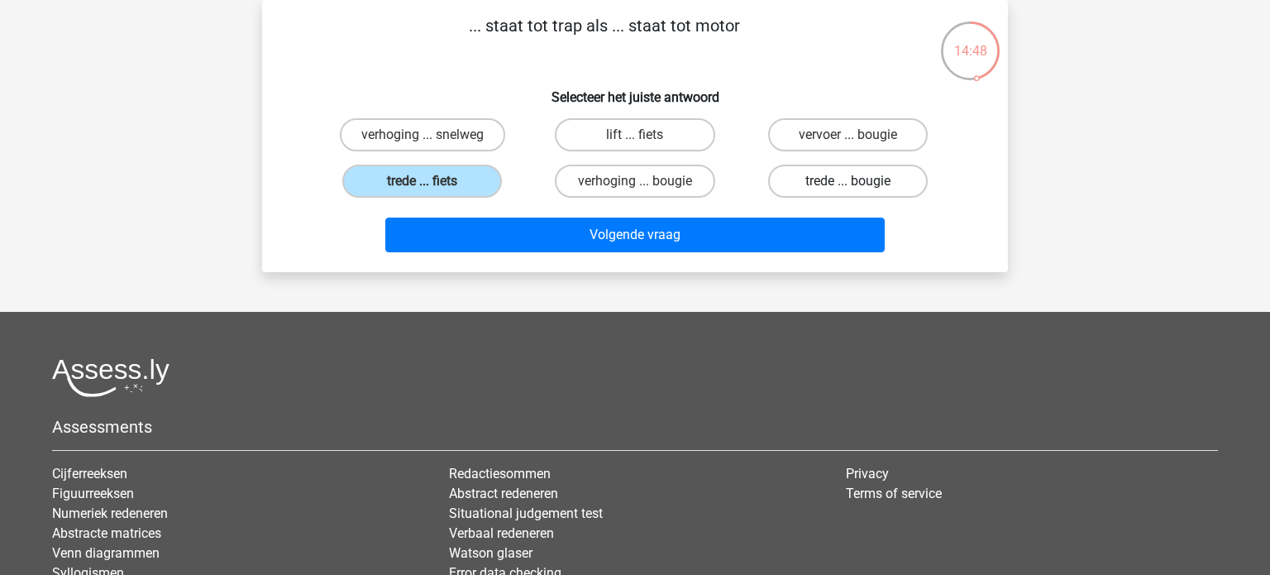
radio input "true"
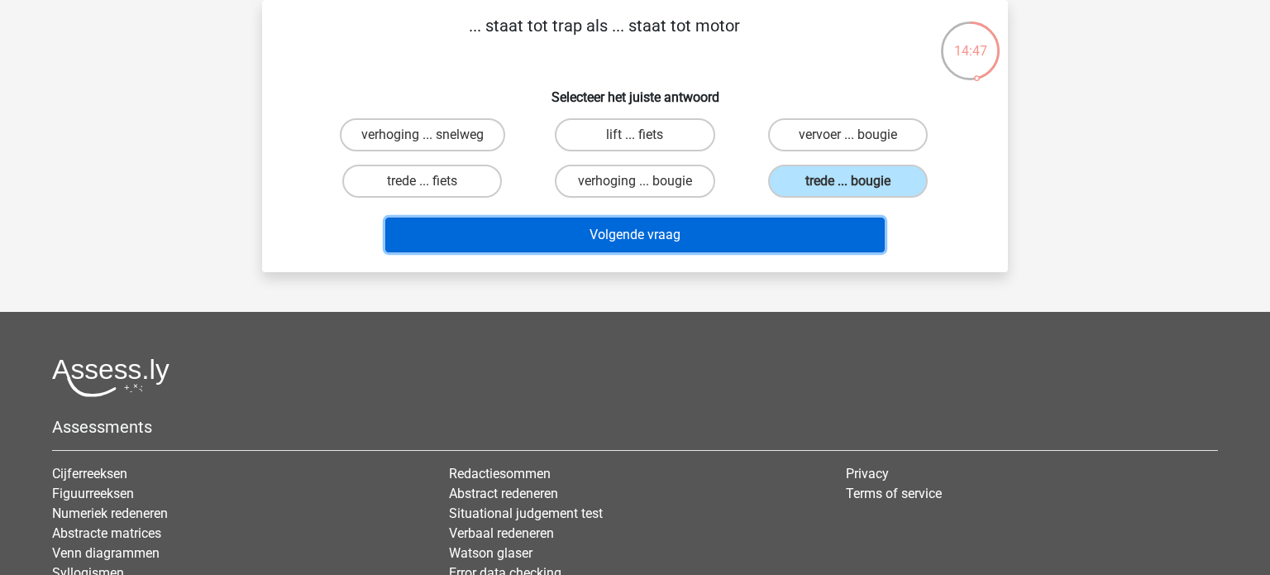
click at [743, 222] on button "Volgende vraag" at bounding box center [635, 235] width 500 height 35
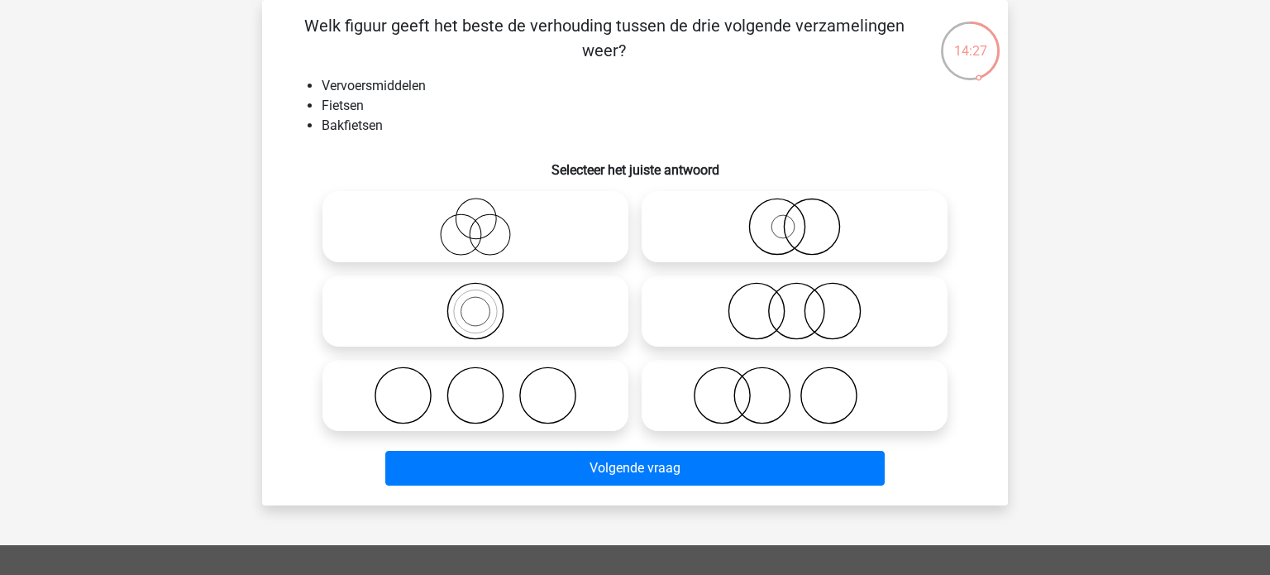
click at [0, 375] on div "Registreer" at bounding box center [635, 453] width 1270 height 1058
click at [508, 331] on icon at bounding box center [475, 311] width 293 height 58
click at [486, 303] on input "radio" at bounding box center [481, 297] width 11 height 11
radio input "true"
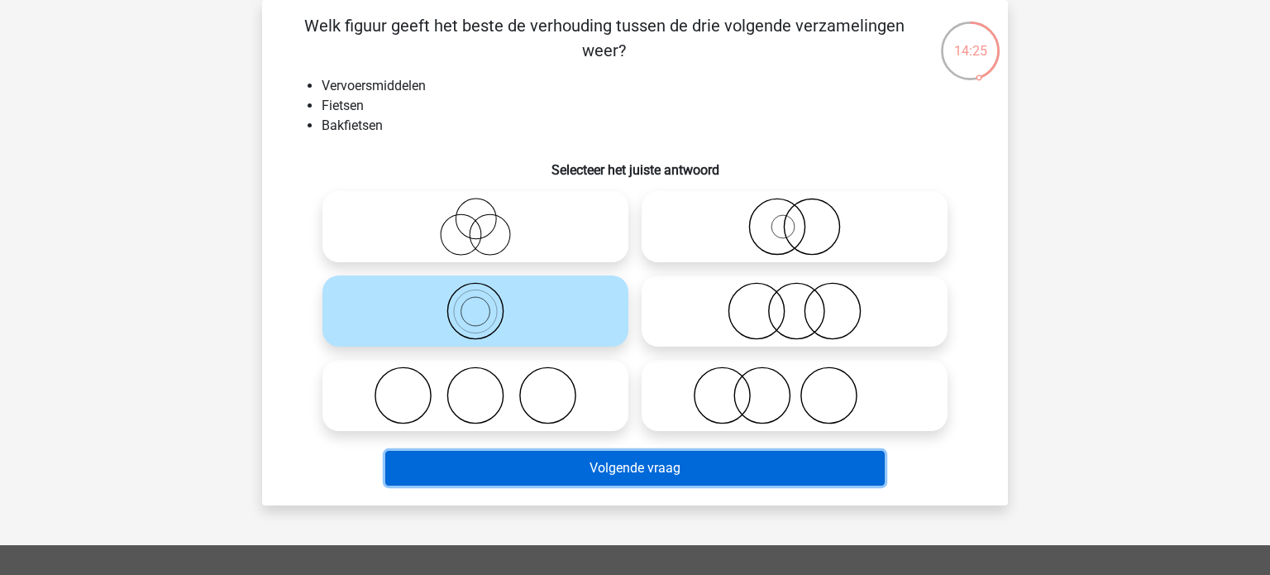
click at [653, 457] on button "Volgende vraag" at bounding box center [635, 468] width 500 height 35
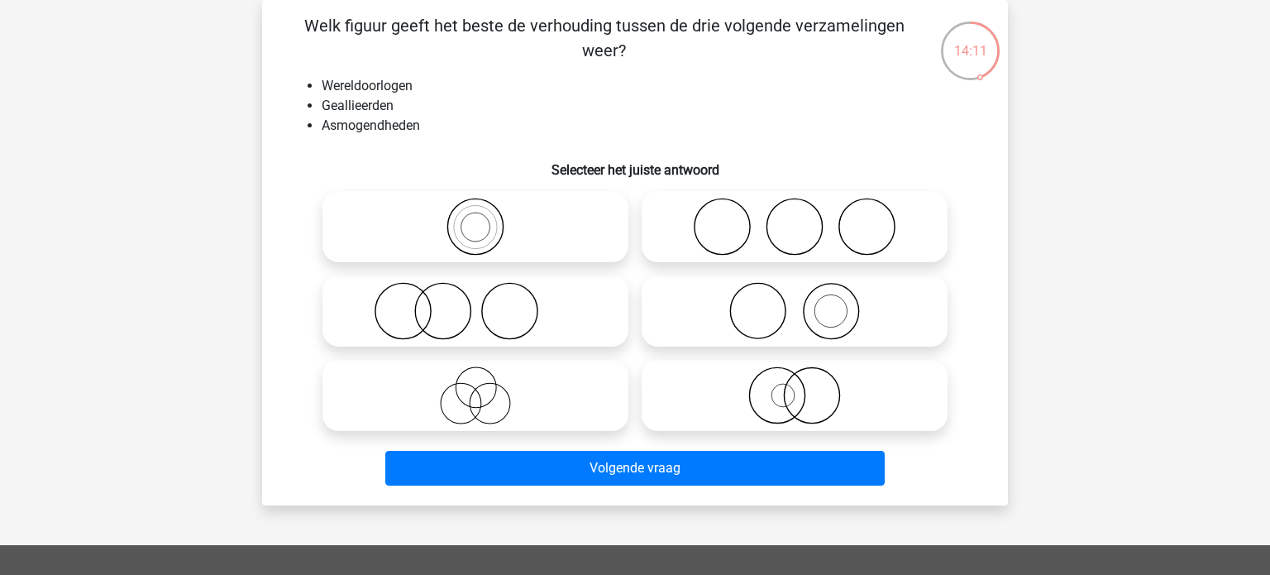
click at [788, 376] on icon at bounding box center [794, 395] width 293 height 58
click at [795, 376] on input "radio" at bounding box center [800, 381] width 11 height 11
radio input "true"
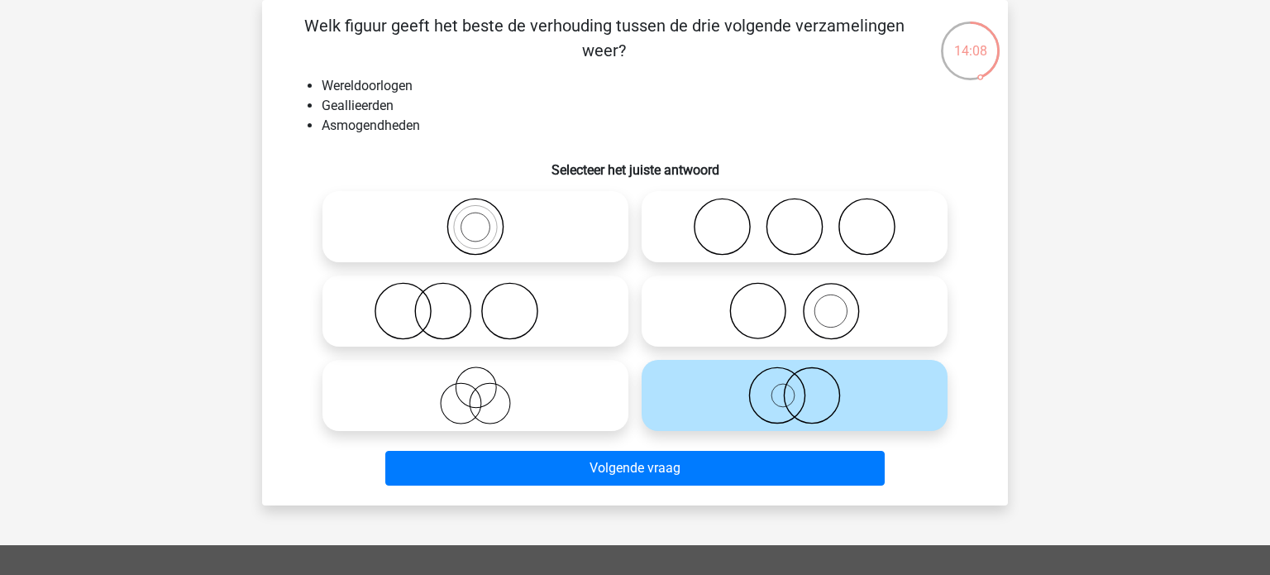
click at [763, 326] on icon at bounding box center [794, 311] width 293 height 58
click at [795, 303] on input "radio" at bounding box center [800, 297] width 11 height 11
radio input "true"
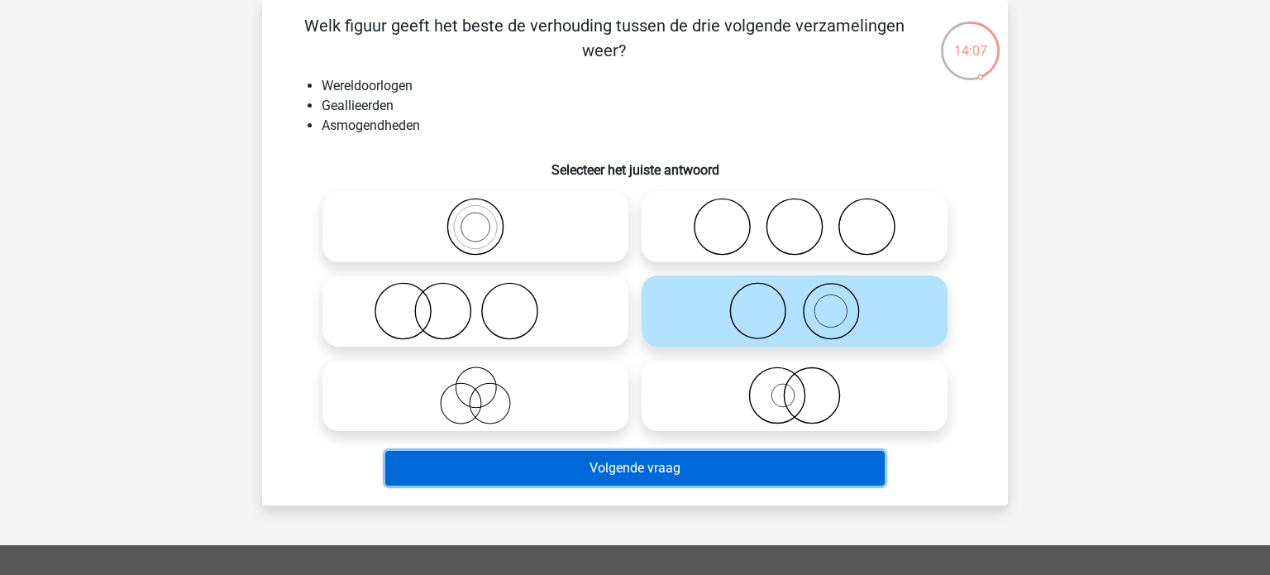
click at [650, 457] on button "Volgende vraag" at bounding box center [635, 468] width 500 height 35
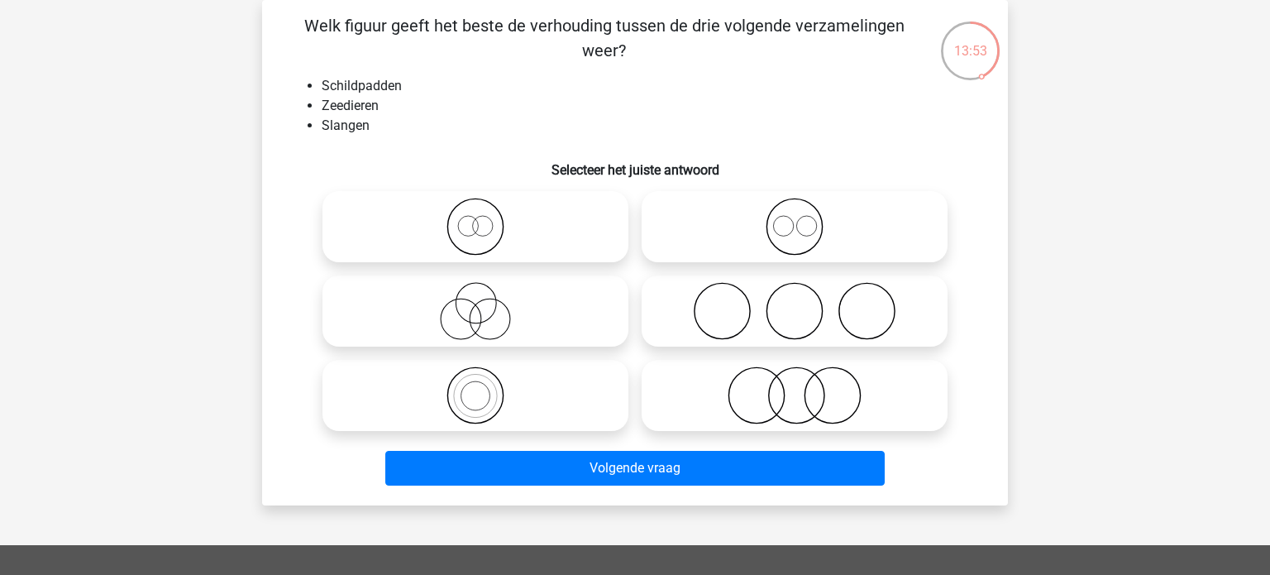
click at [704, 299] on icon at bounding box center [794, 311] width 293 height 58
click at [795, 299] on input "radio" at bounding box center [800, 297] width 11 height 11
radio input "true"
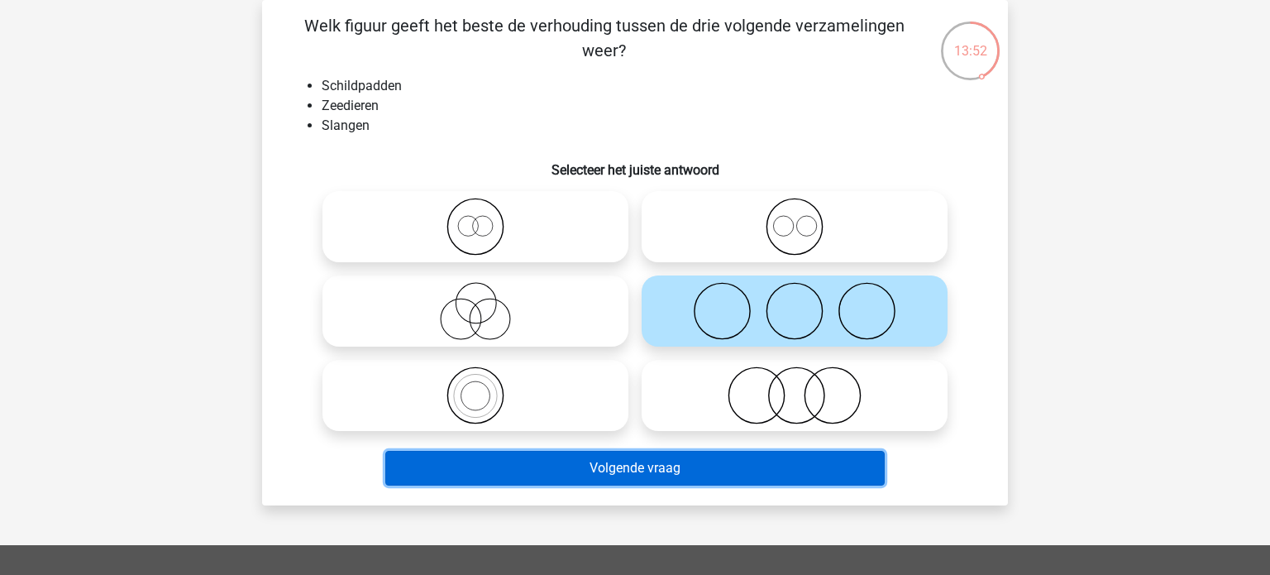
click at [665, 456] on button "Volgende vraag" at bounding box center [635, 468] width 500 height 35
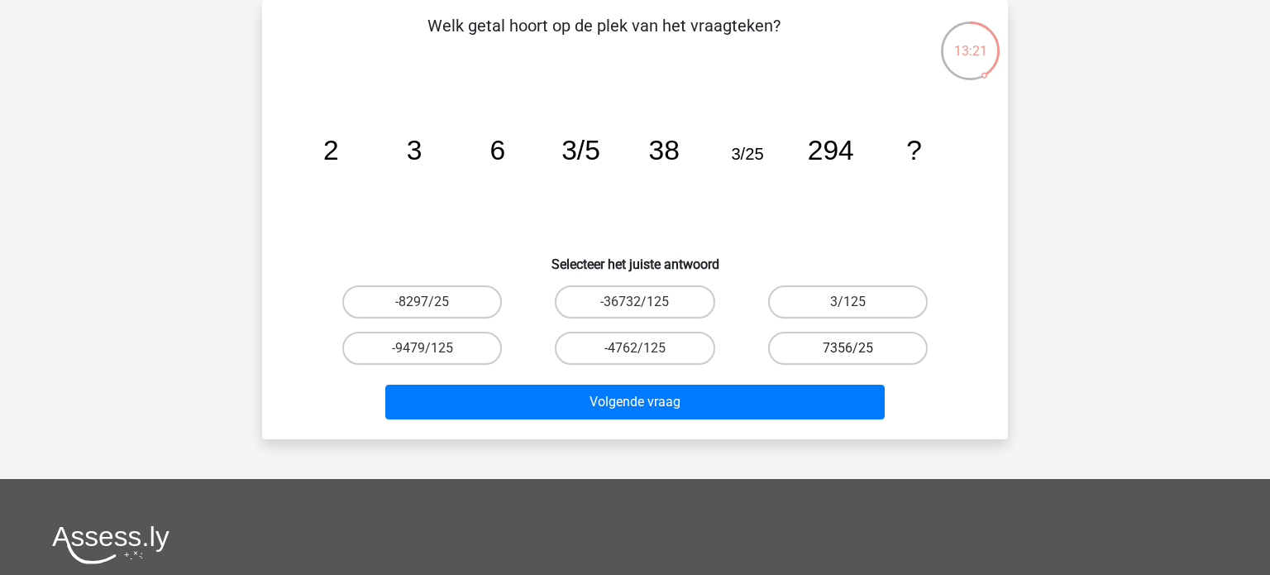
click at [853, 361] on label "7356/25" at bounding box center [848, 348] width 160 height 33
click at [853, 359] on input "7356/25" at bounding box center [853, 353] width 11 height 11
radio input "true"
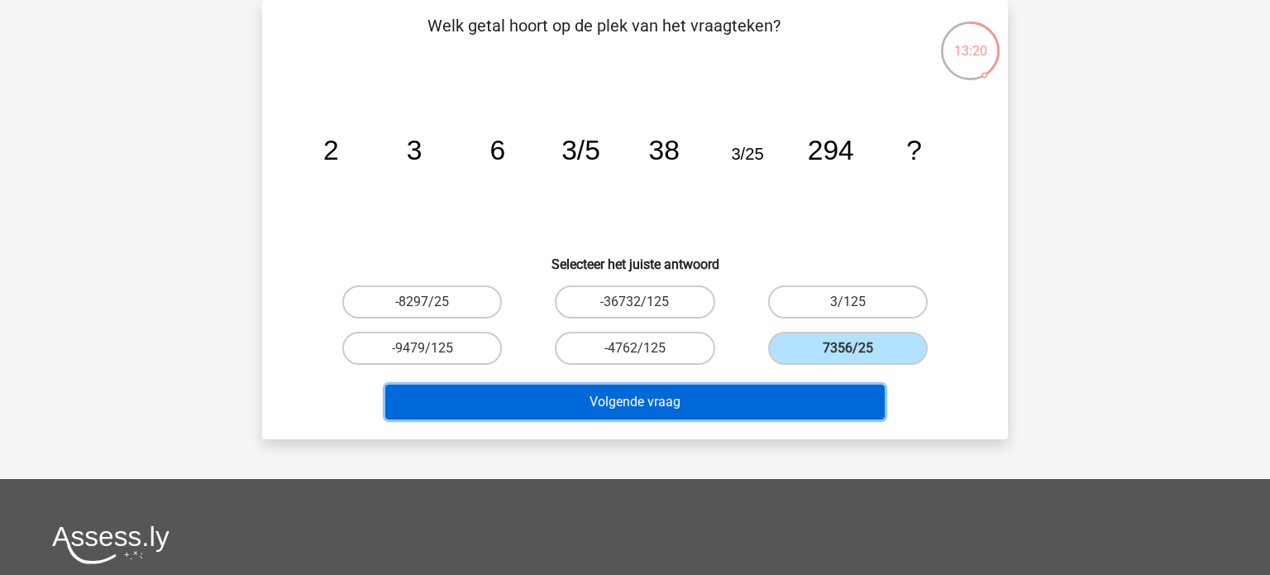
click at [818, 393] on button "Volgende vraag" at bounding box center [635, 402] width 500 height 35
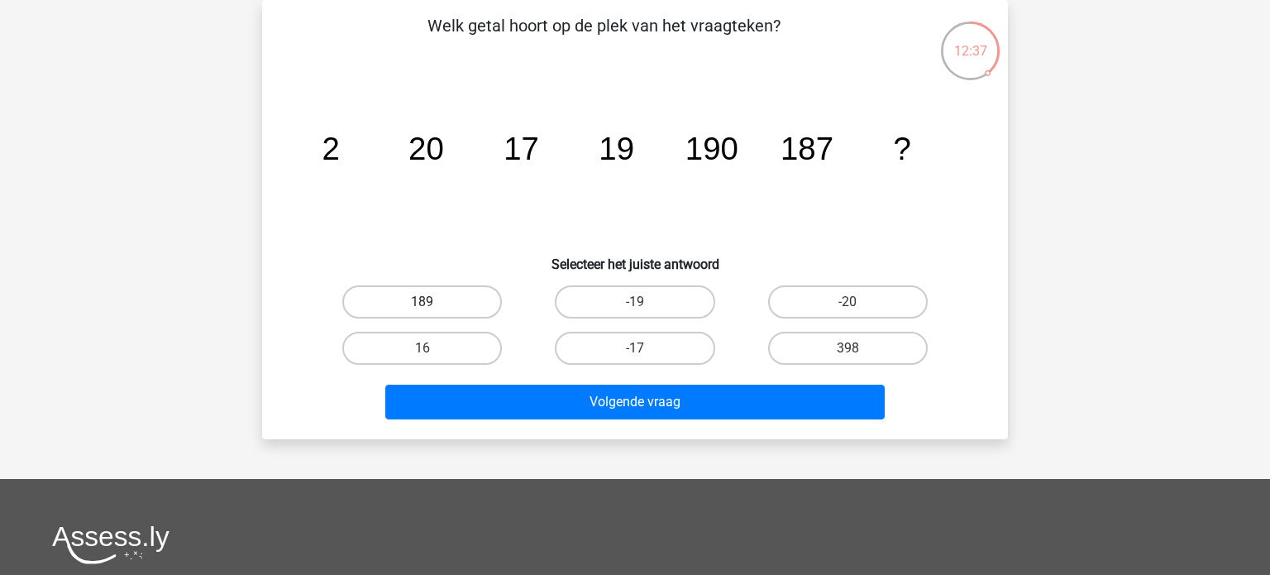
click at [460, 306] on label "189" at bounding box center [422, 301] width 160 height 33
click at [433, 306] on input "189" at bounding box center [428, 307] width 11 height 11
radio input "true"
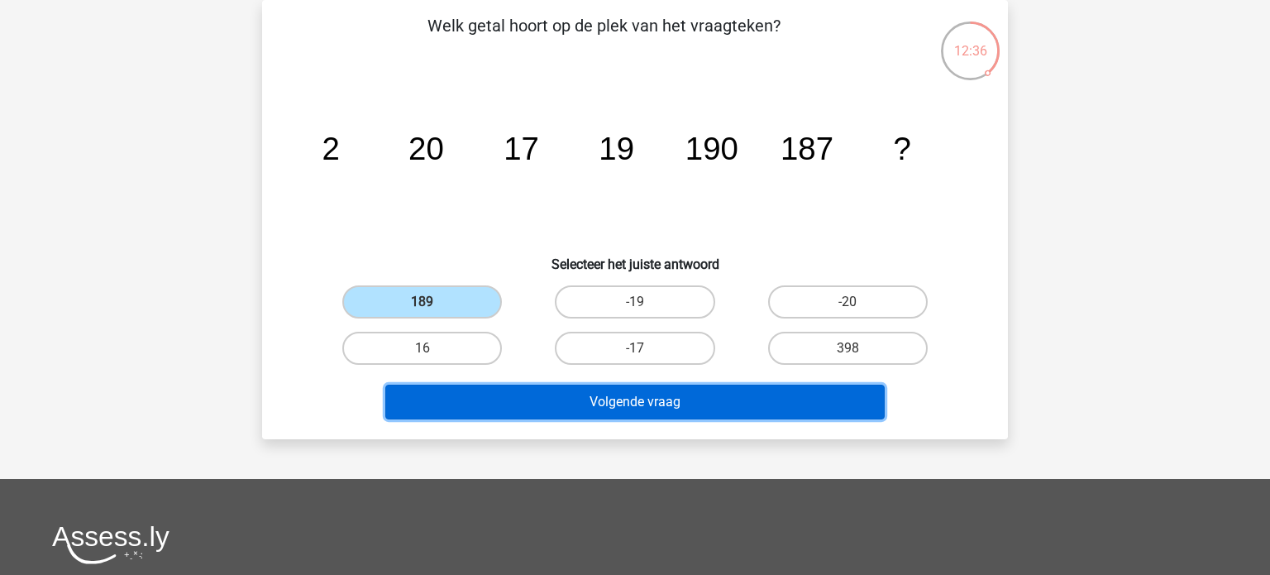
click at [653, 415] on button "Volgende vraag" at bounding box center [635, 402] width 500 height 35
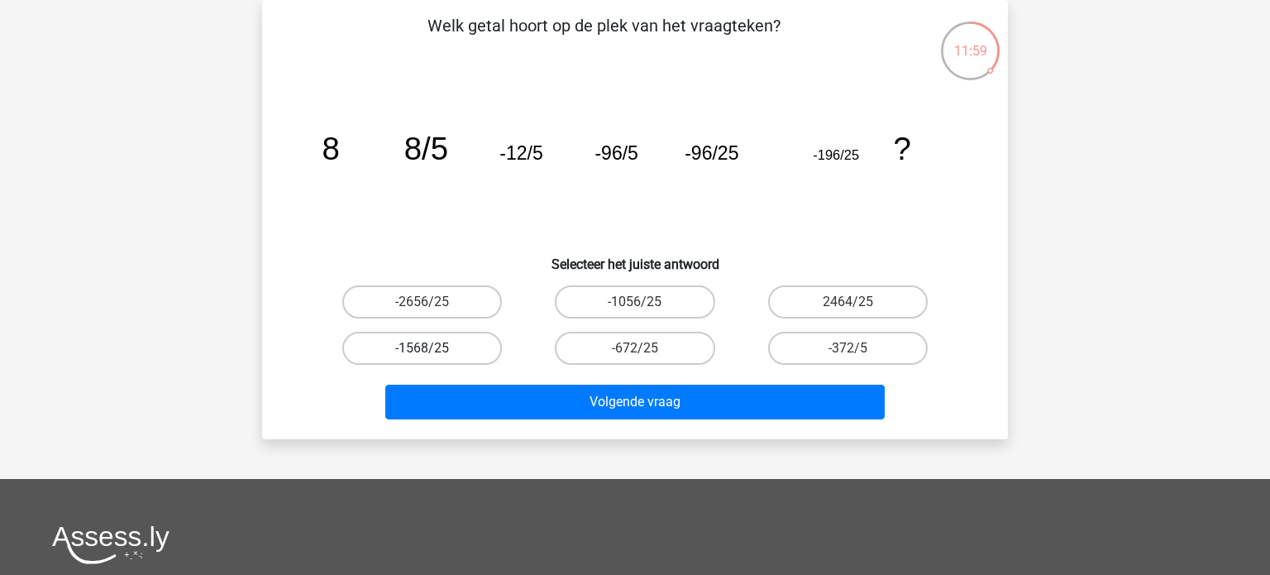
click at [434, 333] on label "-1568/25" at bounding box center [422, 348] width 160 height 33
click at [433, 348] on input "-1568/25" at bounding box center [428, 353] width 11 height 11
radio input "true"
click at [666, 346] on label "-672/25" at bounding box center [635, 348] width 160 height 33
click at [646, 348] on input "-672/25" at bounding box center [640, 353] width 11 height 11
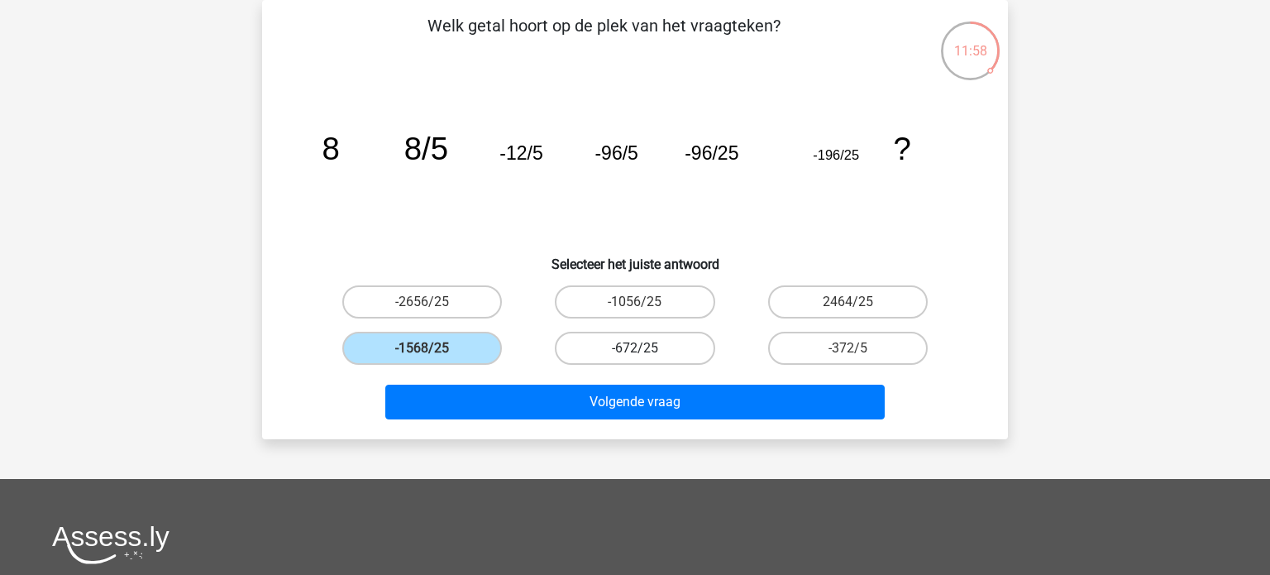
radio input "true"
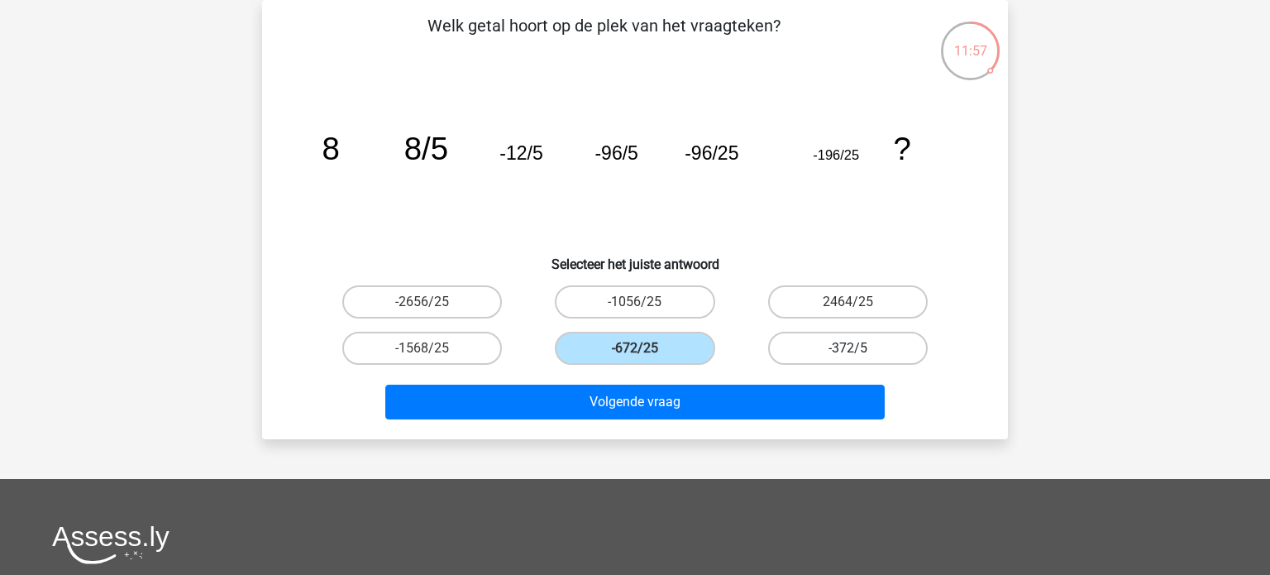
click at [868, 343] on label "-372/5" at bounding box center [848, 348] width 160 height 33
click at [858, 348] on input "-372/5" at bounding box center [853, 353] width 11 height 11
radio input "true"
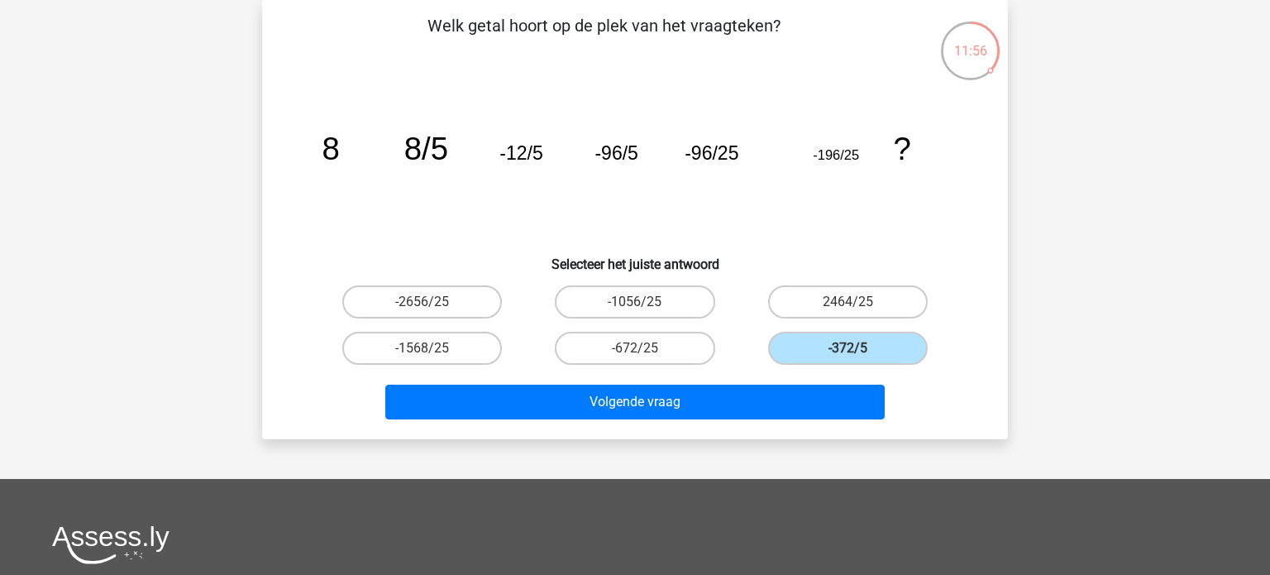
click at [426, 312] on input "-2656/25" at bounding box center [428, 307] width 11 height 11
radio input "true"
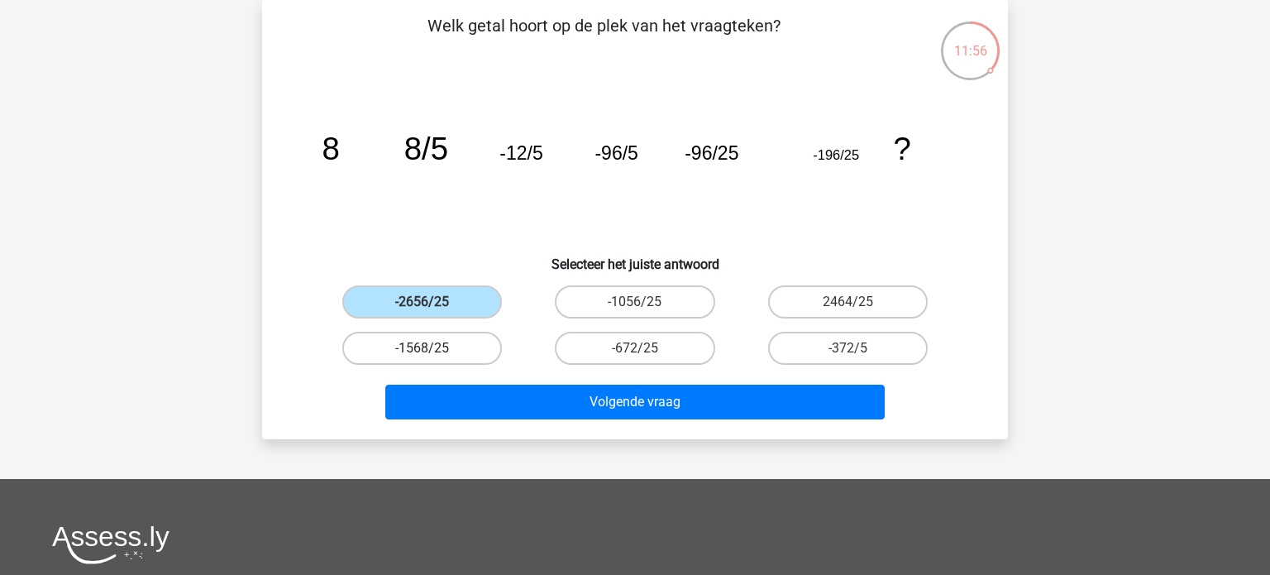
click at [463, 353] on label "-1568/25" at bounding box center [422, 348] width 160 height 33
click at [433, 353] on input "-1568/25" at bounding box center [428, 353] width 11 height 11
radio input "true"
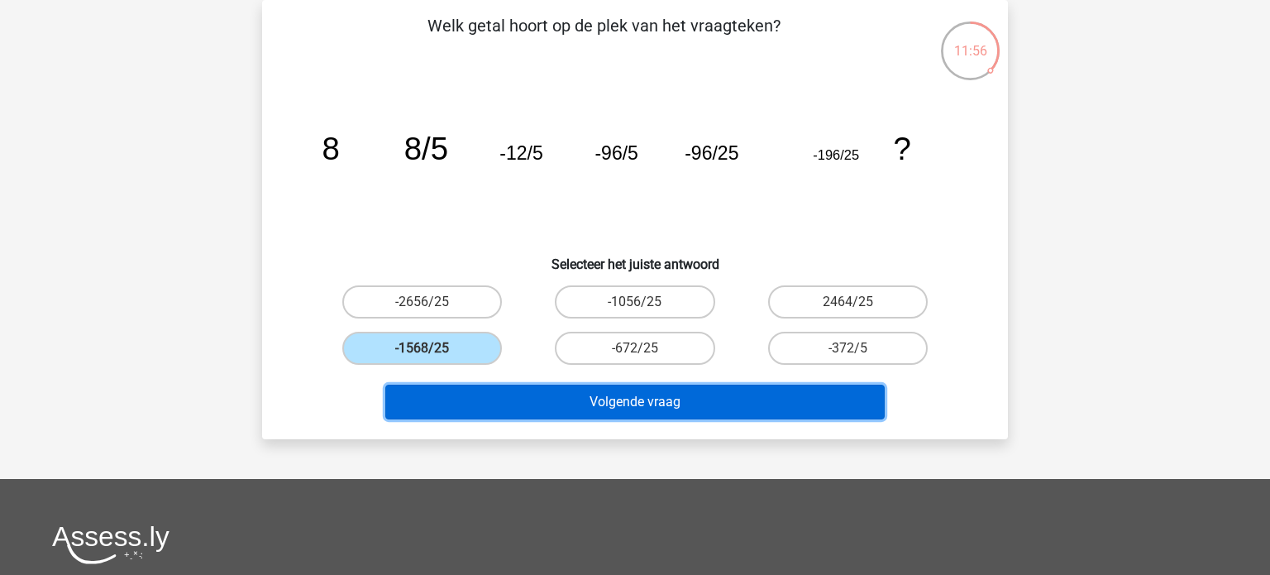
click at [636, 403] on button "Volgende vraag" at bounding box center [635, 402] width 500 height 35
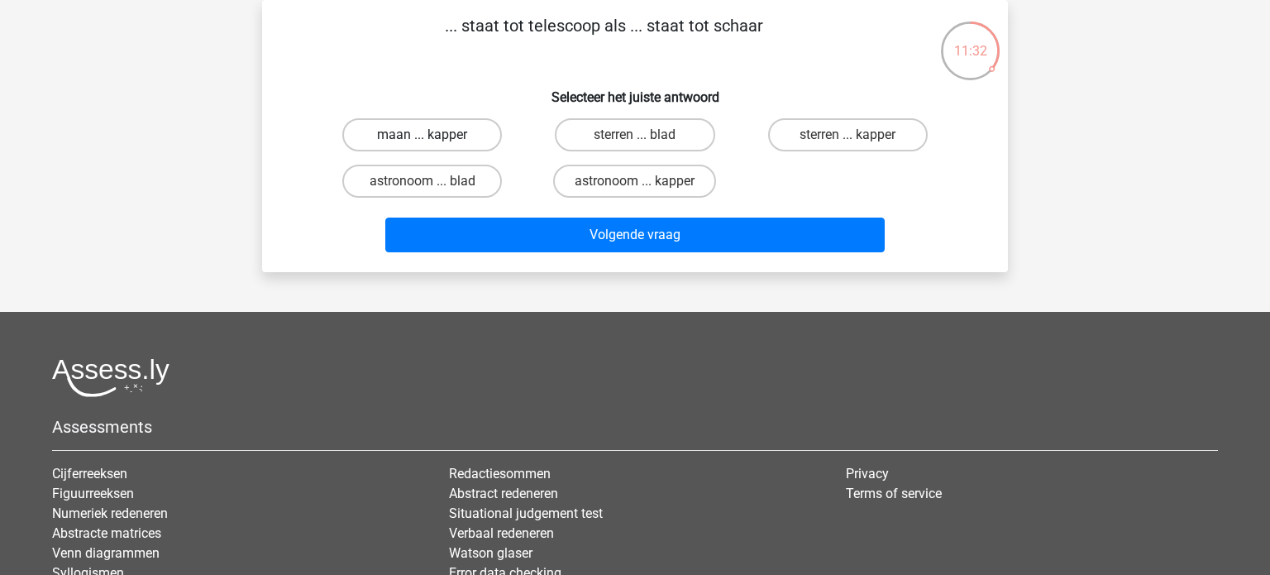
click at [448, 136] on label "maan ... kapper" at bounding box center [422, 134] width 160 height 33
click at [433, 136] on input "maan ... kapper" at bounding box center [428, 140] width 11 height 11
radio input "true"
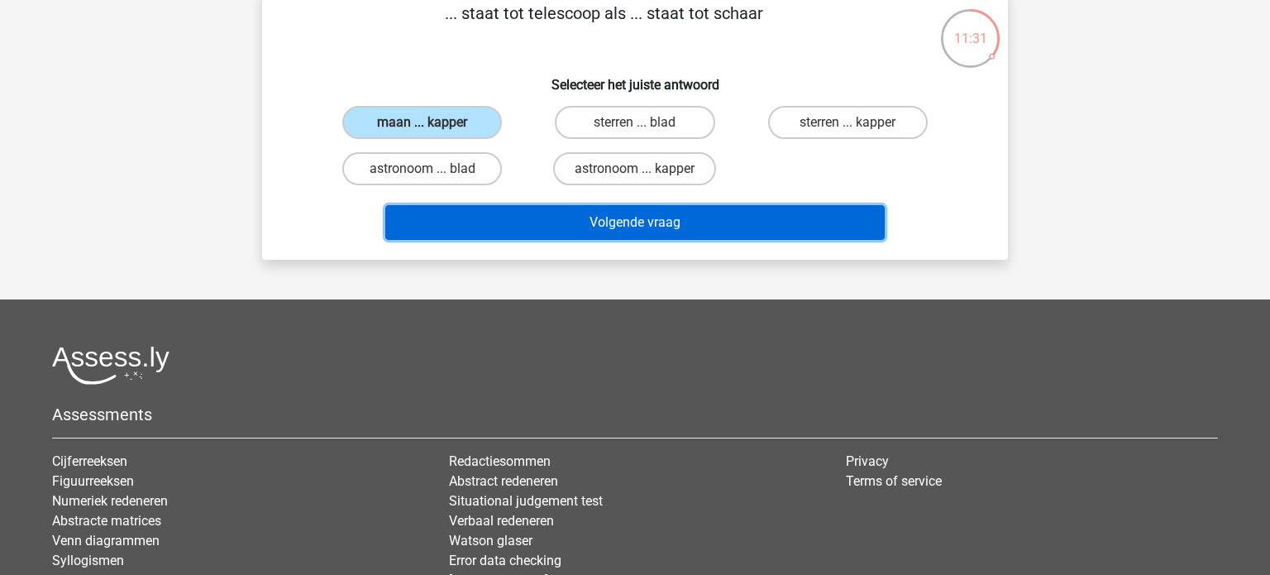
click at [655, 218] on button "Volgende vraag" at bounding box center [635, 222] width 500 height 35
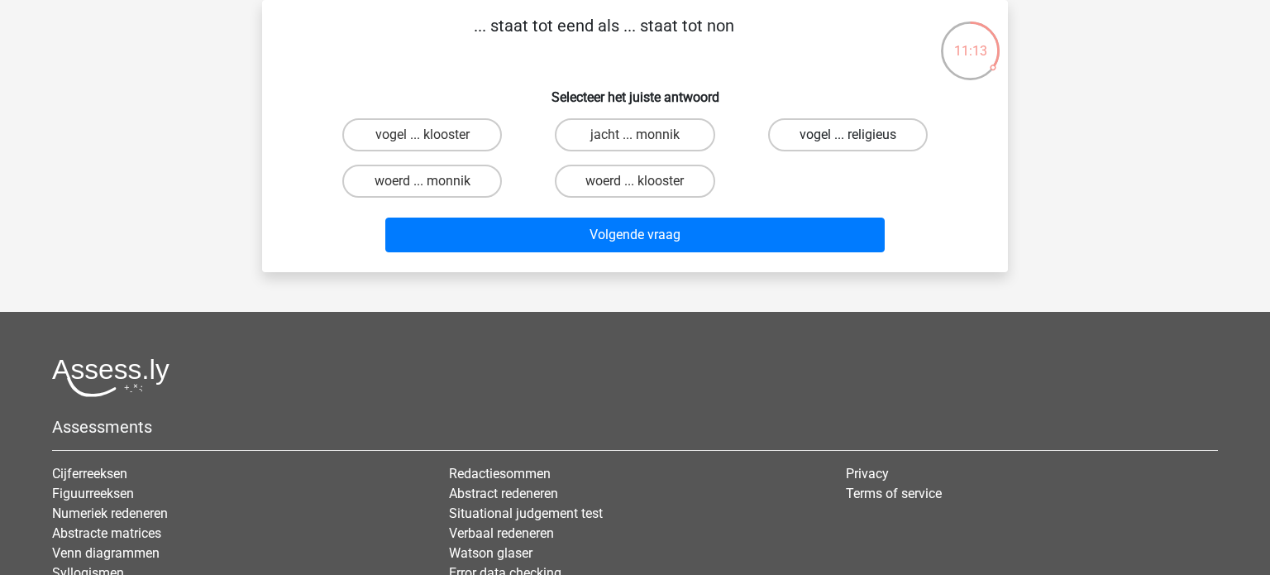
click at [860, 141] on label "vogel ... religieus" at bounding box center [848, 134] width 160 height 33
click at [858, 141] on input "vogel ... religieus" at bounding box center [853, 140] width 11 height 11
radio input "true"
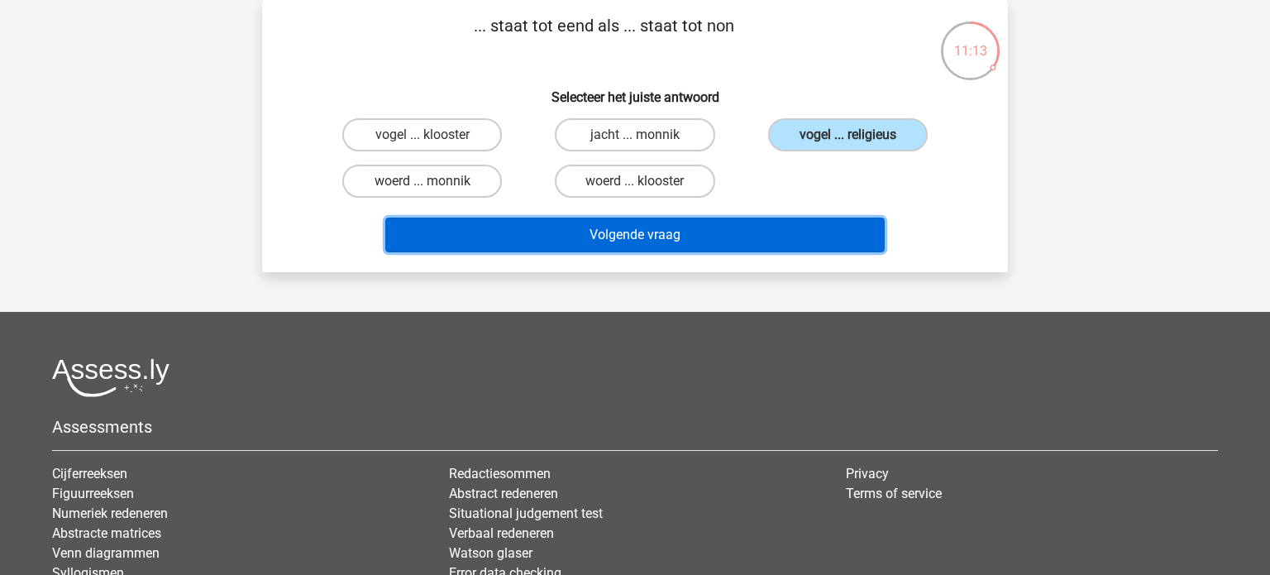
click at [787, 218] on button "Volgende vraag" at bounding box center [635, 235] width 500 height 35
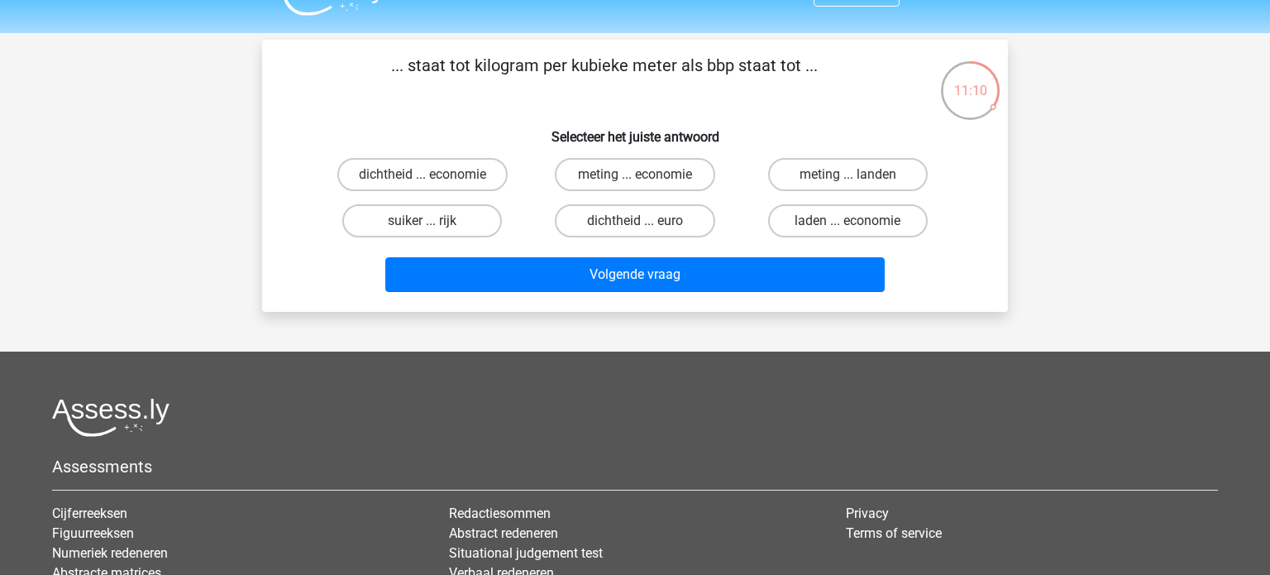
scroll to position [0, 0]
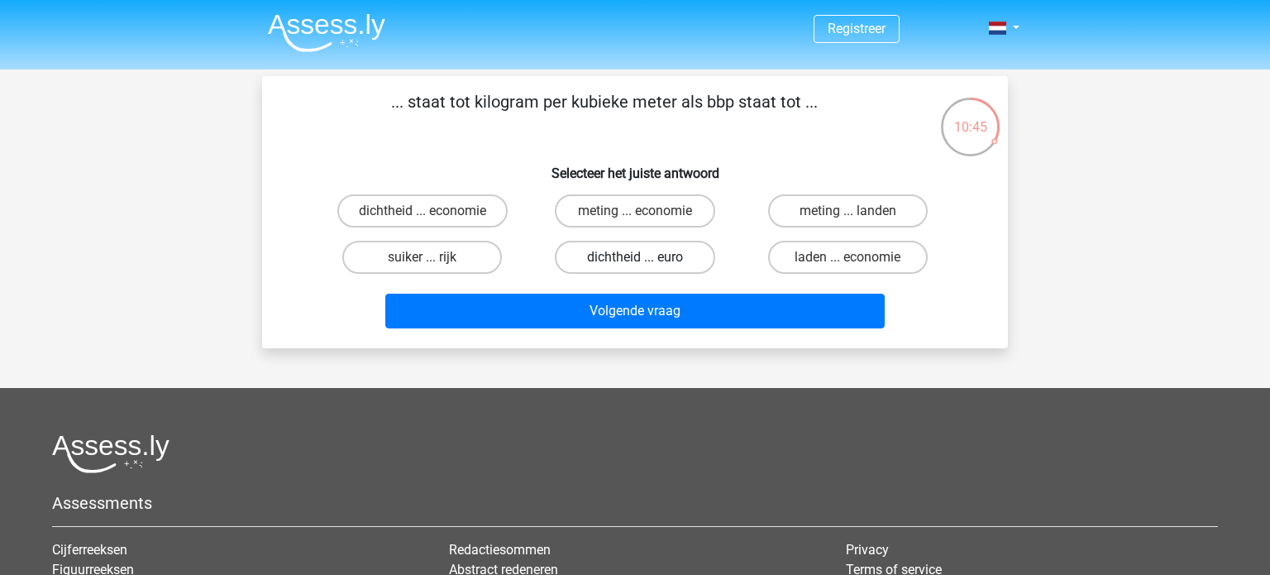
click at [653, 258] on label "dichtheid ... euro" at bounding box center [635, 257] width 160 height 33
click at [646, 258] on input "dichtheid ... euro" at bounding box center [640, 262] width 11 height 11
radio input "true"
click at [466, 202] on label "dichtheid ... economie" at bounding box center [422, 210] width 170 height 33
click at [433, 211] on input "dichtheid ... economie" at bounding box center [428, 216] width 11 height 11
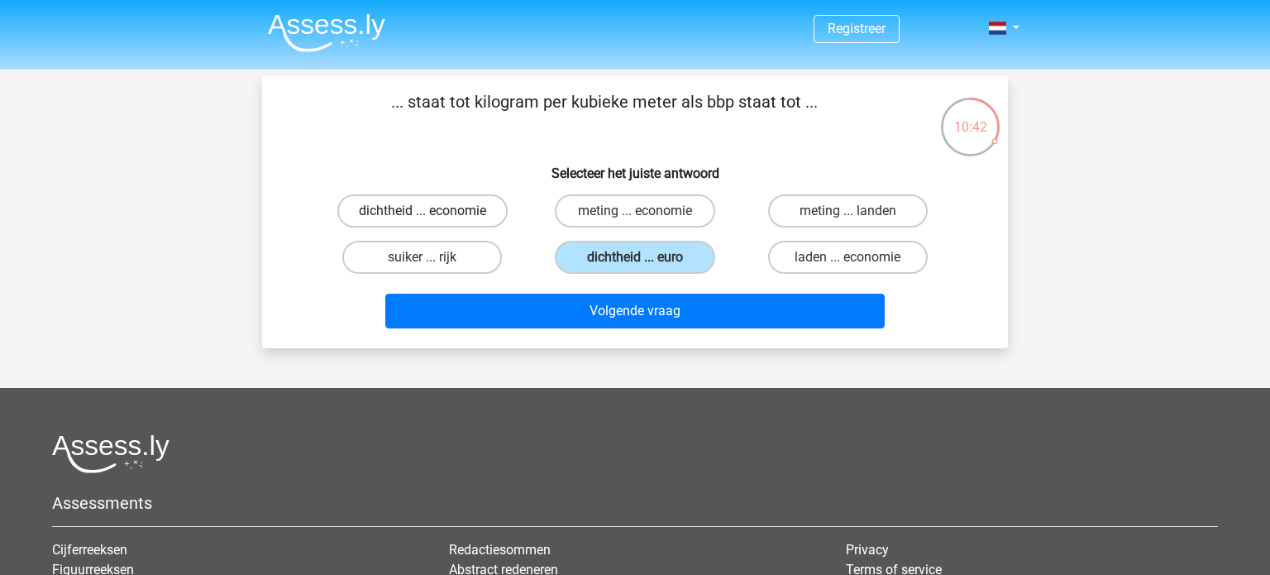
radio input "true"
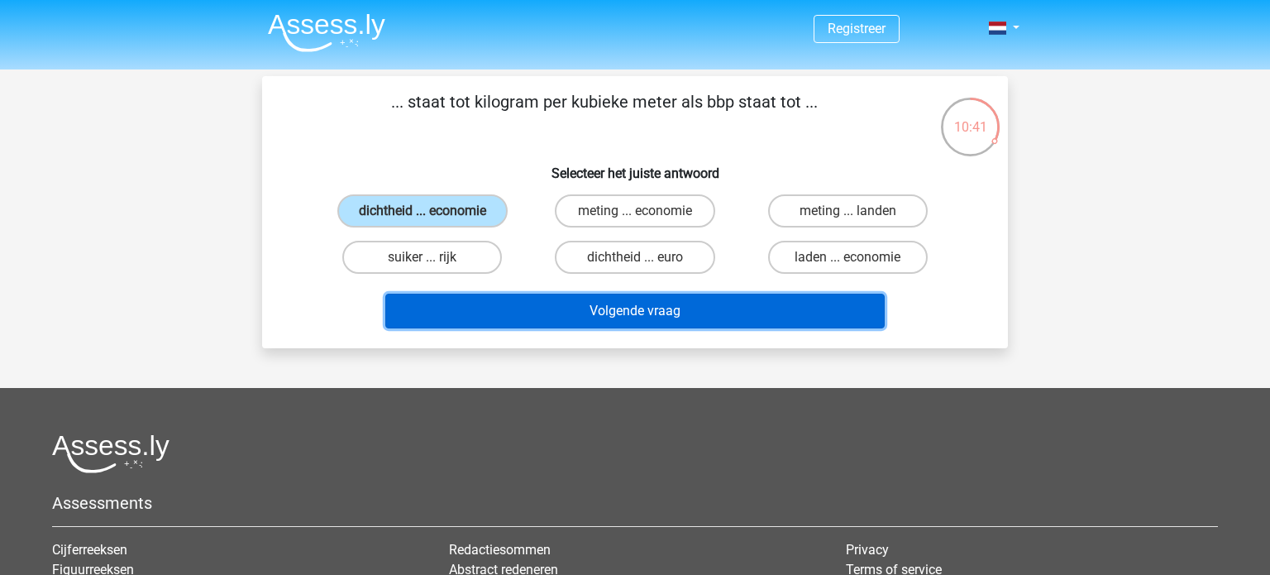
click at [647, 311] on button "Volgende vraag" at bounding box center [635, 311] width 500 height 35
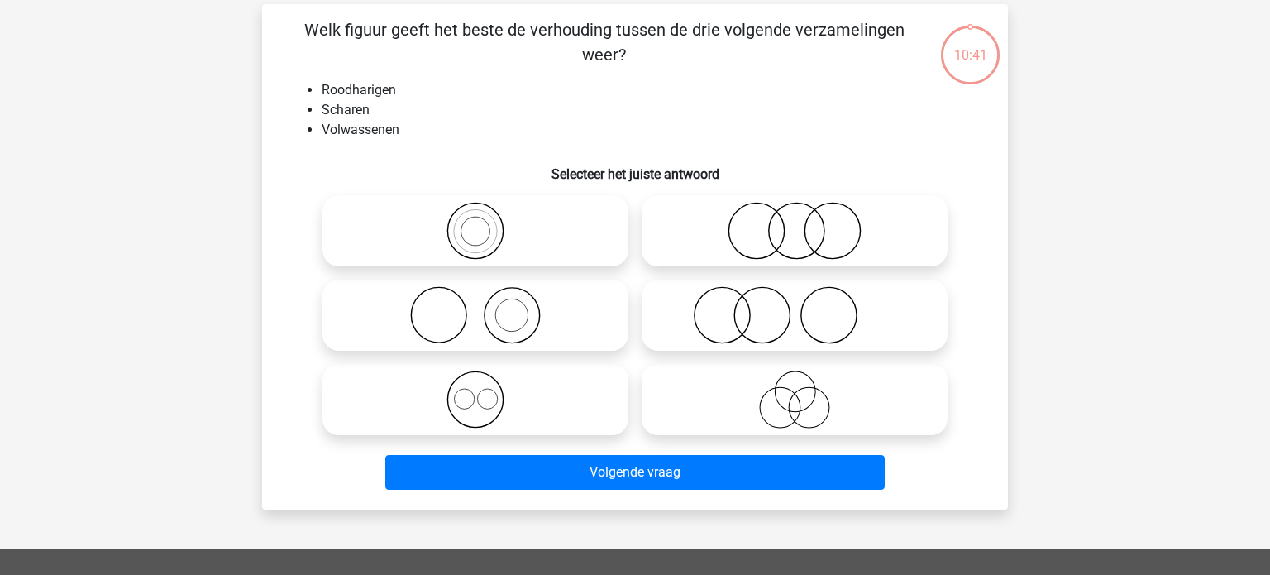
scroll to position [76, 0]
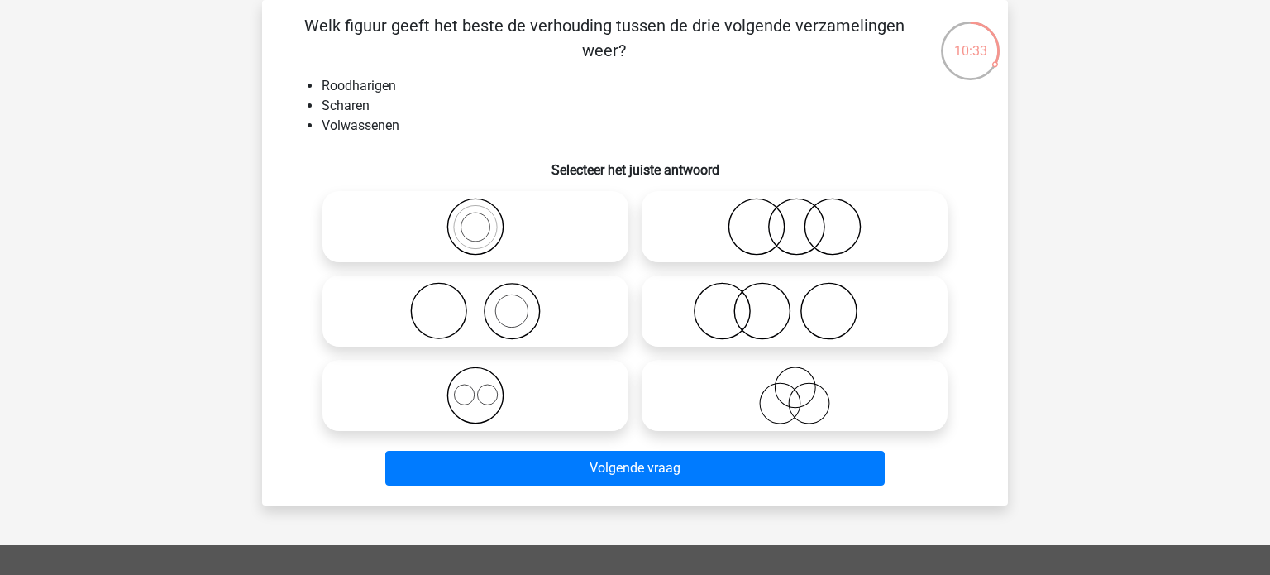
click at [565, 313] on icon at bounding box center [475, 311] width 293 height 58
click at [486, 303] on input "radio" at bounding box center [481, 297] width 11 height 11
radio input "true"
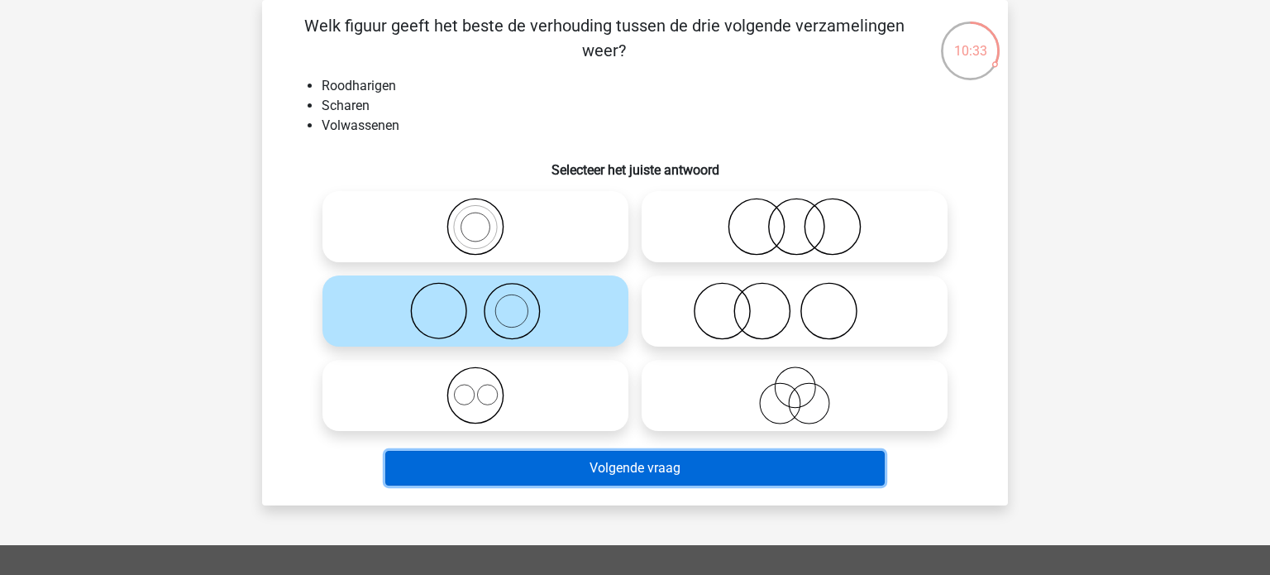
click at [663, 475] on button "Volgende vraag" at bounding box center [635, 468] width 500 height 35
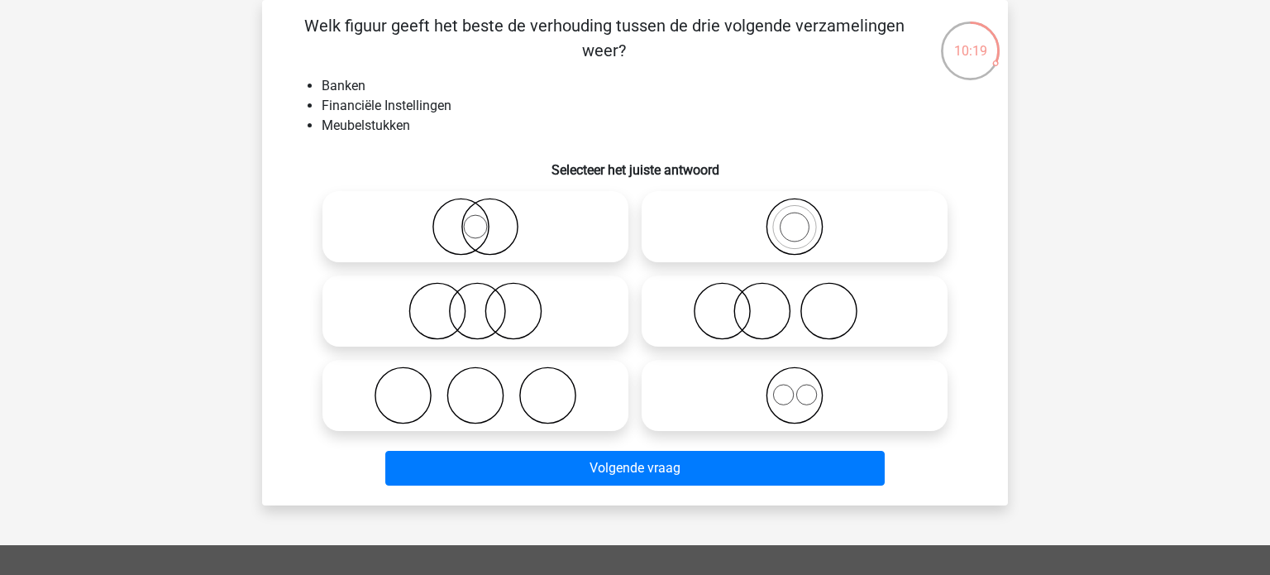
click at [543, 330] on icon at bounding box center [475, 311] width 293 height 58
click at [486, 303] on input "radio" at bounding box center [481, 297] width 11 height 11
radio input "true"
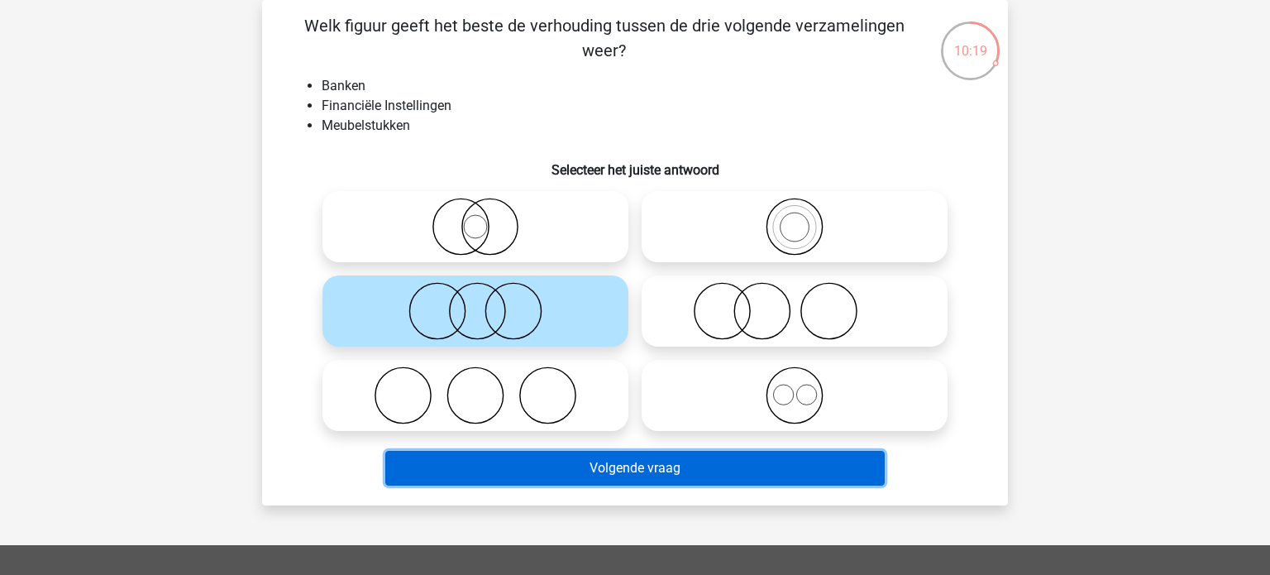
click at [690, 473] on button "Volgende vraag" at bounding box center [635, 468] width 500 height 35
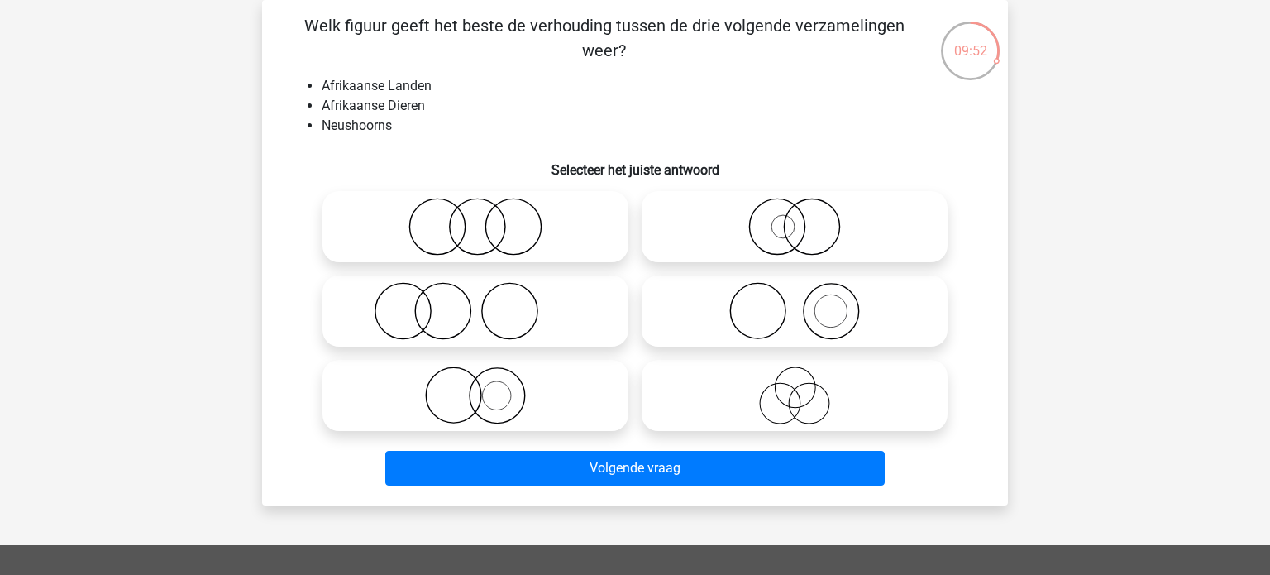
click at [793, 401] on icon at bounding box center [794, 395] width 293 height 58
click at [795, 387] on input "radio" at bounding box center [800, 381] width 11 height 11
radio input "true"
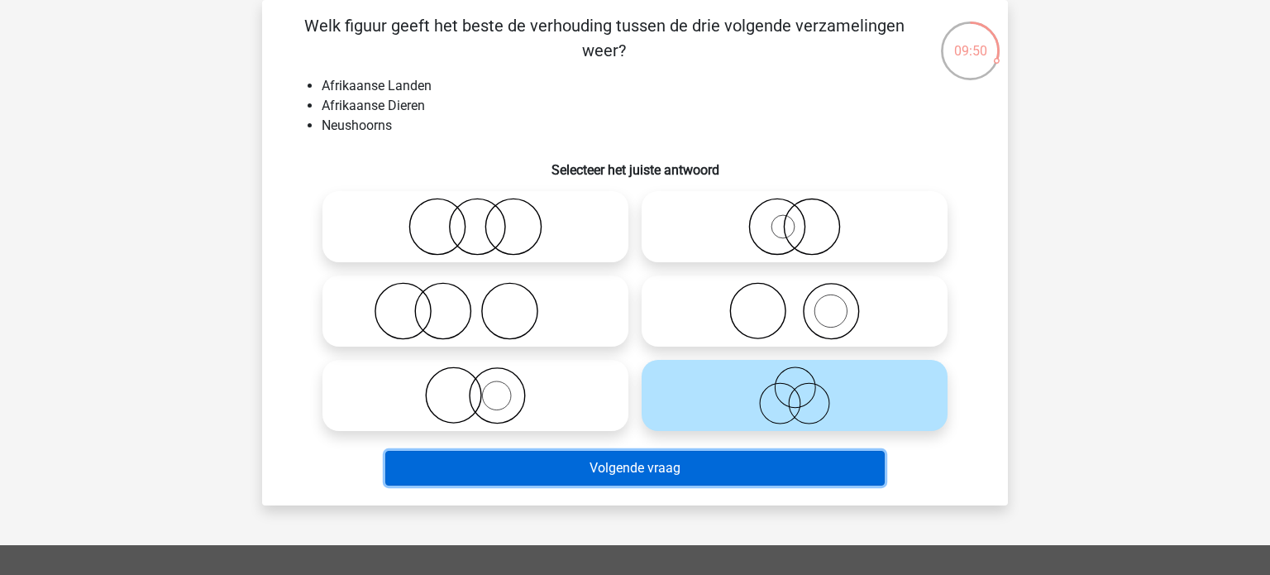
click at [630, 484] on button "Volgende vraag" at bounding box center [635, 468] width 500 height 35
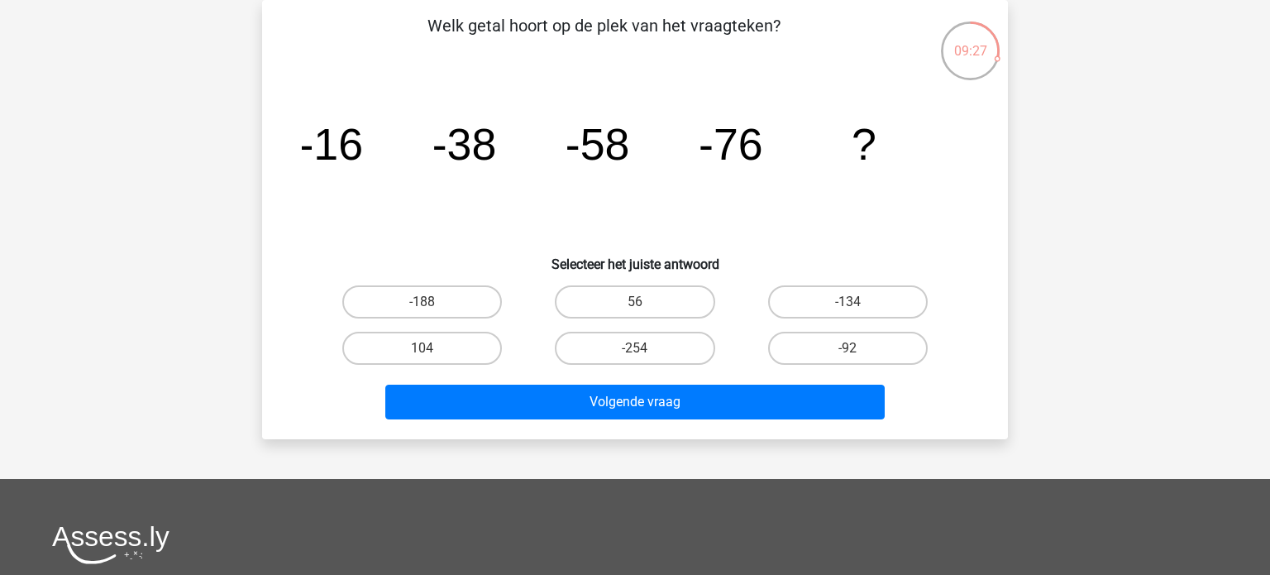
click at [635, 309] on input "56" at bounding box center [640, 307] width 11 height 11
radio input "true"
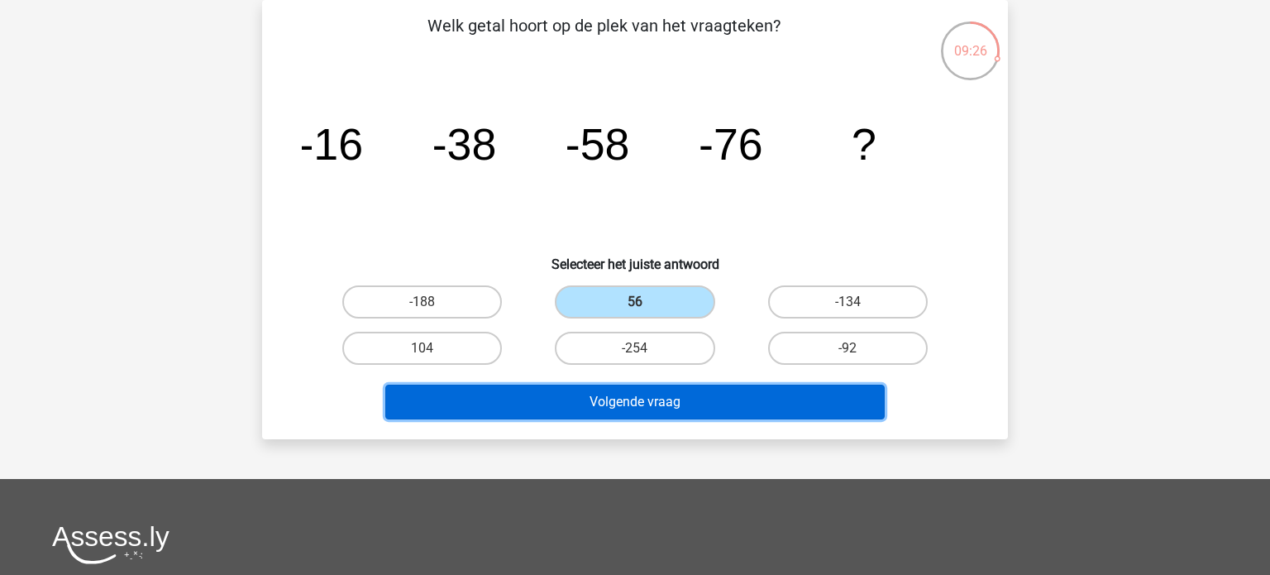
click at [650, 409] on button "Volgende vraag" at bounding box center [635, 402] width 500 height 35
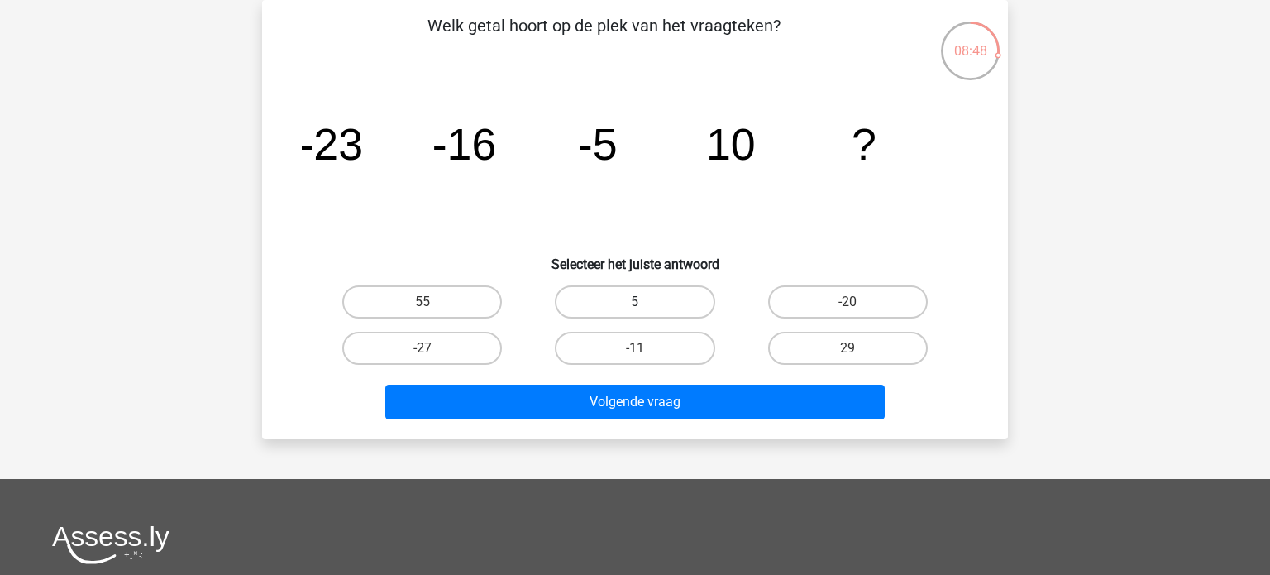
click at [609, 308] on label "5" at bounding box center [635, 301] width 160 height 33
click at [635, 308] on input "5" at bounding box center [640, 307] width 11 height 11
radio input "true"
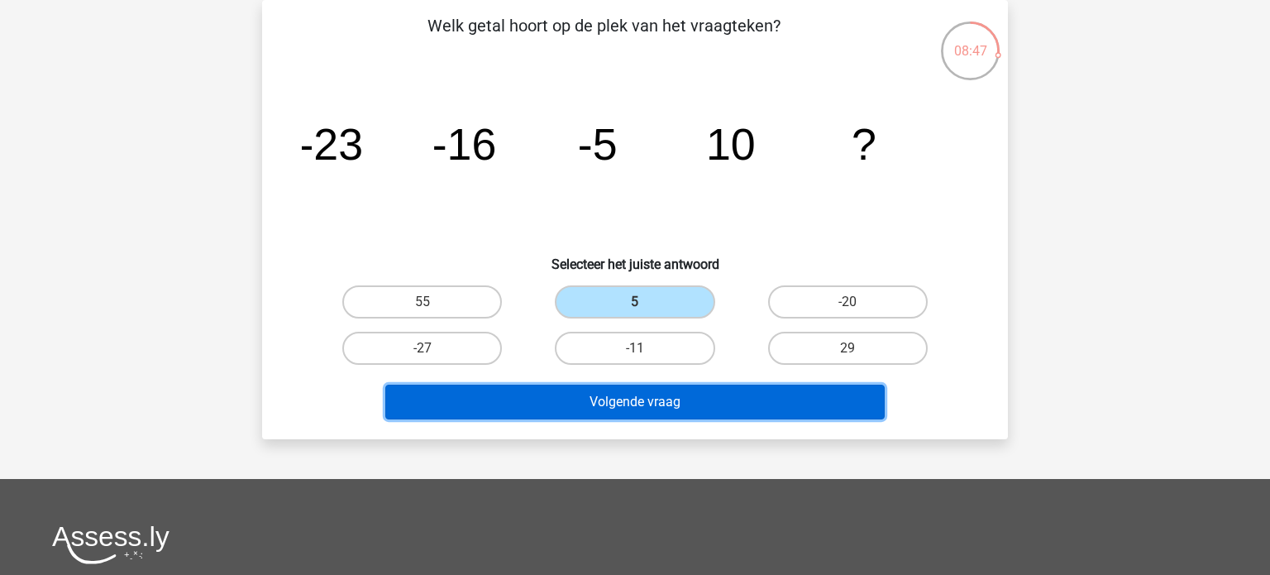
click at [670, 400] on button "Volgende vraag" at bounding box center [635, 402] width 500 height 35
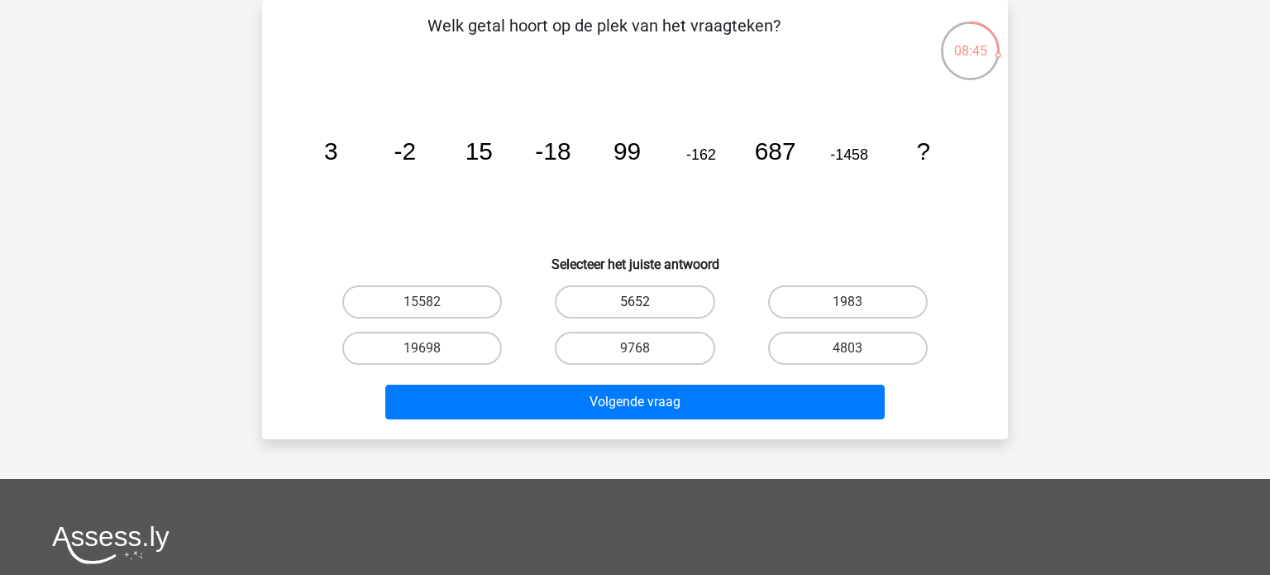
click at [618, 302] on label "5652" at bounding box center [635, 301] width 160 height 33
click at [635, 302] on input "5652" at bounding box center [640, 307] width 11 height 11
radio input "true"
click at [844, 299] on label "1983" at bounding box center [848, 301] width 160 height 33
click at [848, 302] on input "1983" at bounding box center [853, 307] width 11 height 11
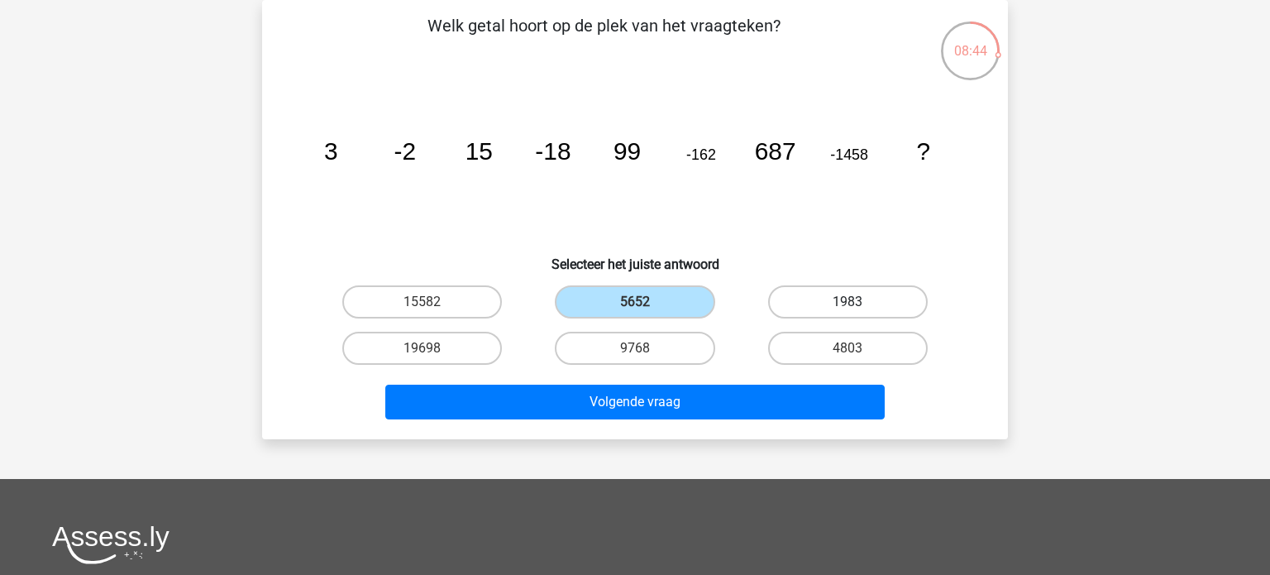
radio input "true"
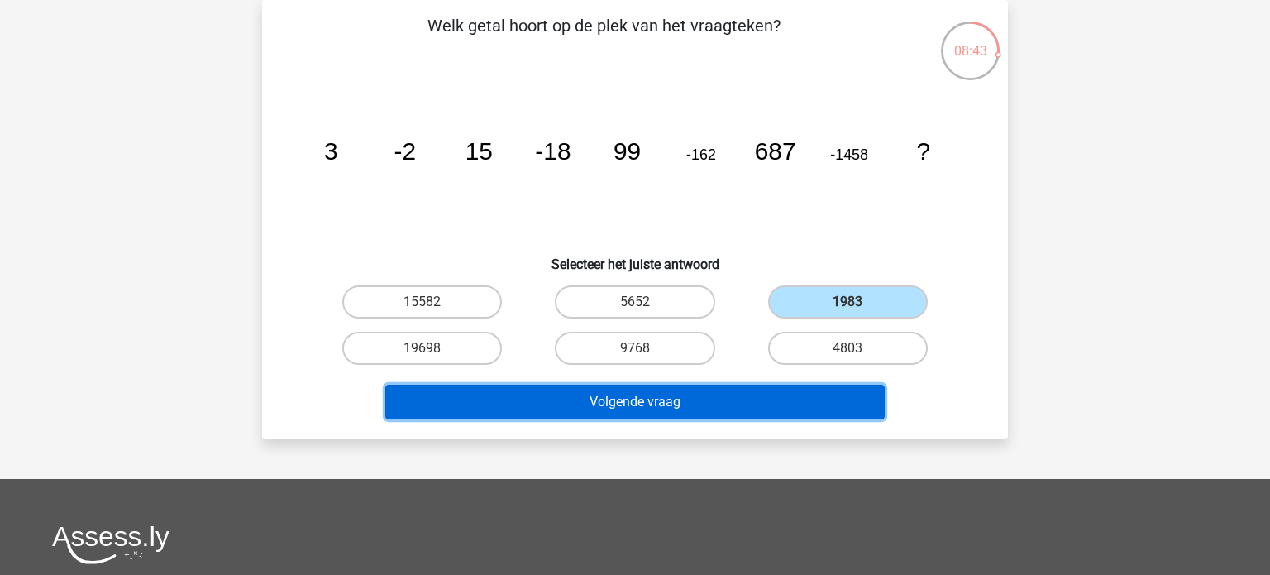
click at [653, 401] on button "Volgende vraag" at bounding box center [635, 402] width 500 height 35
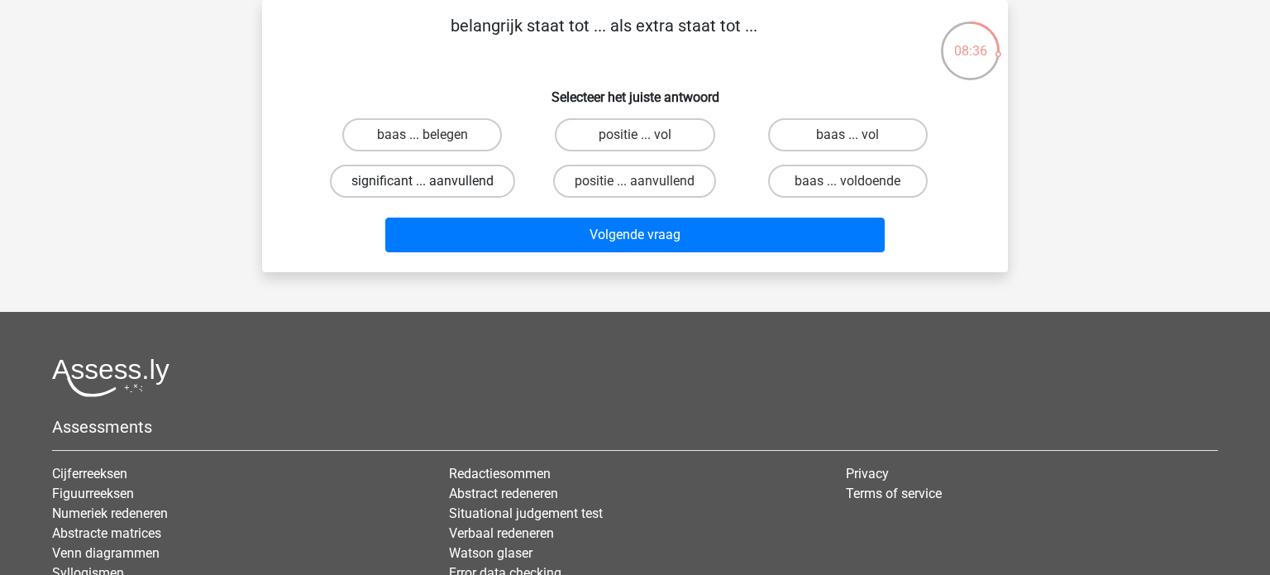
click at [474, 195] on label "significant ... aanvullend" at bounding box center [422, 181] width 185 height 33
click at [433, 192] on input "significant ... aanvullend" at bounding box center [428, 186] width 11 height 11
radio input "true"
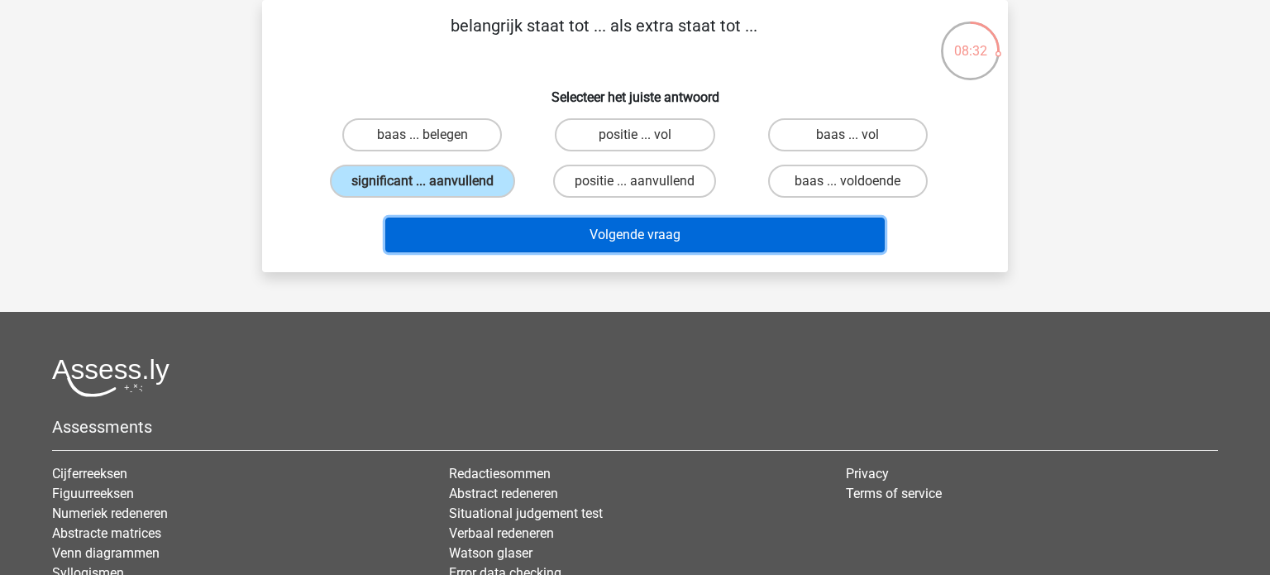
click at [683, 244] on button "Volgende vraag" at bounding box center [635, 235] width 500 height 35
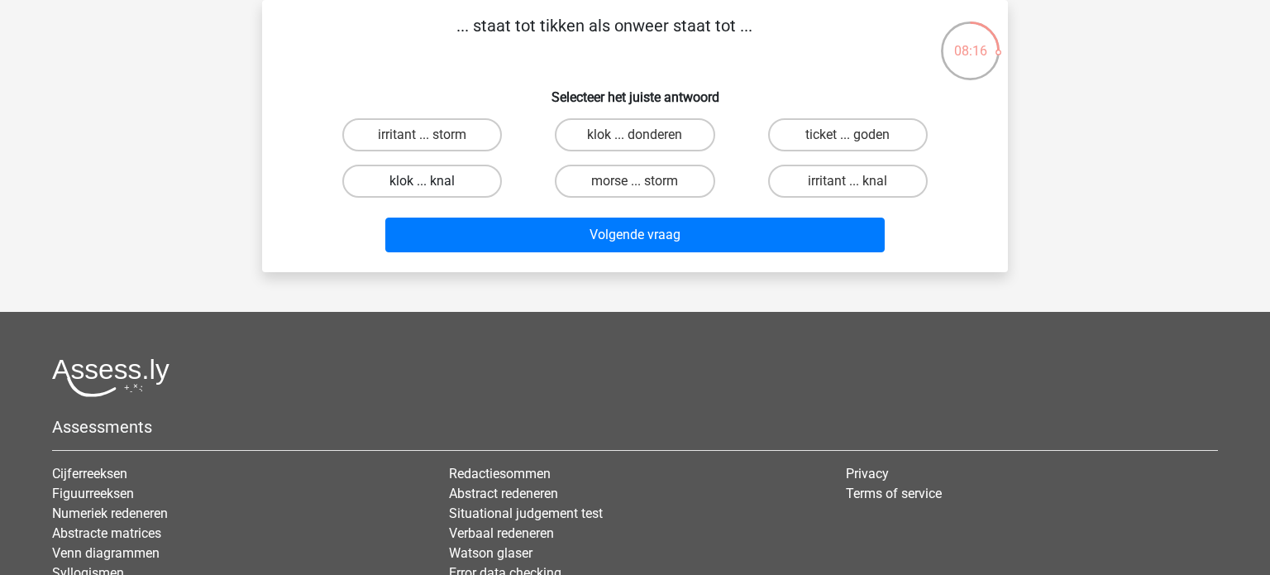
click at [461, 176] on label "klok ... knal" at bounding box center [422, 181] width 160 height 33
click at [433, 181] on input "klok ... knal" at bounding box center [428, 186] width 11 height 11
radio input "true"
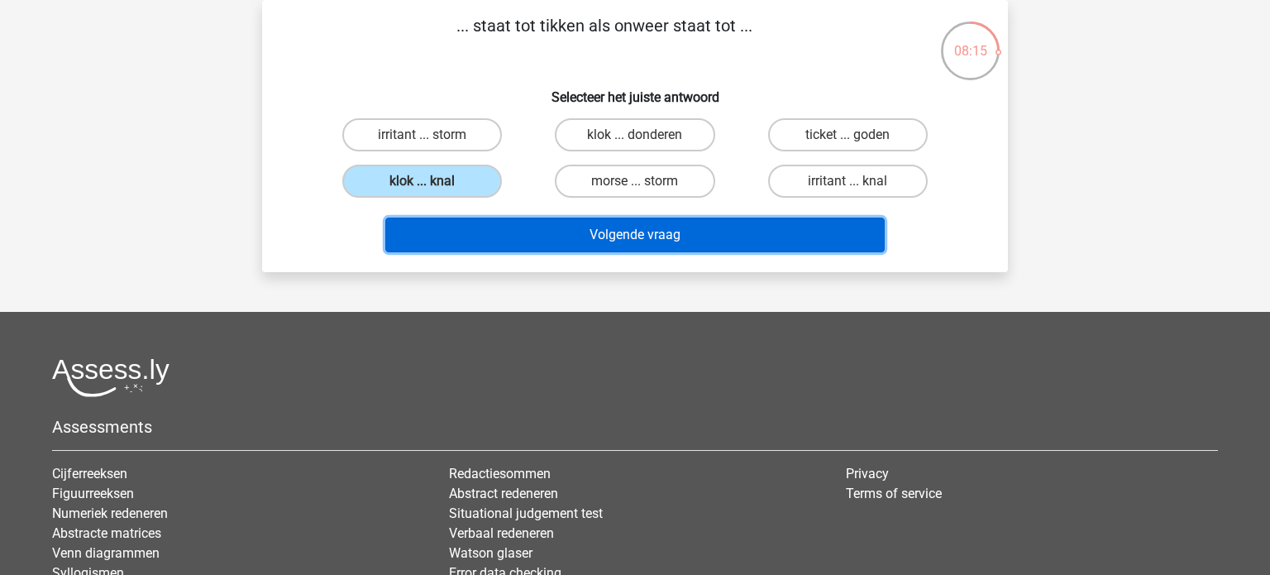
click at [620, 237] on button "Volgende vraag" at bounding box center [635, 235] width 500 height 35
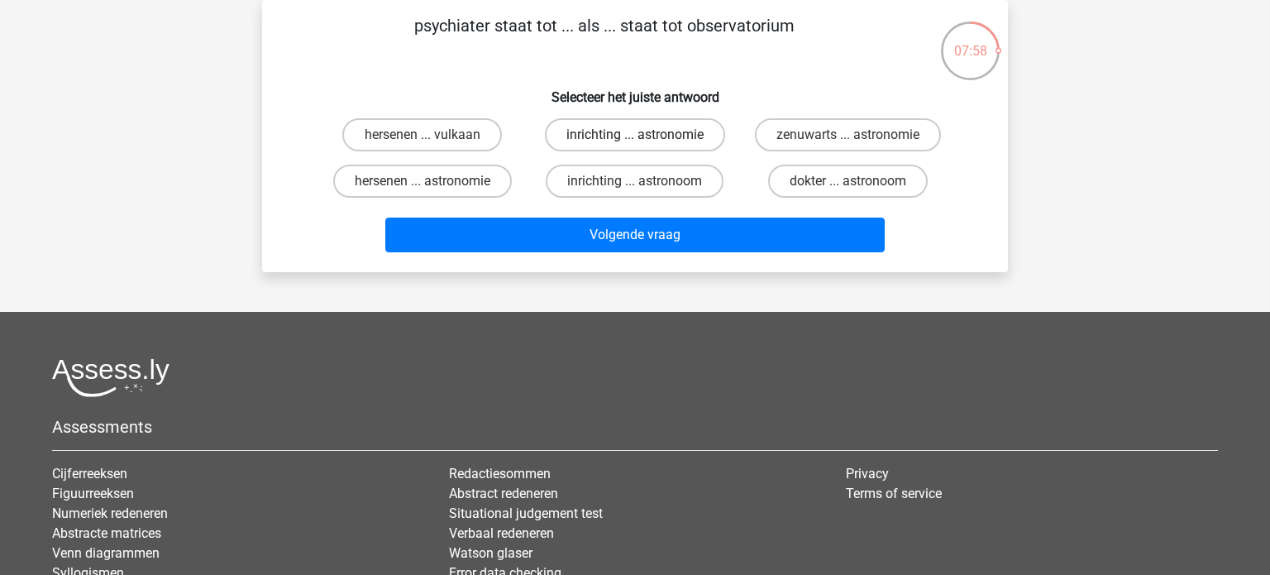
click at [701, 139] on label "inrichting ... astronomie" at bounding box center [635, 134] width 180 height 33
click at [646, 139] on input "inrichting ... astronomie" at bounding box center [640, 140] width 11 height 11
radio input "true"
click at [701, 181] on label "inrichting ... astronoom" at bounding box center [635, 181] width 178 height 33
click at [646, 181] on input "inrichting ... astronoom" at bounding box center [640, 186] width 11 height 11
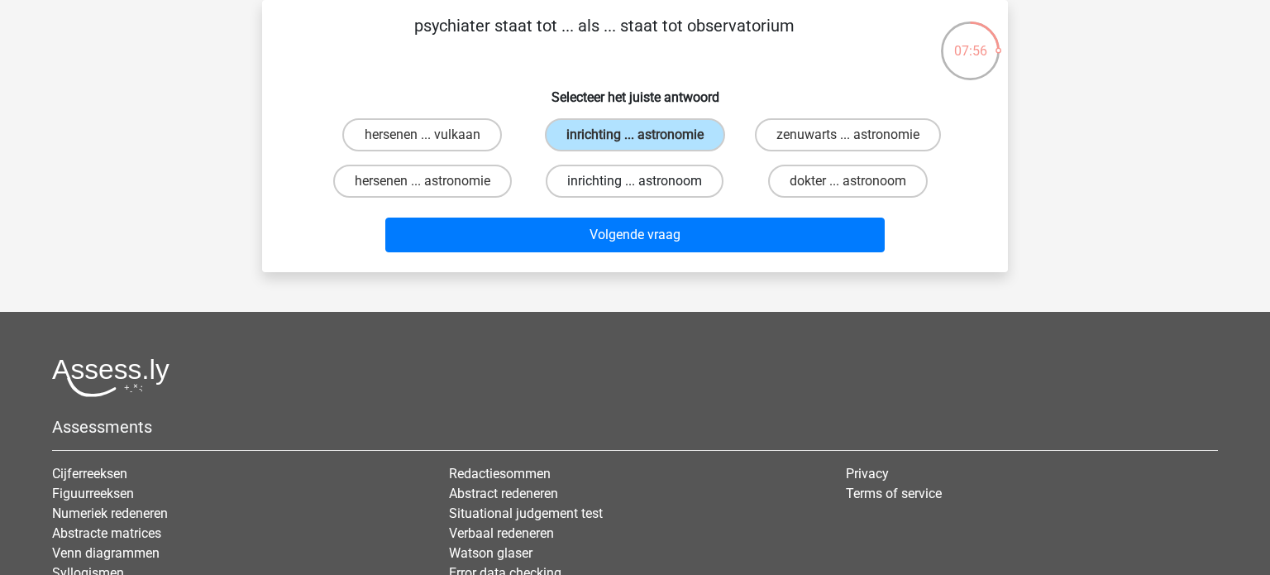
radio input "true"
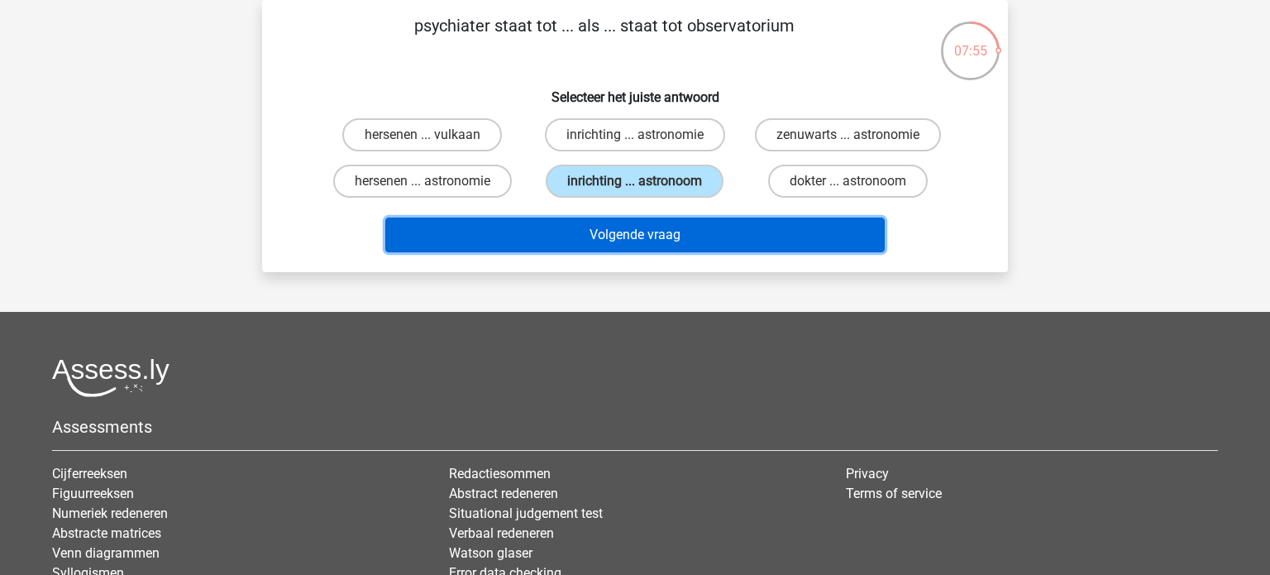
click at [677, 242] on button "Volgende vraag" at bounding box center [635, 235] width 500 height 35
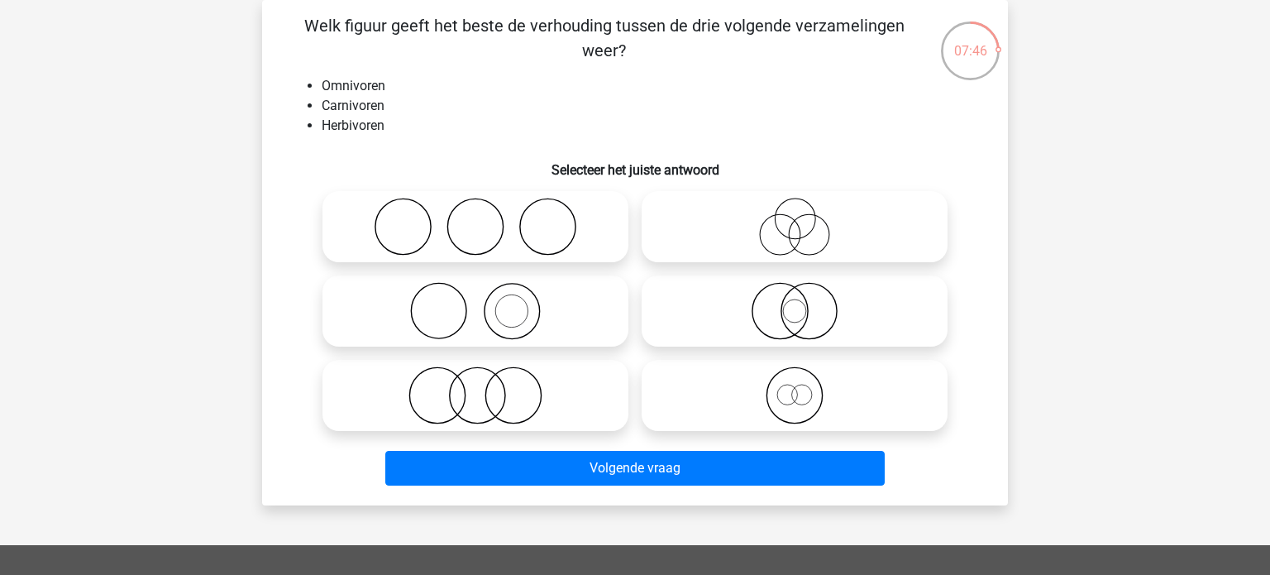
click at [788, 227] on icon at bounding box center [794, 227] width 293 height 58
click at [795, 218] on input "radio" at bounding box center [800, 213] width 11 height 11
radio input "true"
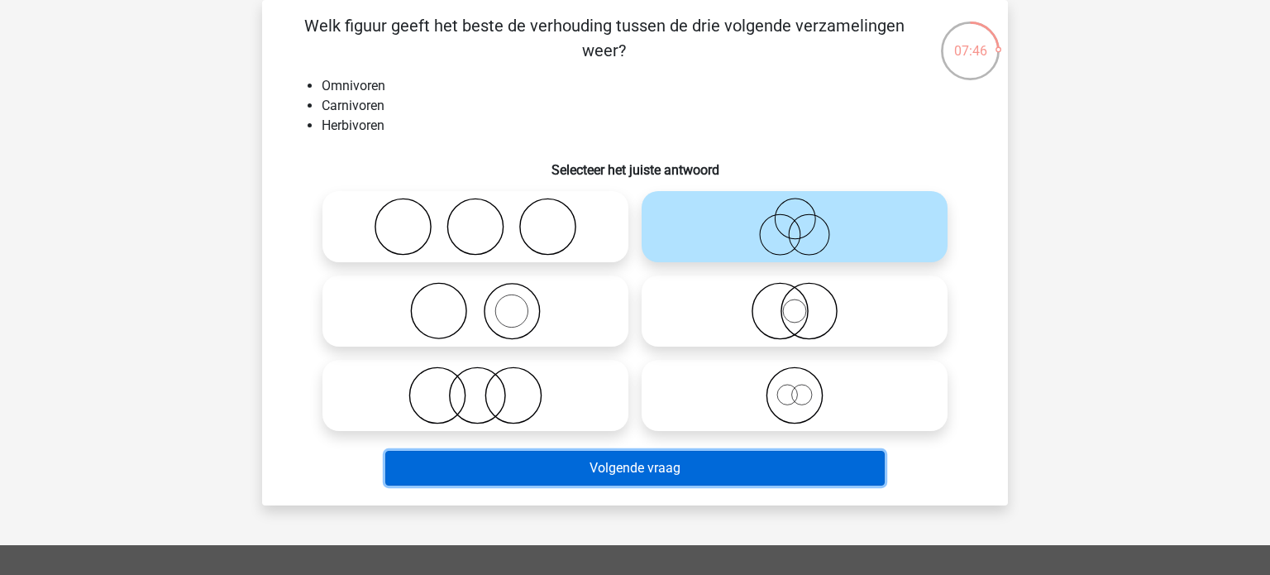
click at [675, 476] on button "Volgende vraag" at bounding box center [635, 468] width 500 height 35
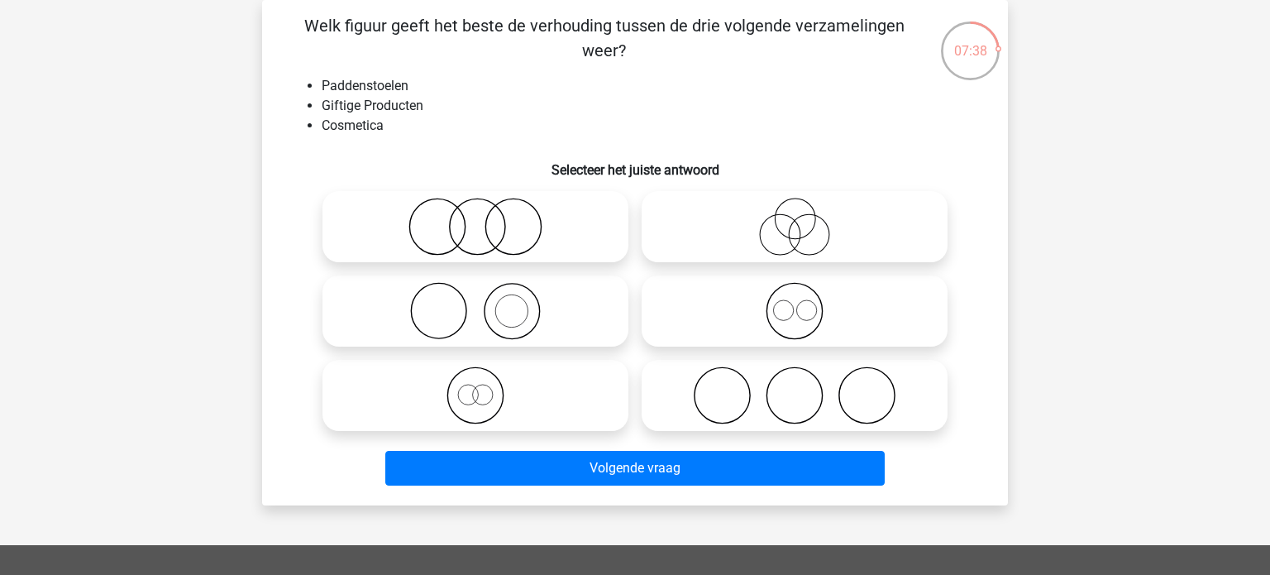
click at [515, 404] on icon at bounding box center [475, 395] width 293 height 58
click at [486, 387] on input "radio" at bounding box center [481, 381] width 11 height 11
radio input "true"
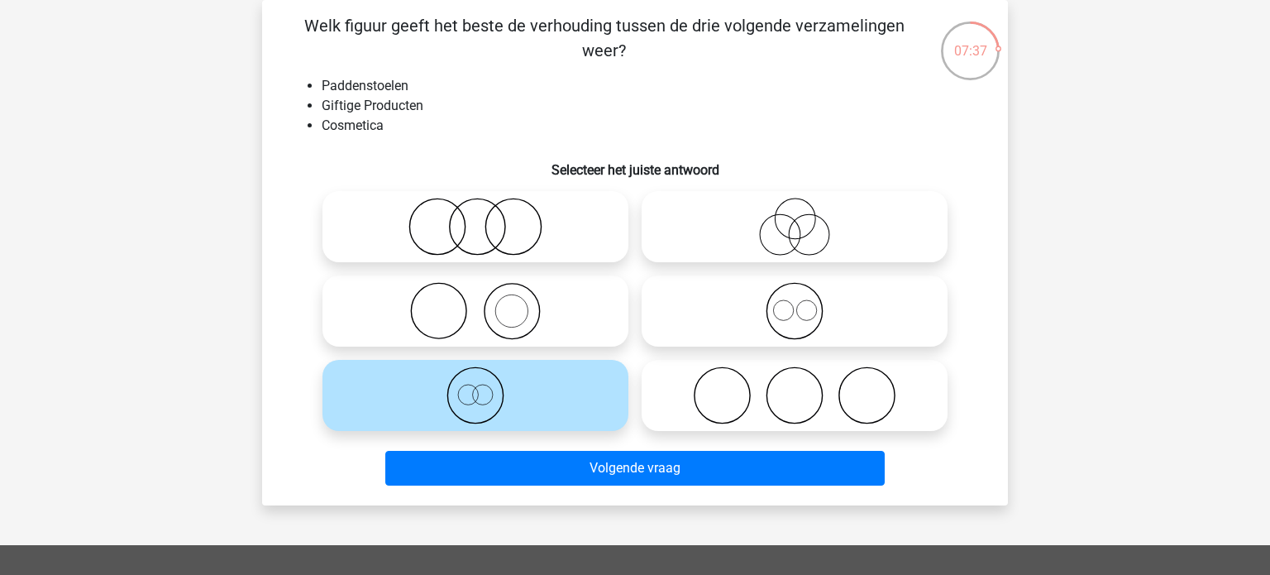
click at [779, 381] on icon at bounding box center [794, 395] width 293 height 58
click at [795, 381] on input "radio" at bounding box center [800, 381] width 11 height 11
radio input "true"
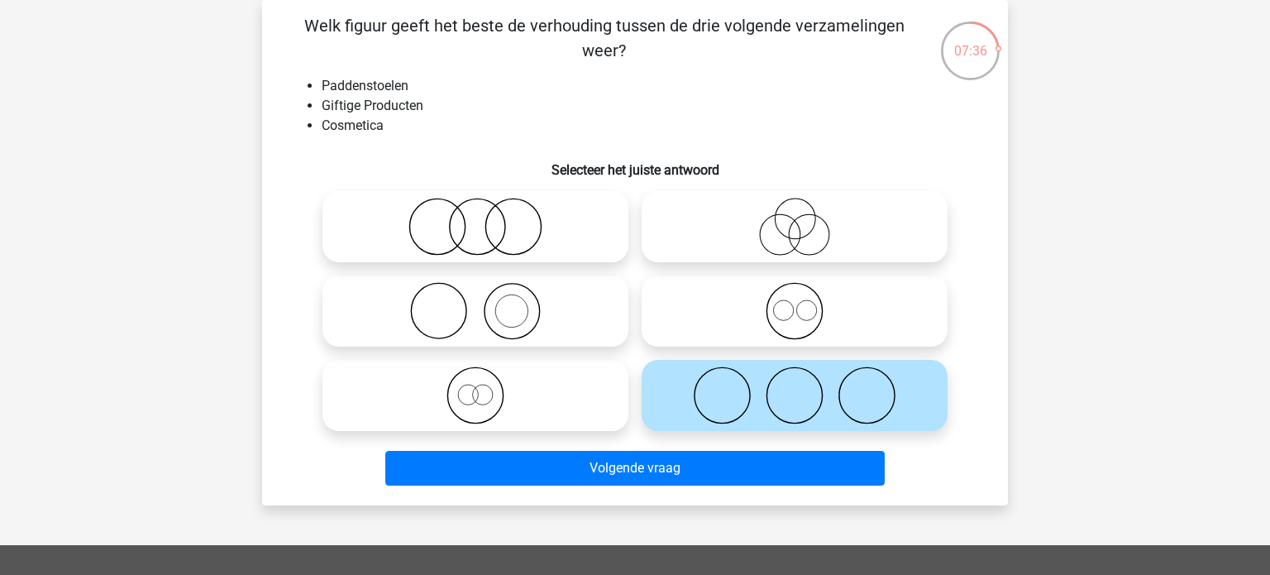
click at [608, 410] on icon at bounding box center [475, 395] width 293 height 58
click at [486, 387] on input "radio" at bounding box center [481, 381] width 11 height 11
radio input "true"
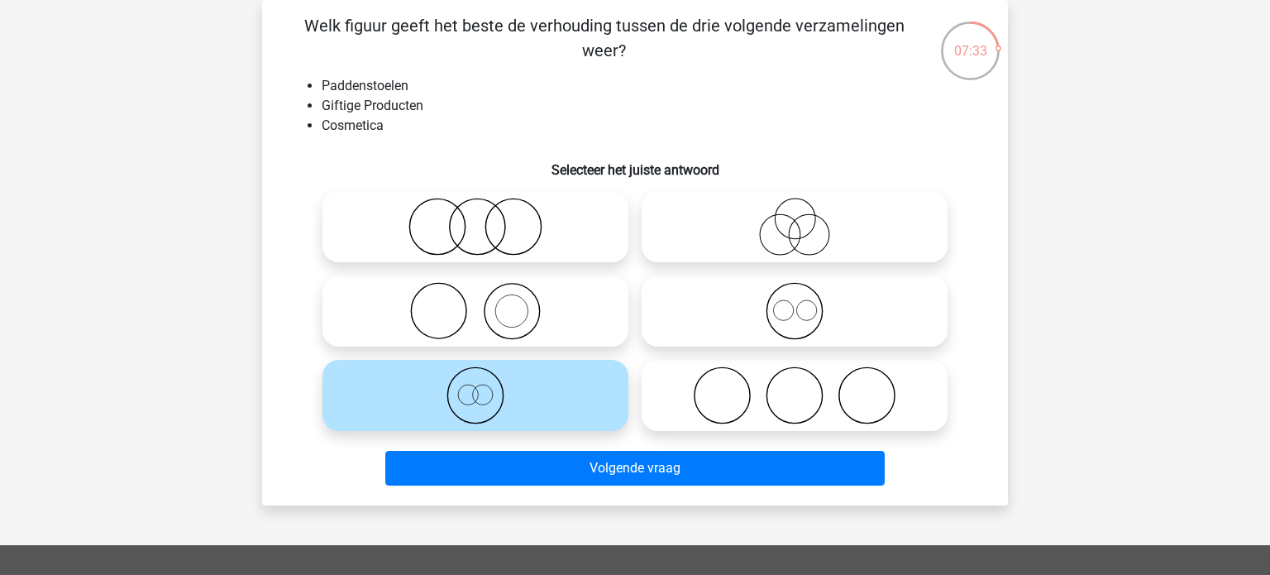
click at [589, 329] on icon at bounding box center [475, 311] width 293 height 58
click at [486, 303] on input "radio" at bounding box center [481, 297] width 11 height 11
radio input "true"
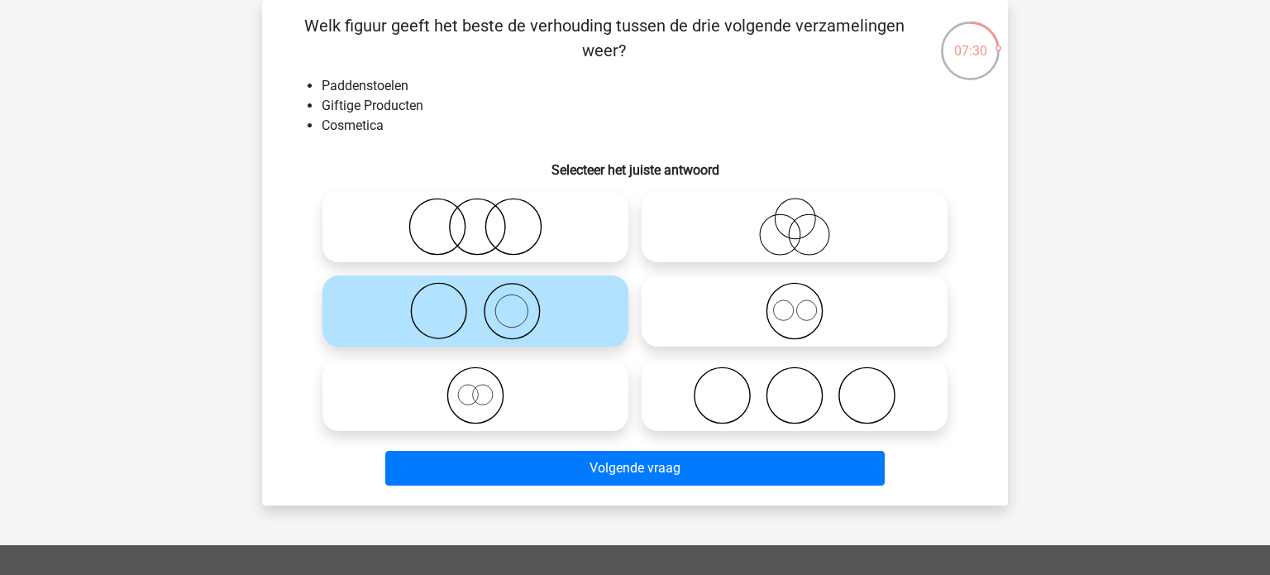
click at [734, 232] on icon at bounding box center [794, 227] width 293 height 58
click at [795, 218] on input "radio" at bounding box center [800, 213] width 11 height 11
radio input "true"
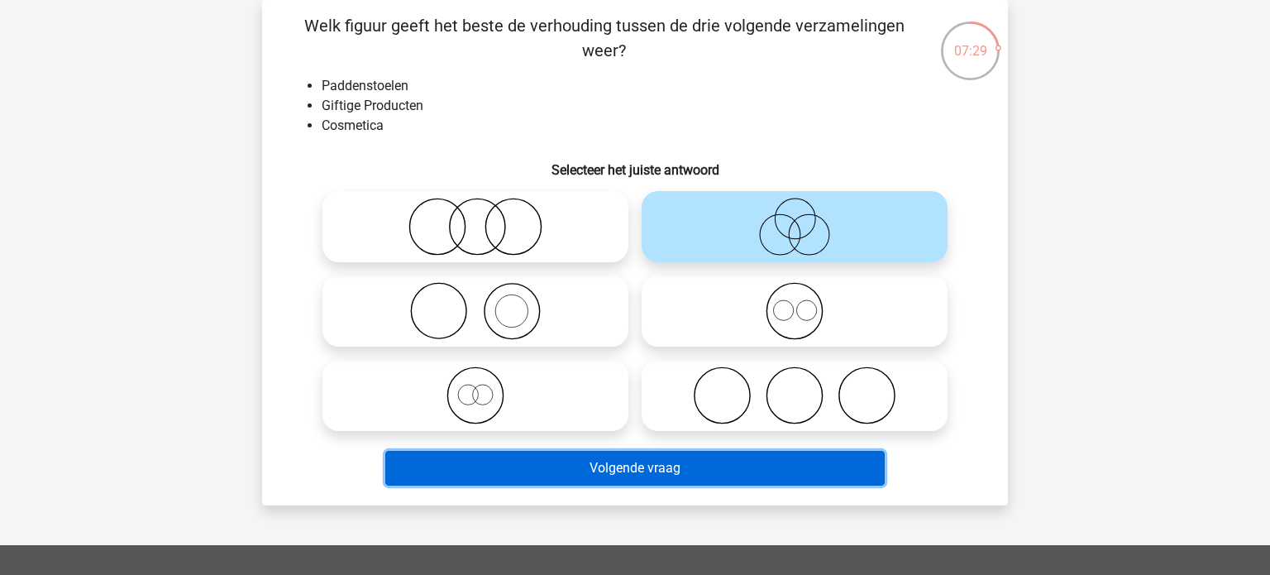
click at [665, 461] on button "Volgende vraag" at bounding box center [635, 468] width 500 height 35
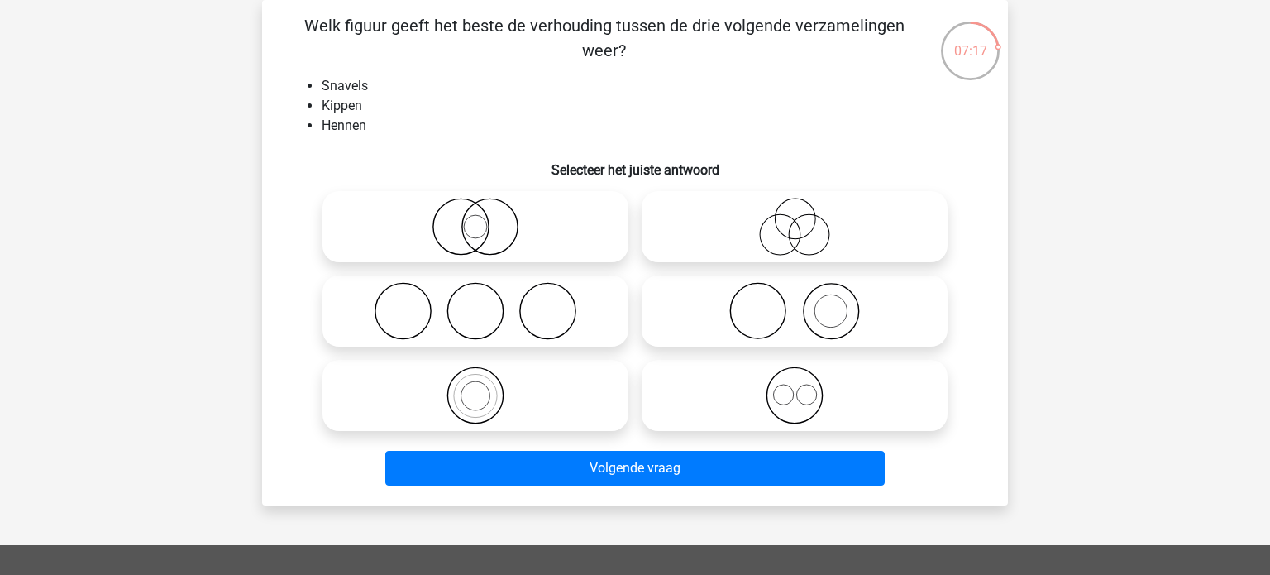
click at [743, 239] on icon at bounding box center [794, 227] width 293 height 58
click at [795, 218] on input "radio" at bounding box center [800, 213] width 11 height 11
radio input "true"
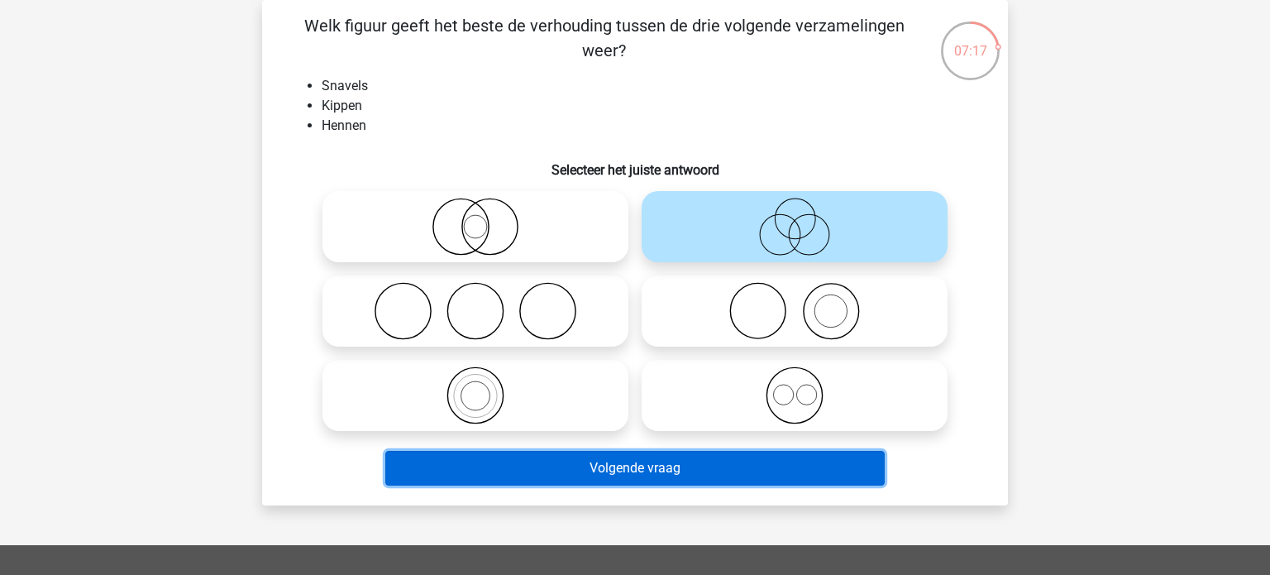
click at [708, 481] on button "Volgende vraag" at bounding box center [635, 468] width 500 height 35
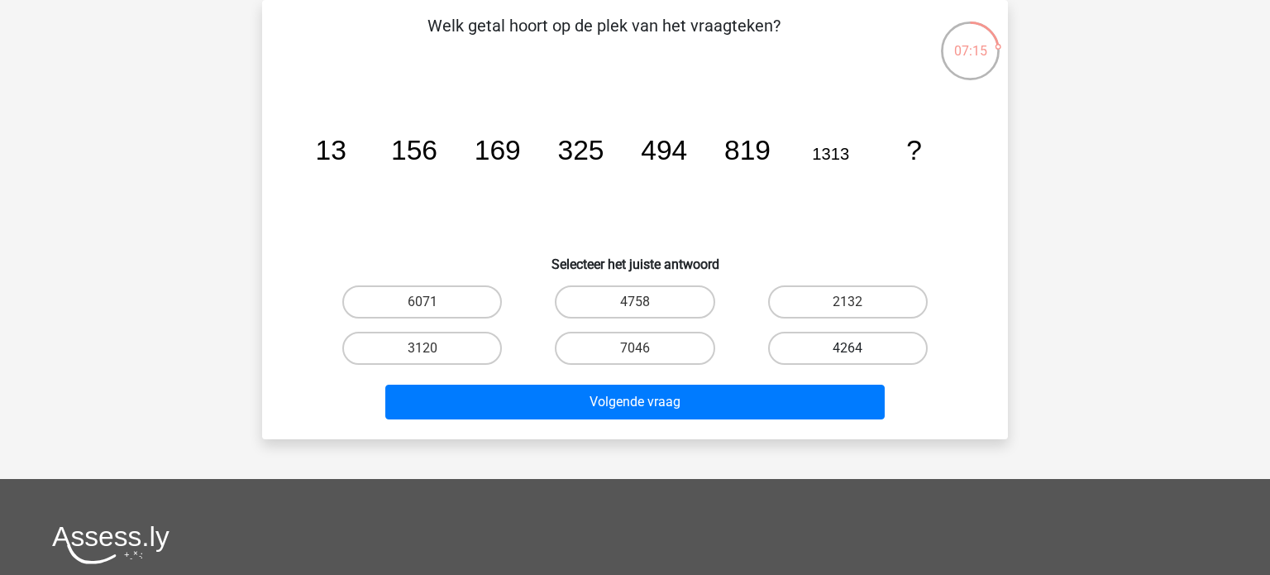
click at [887, 355] on label "4264" at bounding box center [848, 348] width 160 height 33
click at [858, 355] on input "4264" at bounding box center [853, 353] width 11 height 11
radio input "true"
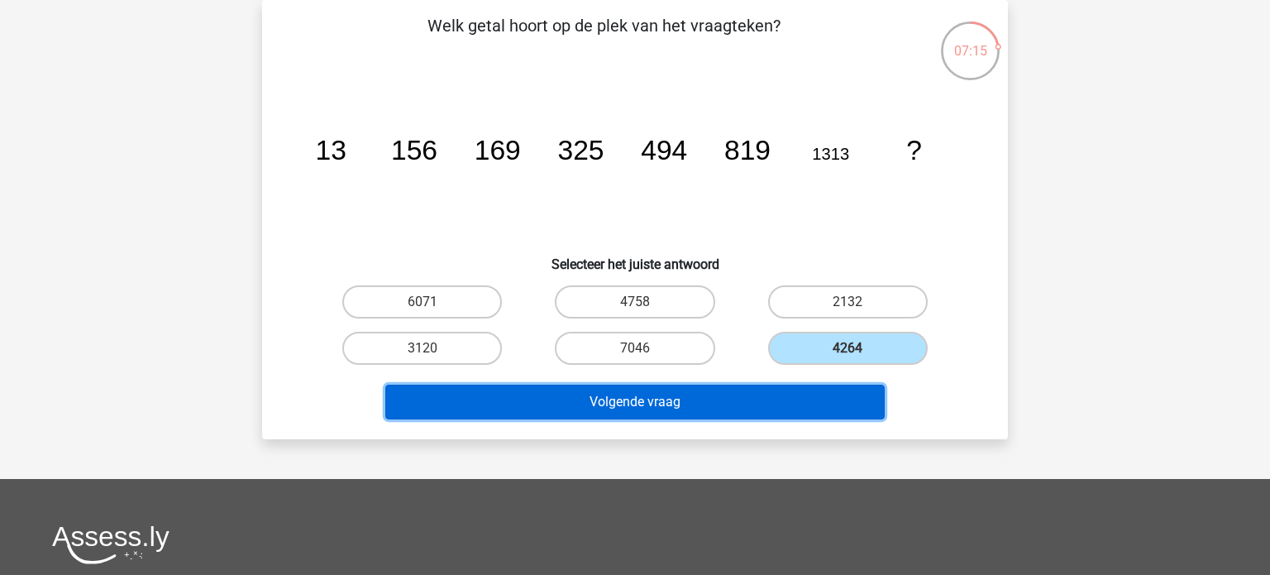
click at [795, 404] on button "Volgende vraag" at bounding box center [635, 402] width 500 height 35
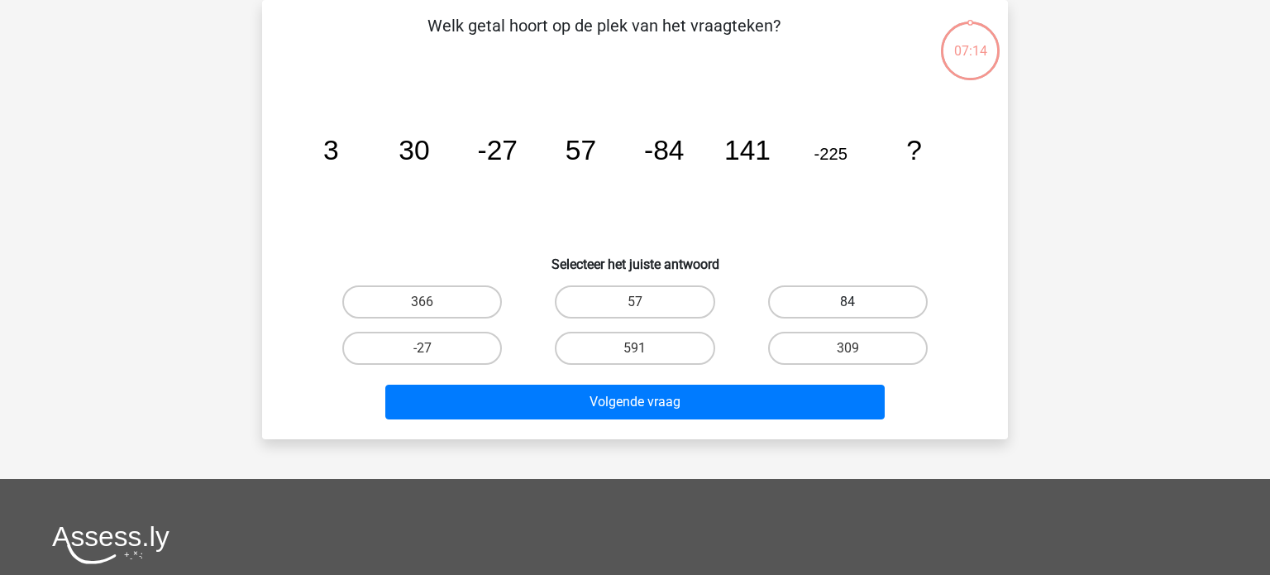
click at [853, 298] on label "84" at bounding box center [848, 301] width 160 height 33
click at [853, 302] on input "84" at bounding box center [853, 307] width 11 height 11
radio input "true"
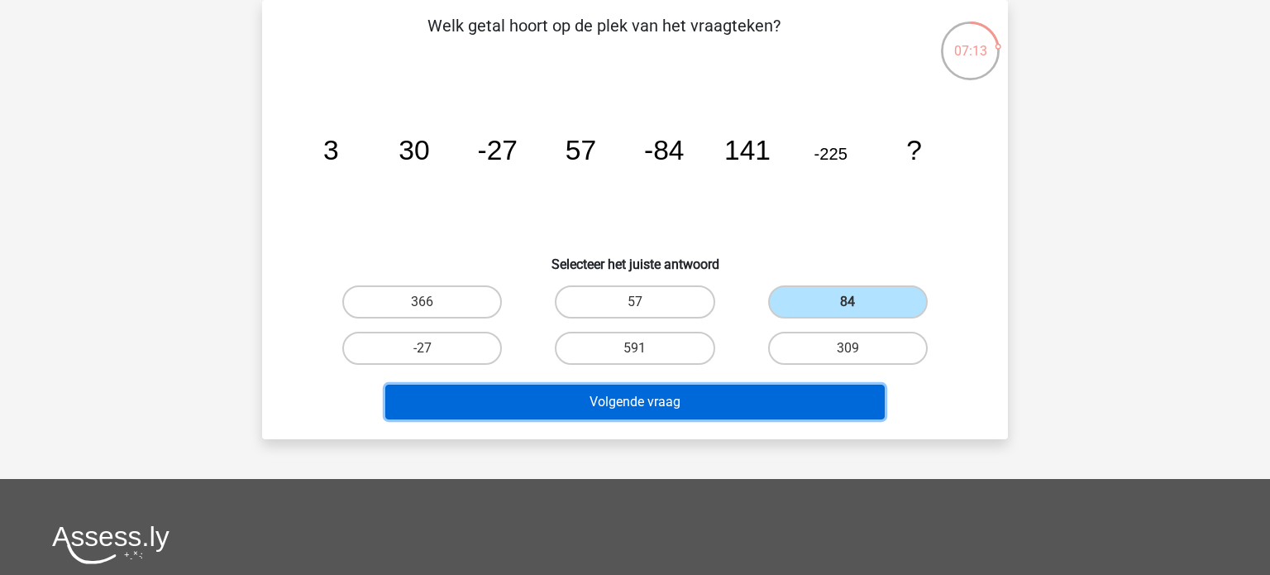
click at [808, 391] on button "Volgende vraag" at bounding box center [635, 402] width 500 height 35
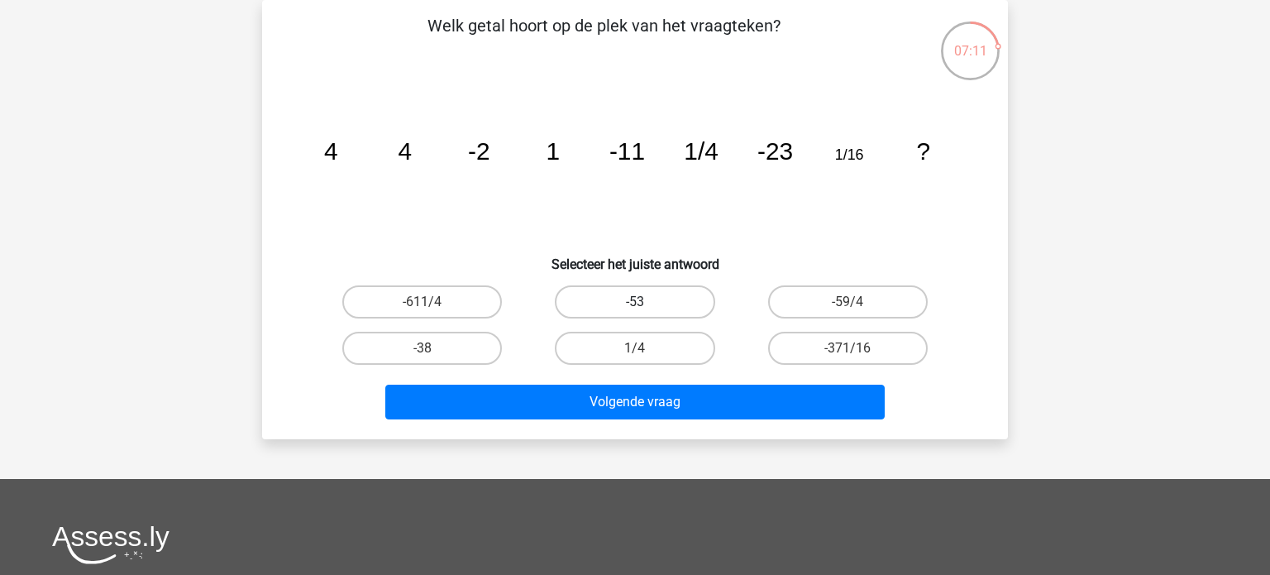
click at [619, 289] on label "-53" at bounding box center [635, 301] width 160 height 33
click at [635, 302] on input "-53" at bounding box center [640, 307] width 11 height 11
radio input "true"
click at [774, 417] on div "Volgende vraag" at bounding box center [635, 405] width 638 height 41
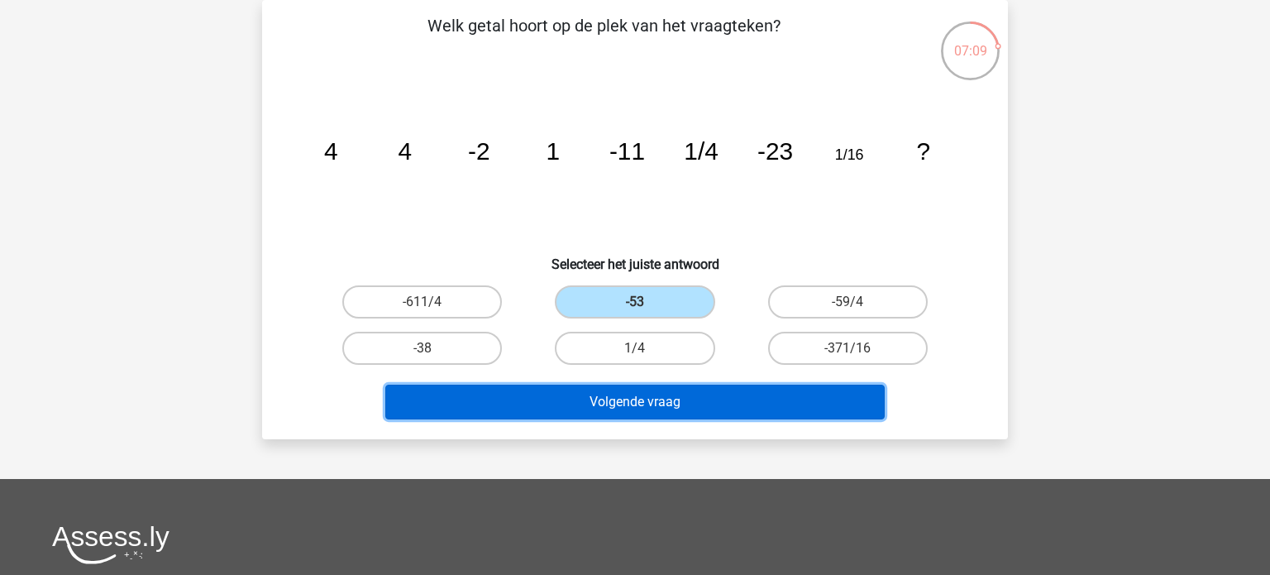
click at [688, 404] on button "Volgende vraag" at bounding box center [635, 402] width 500 height 35
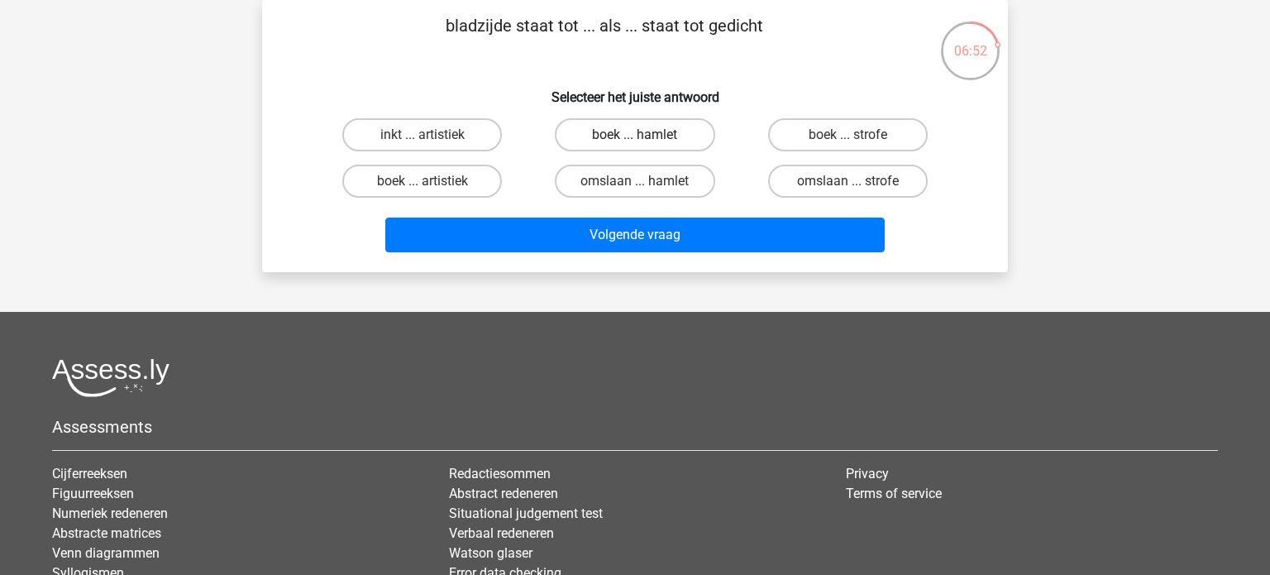
click at [626, 128] on label "boek ... hamlet" at bounding box center [635, 134] width 160 height 33
click at [635, 135] on input "boek ... hamlet" at bounding box center [640, 140] width 11 height 11
radio input "true"
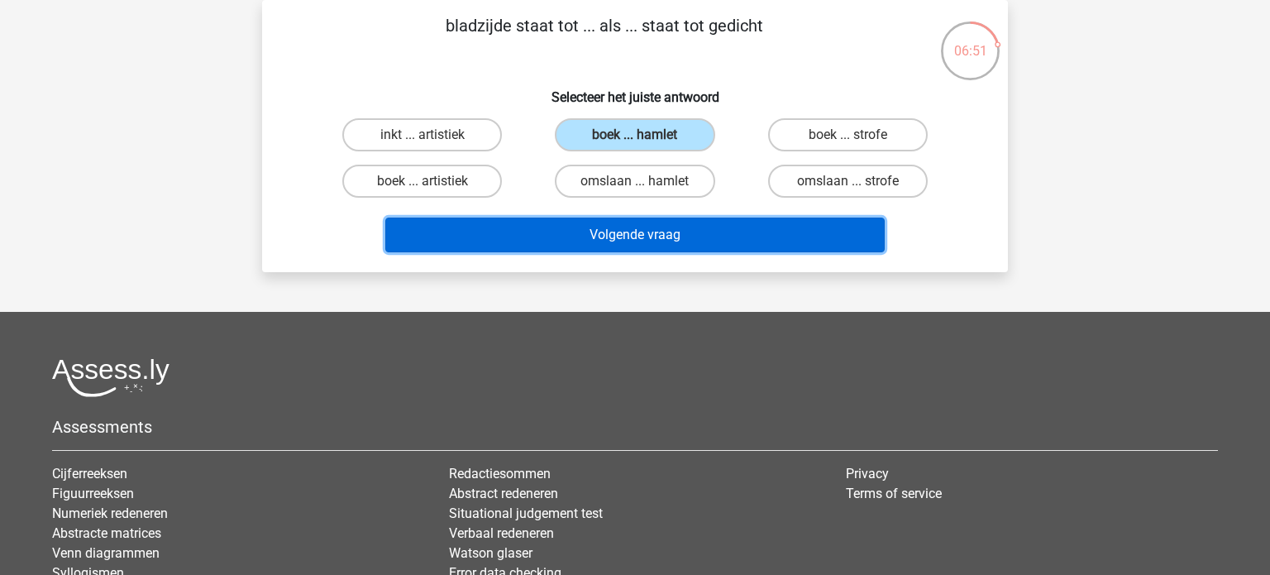
click at [694, 246] on button "Volgende vraag" at bounding box center [635, 235] width 500 height 35
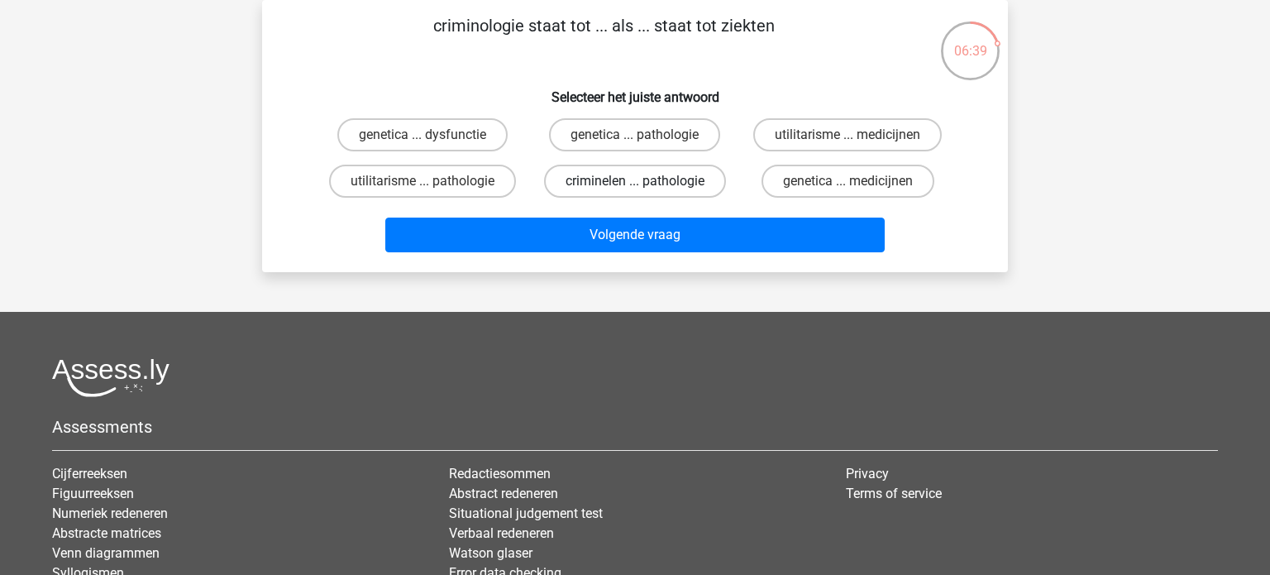
click at [648, 174] on label "criminelen ... pathologie" at bounding box center [635, 181] width 182 height 33
click at [646, 181] on input "criminelen ... pathologie" at bounding box center [640, 186] width 11 height 11
radio input "true"
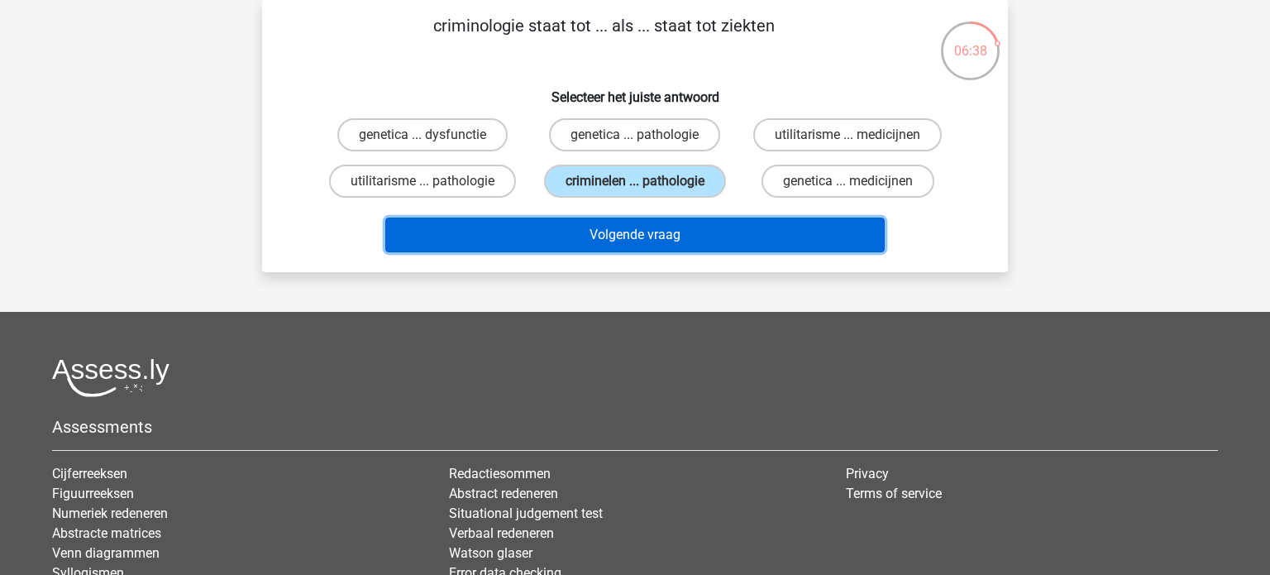
click at [688, 250] on button "Volgende vraag" at bounding box center [635, 235] width 500 height 35
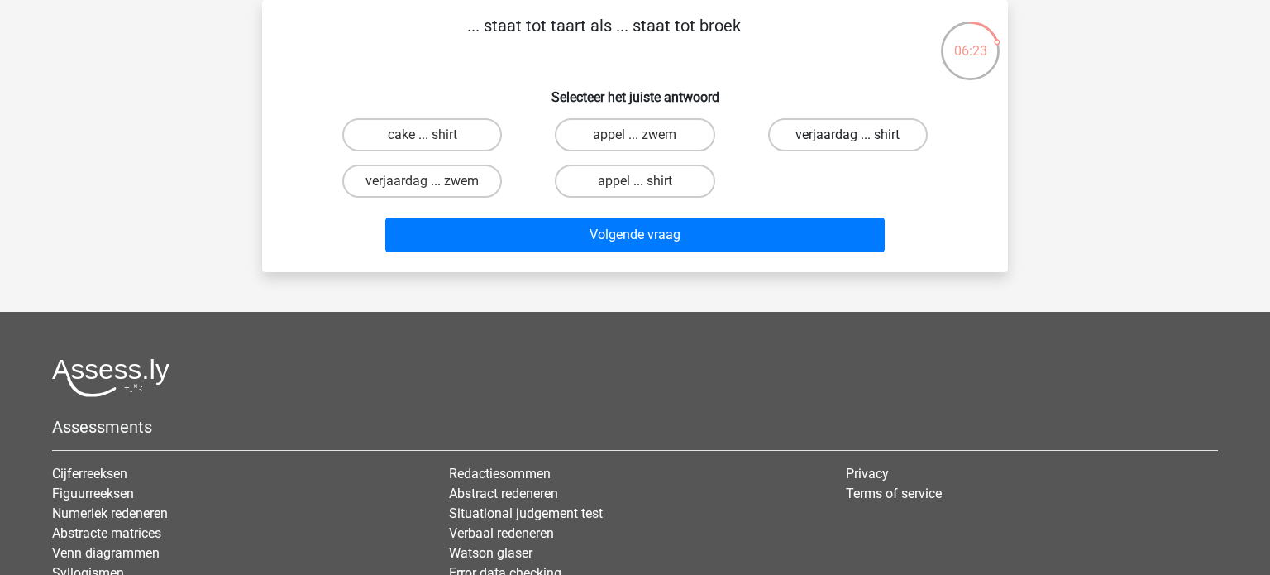
click at [820, 123] on label "verjaardag ... shirt" at bounding box center [848, 134] width 160 height 33
click at [848, 135] on input "verjaardag ... shirt" at bounding box center [853, 140] width 11 height 11
radio input "true"
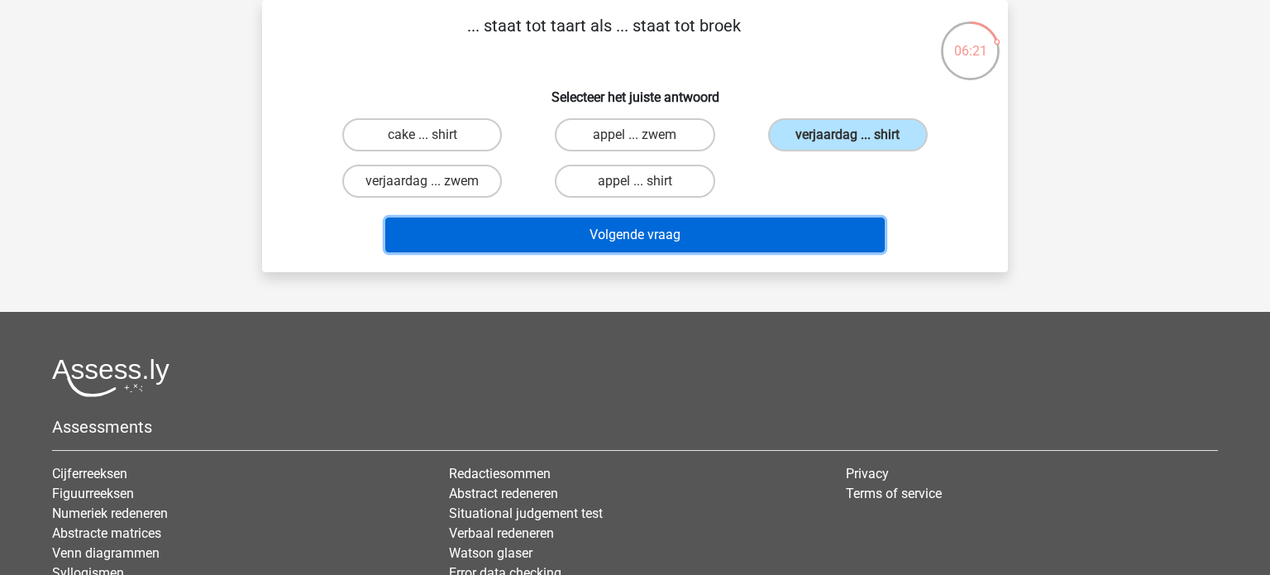
click at [701, 224] on button "Volgende vraag" at bounding box center [635, 235] width 500 height 35
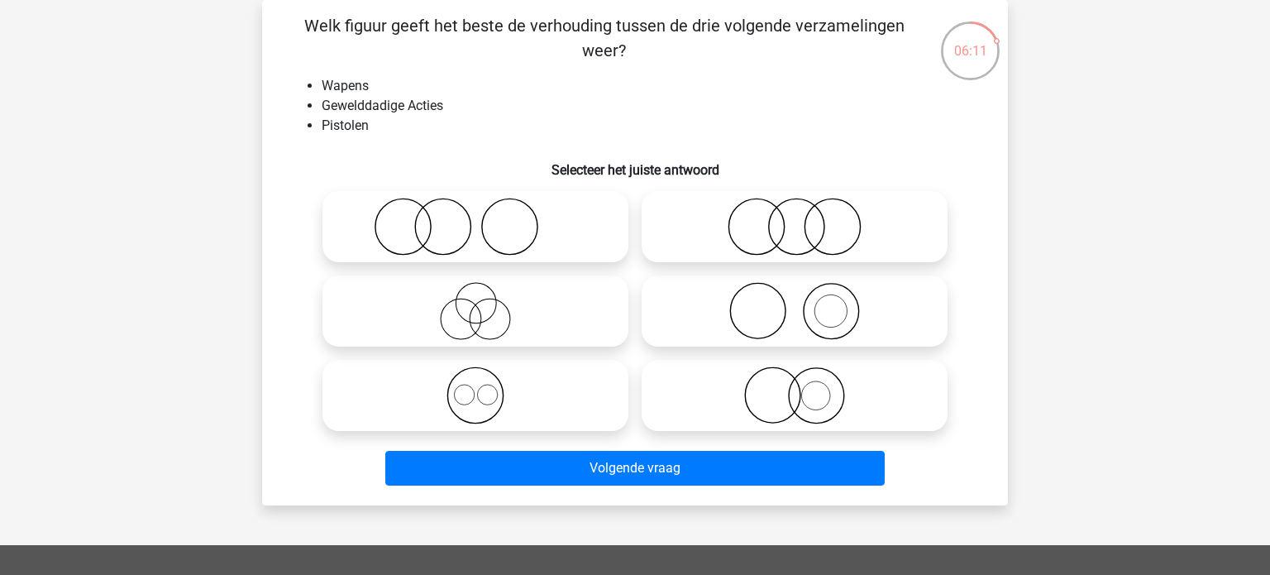
click at [877, 311] on icon at bounding box center [794, 311] width 293 height 58
click at [805, 303] on input "radio" at bounding box center [800, 297] width 11 height 11
radio input "true"
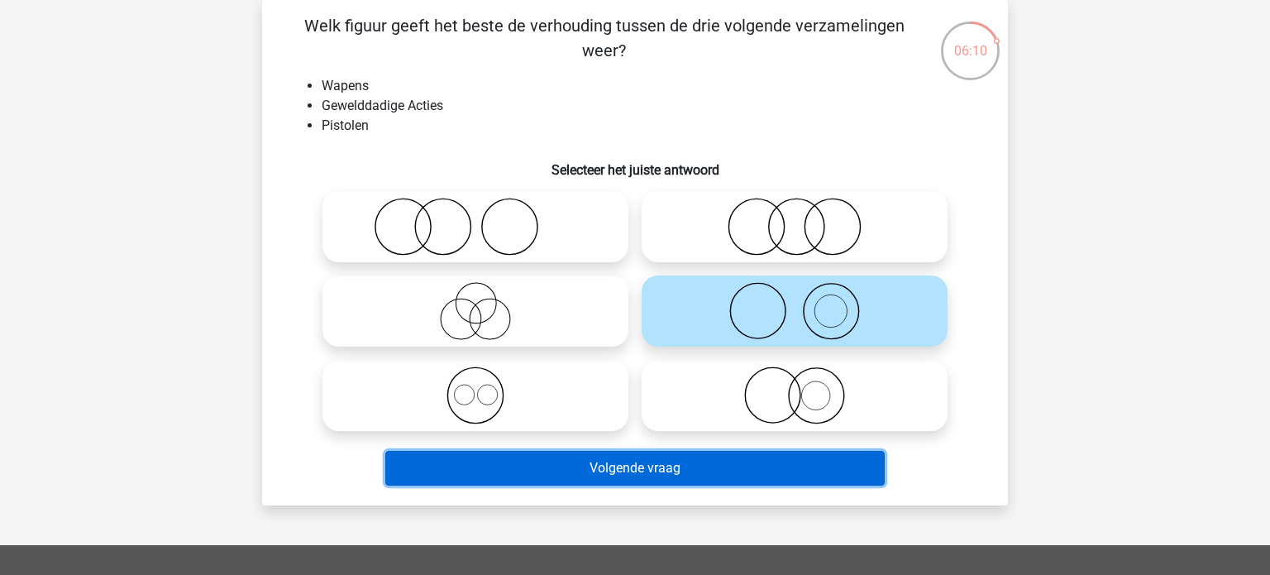
click at [680, 478] on button "Volgende vraag" at bounding box center [635, 468] width 500 height 35
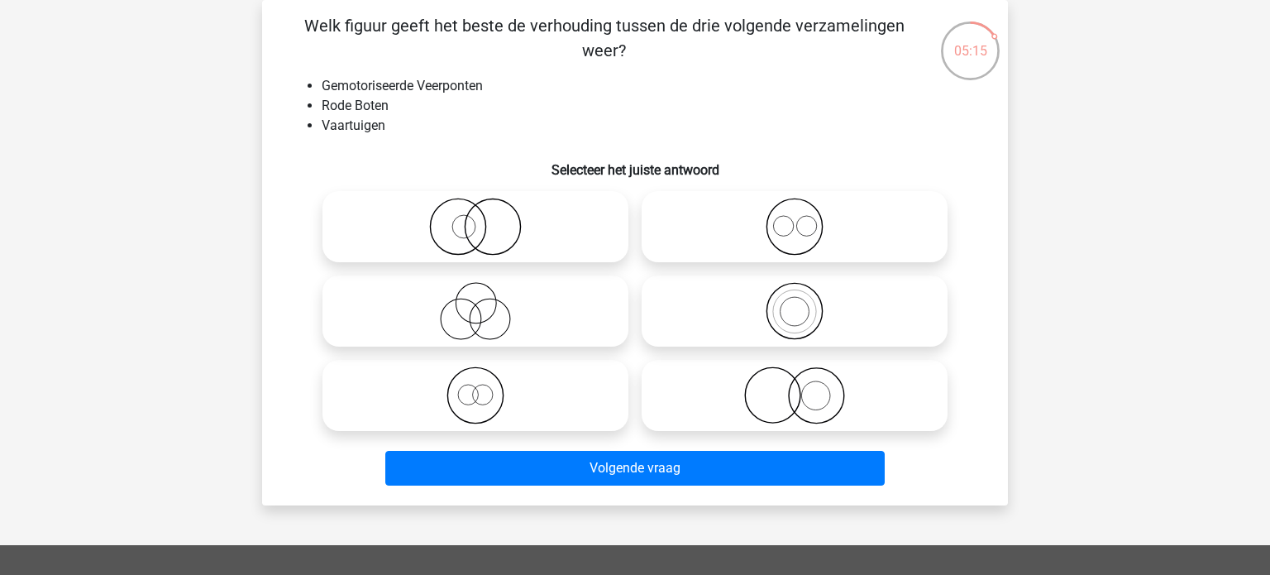
click at [832, 278] on label at bounding box center [795, 310] width 306 height 71
click at [805, 292] on input "radio" at bounding box center [800, 297] width 11 height 11
radio input "true"
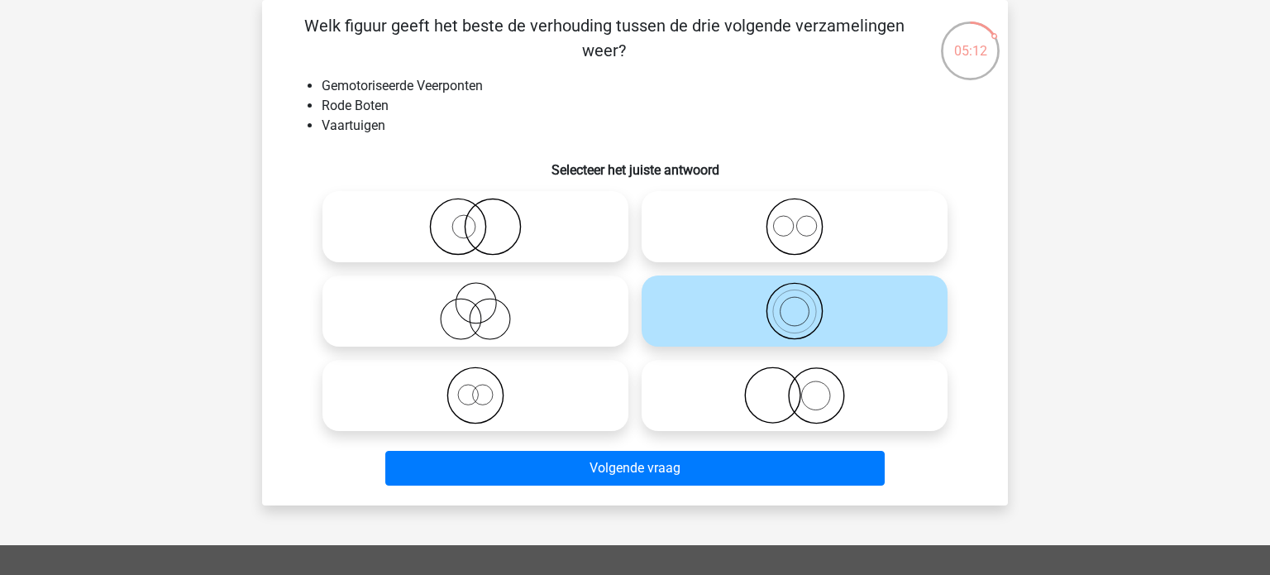
click at [579, 404] on icon at bounding box center [475, 395] width 293 height 58
click at [486, 387] on input "radio" at bounding box center [481, 381] width 11 height 11
radio input "true"
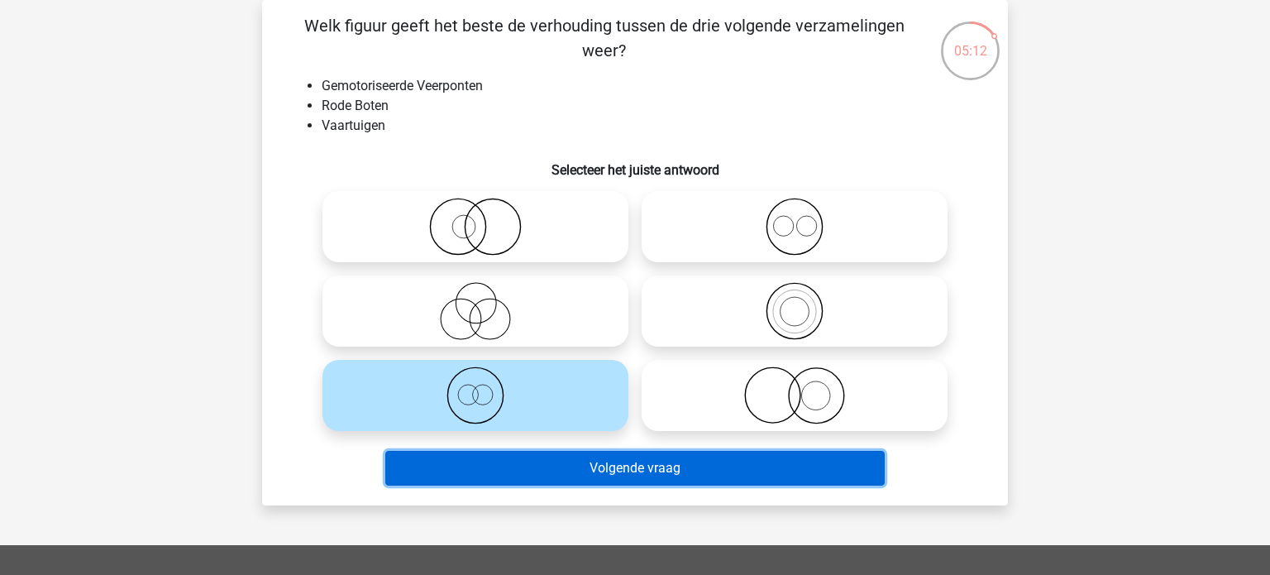
click at [688, 471] on button "Volgende vraag" at bounding box center [635, 468] width 500 height 35
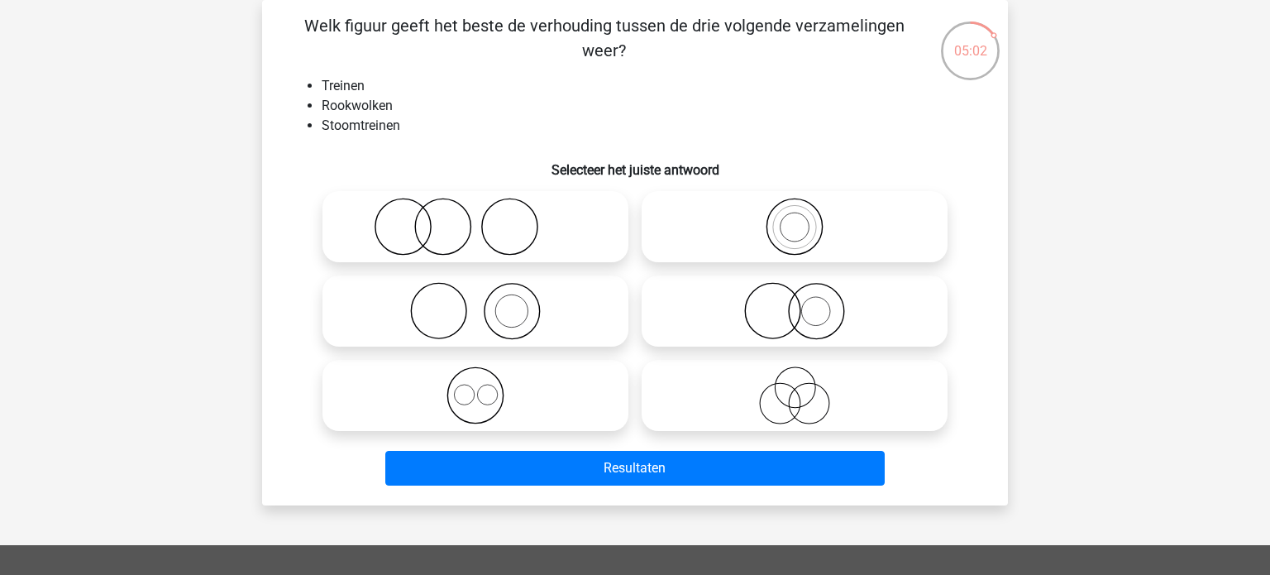
click at [848, 316] on icon at bounding box center [794, 311] width 293 height 58
click at [805, 303] on input "radio" at bounding box center [800, 297] width 11 height 11
radio input "true"
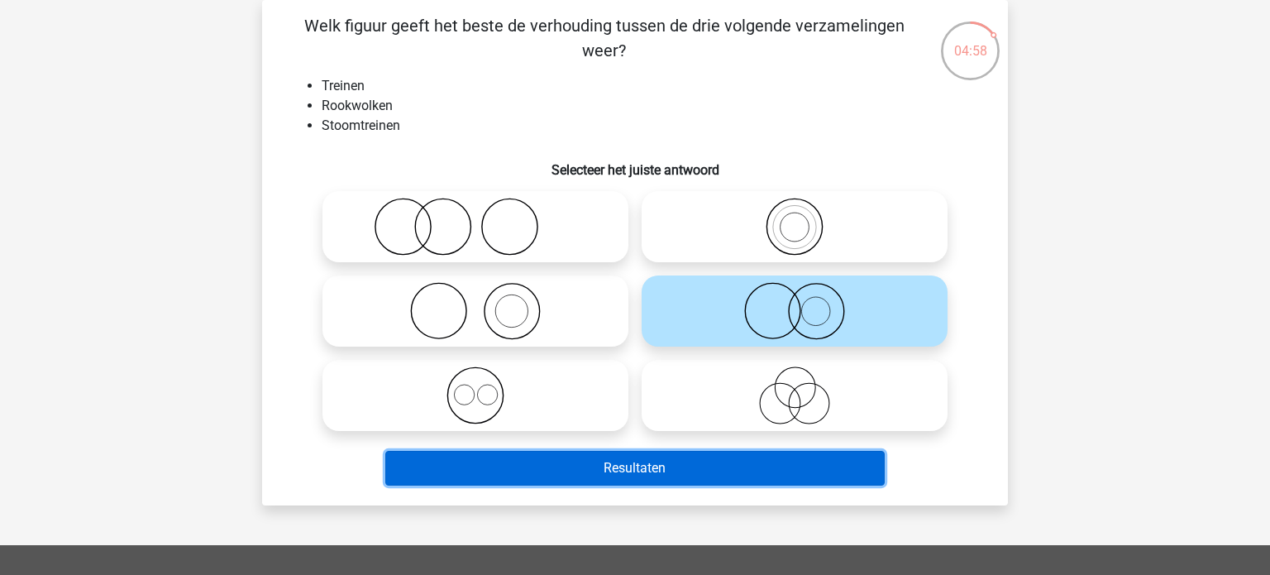
click at [723, 472] on button "Resultaten" at bounding box center [635, 468] width 500 height 35
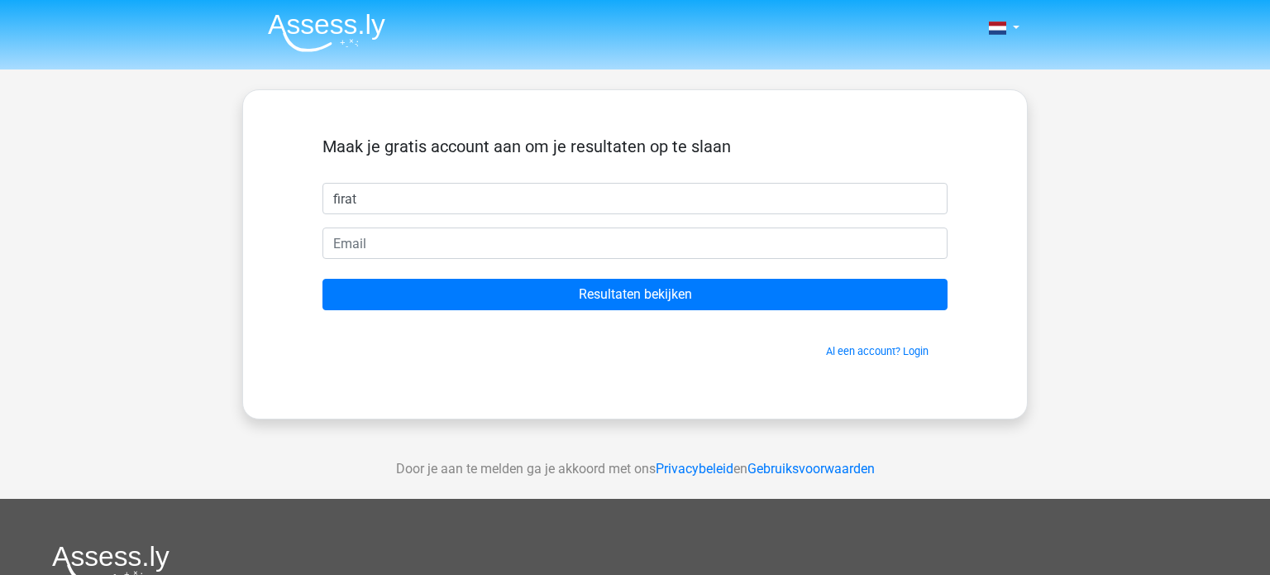
type input "firat"
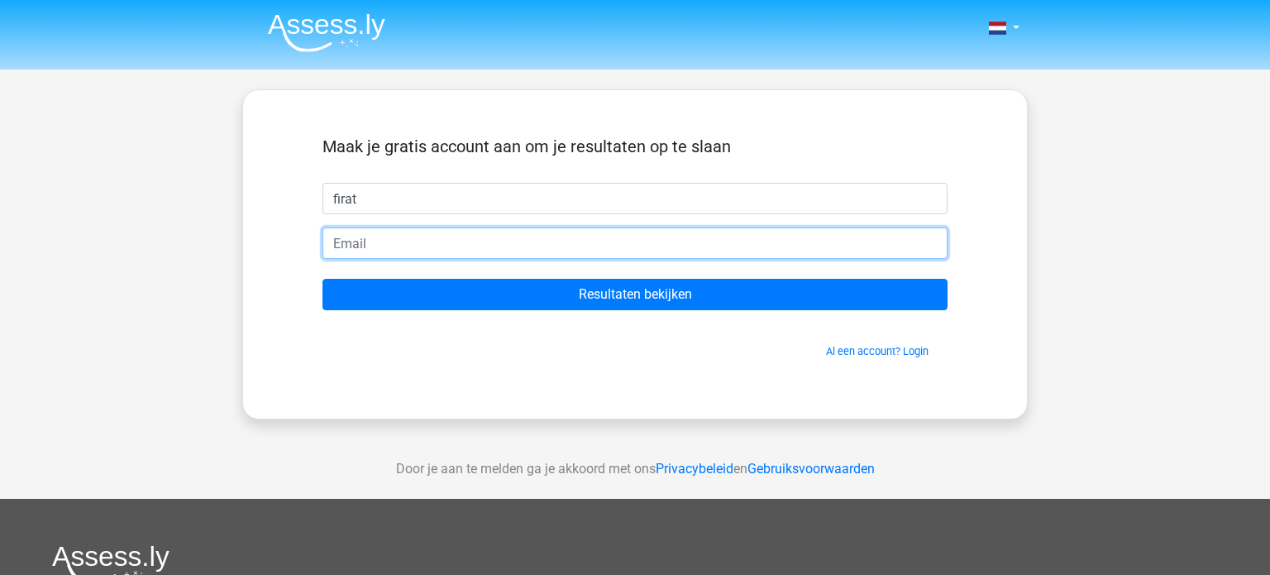
click at [792, 238] on input "email" at bounding box center [635, 242] width 625 height 31
type input "[EMAIL_ADDRESS][DOMAIN_NAME]"
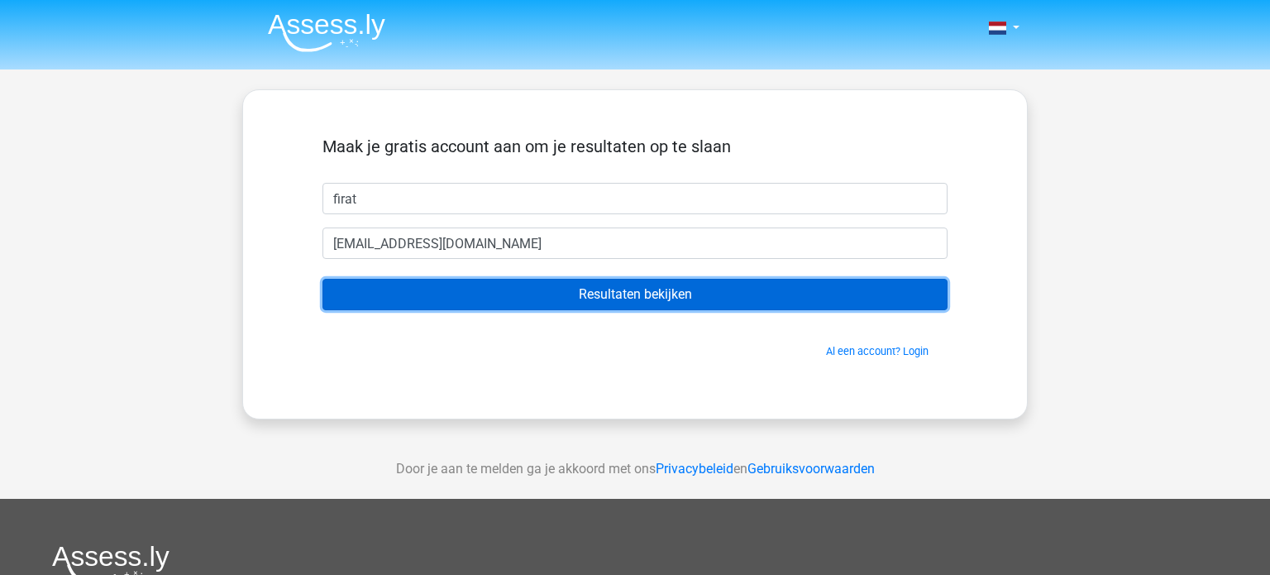
click at [675, 302] on input "Resultaten bekijken" at bounding box center [635, 294] width 625 height 31
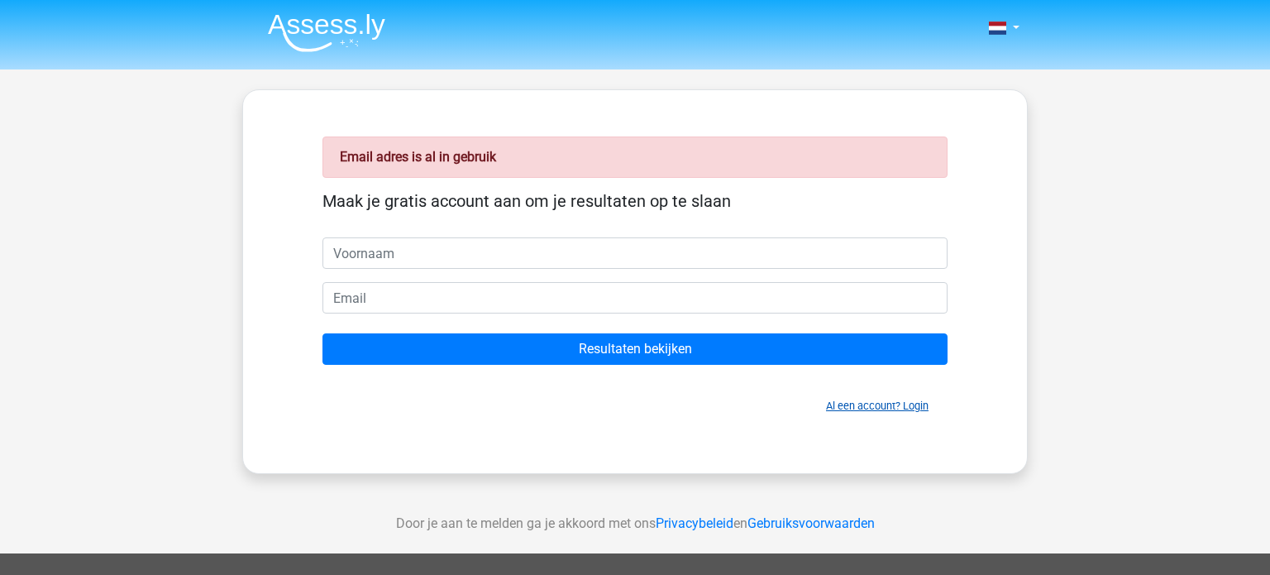
click at [891, 409] on link "Al een account? Login" at bounding box center [877, 405] width 103 height 12
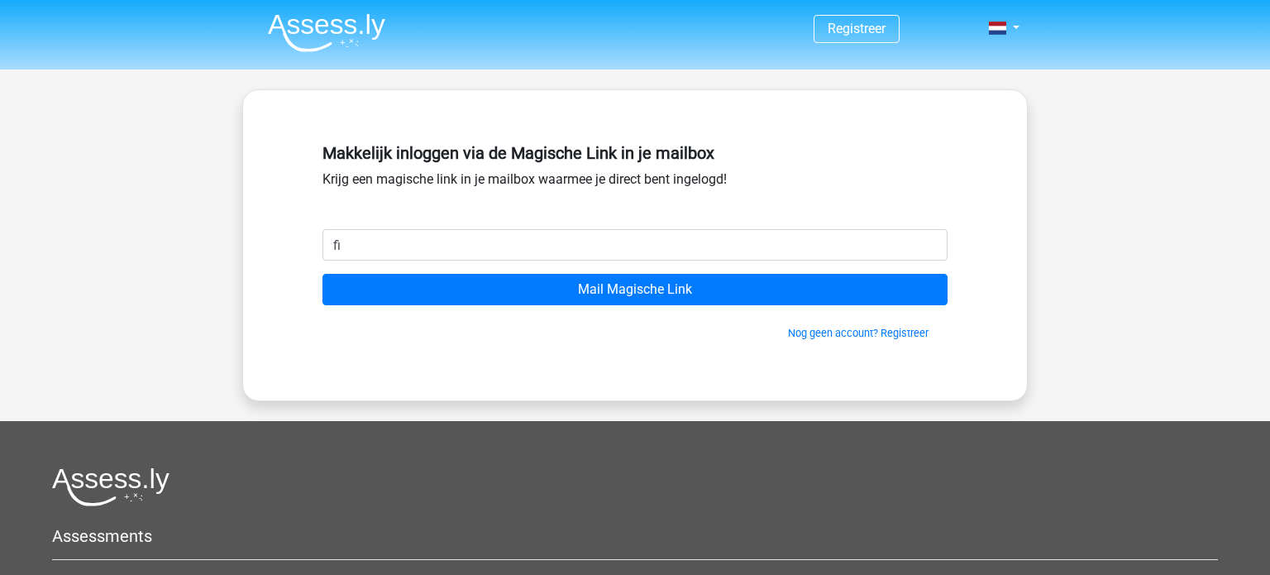
type input "[EMAIL_ADDRESS][DOMAIN_NAME]"
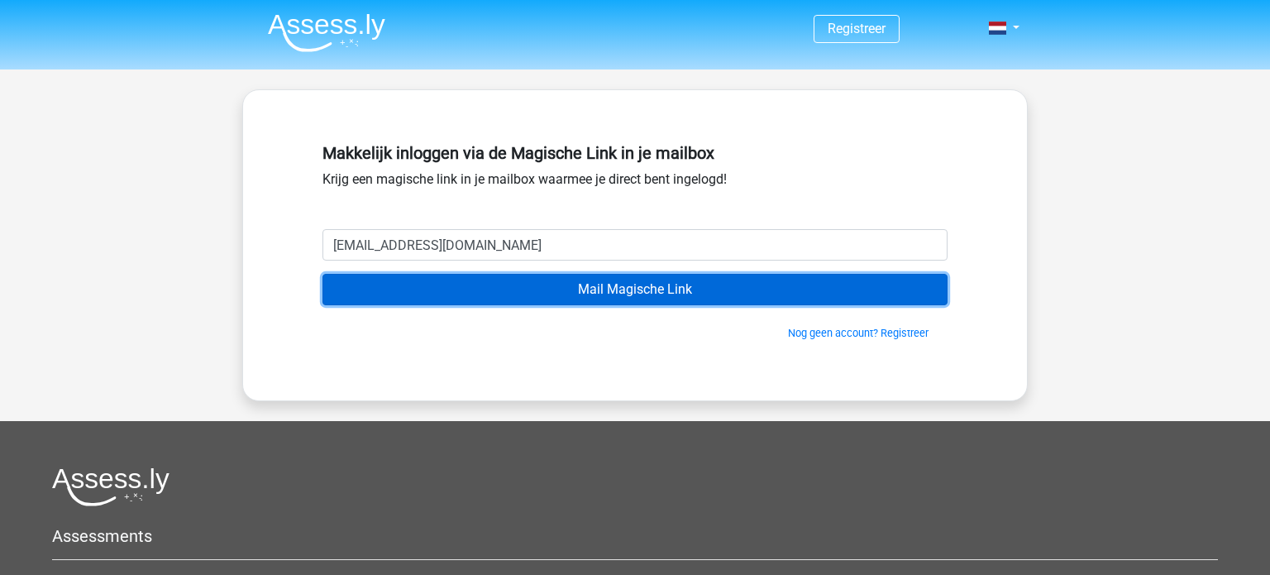
click at [629, 298] on input "Mail Magische Link" at bounding box center [635, 289] width 625 height 31
